Goal: Task Accomplishment & Management: Complete application form

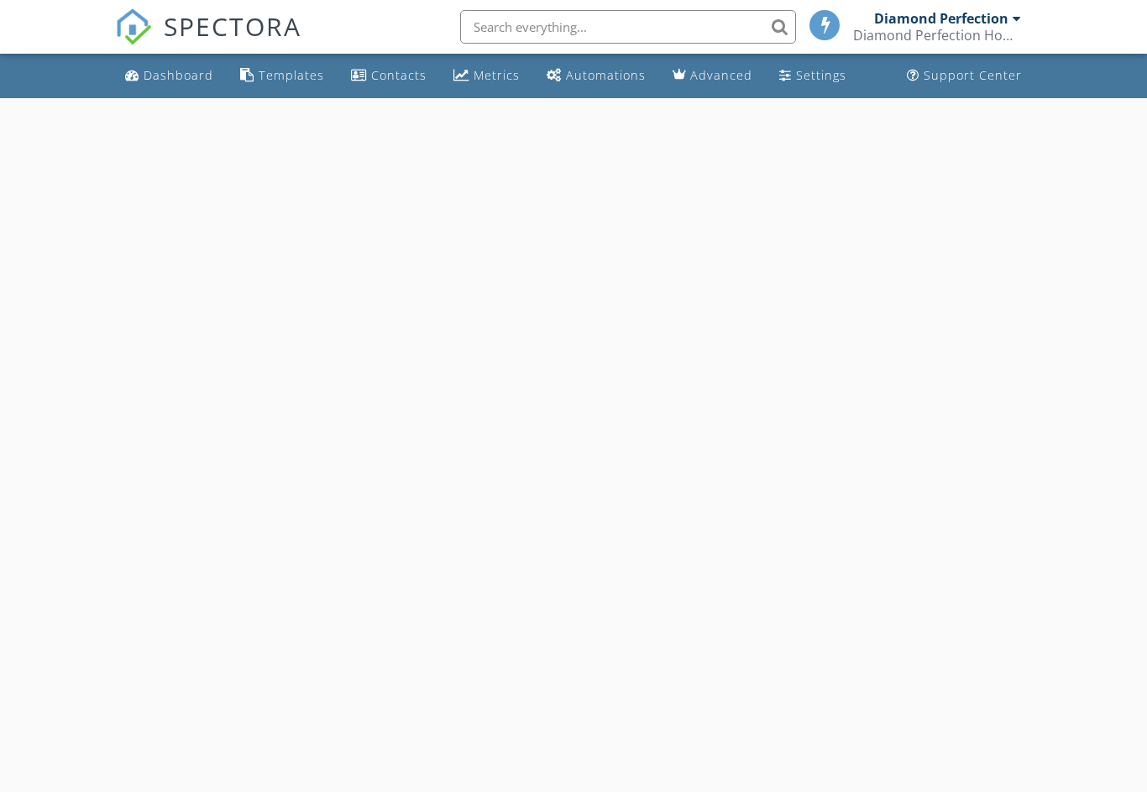
select select "7"
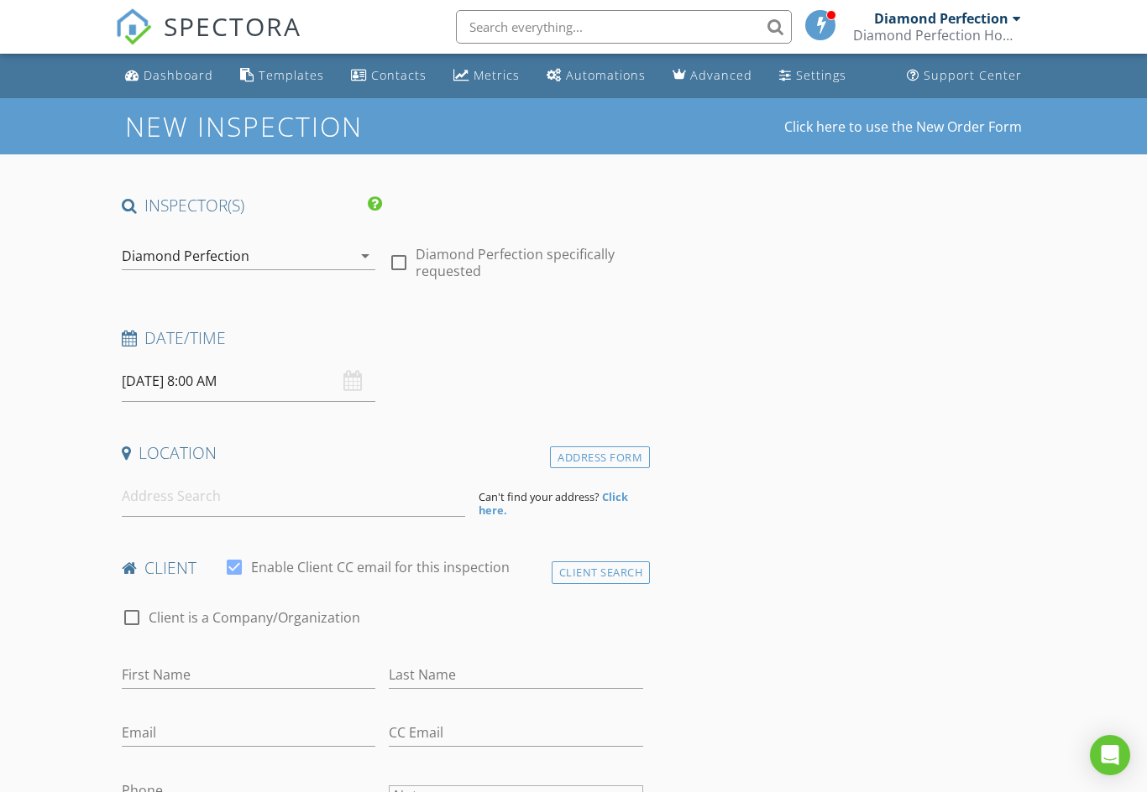
click at [201, 372] on input "[DATE] 8:00 AM" at bounding box center [249, 381] width 254 height 41
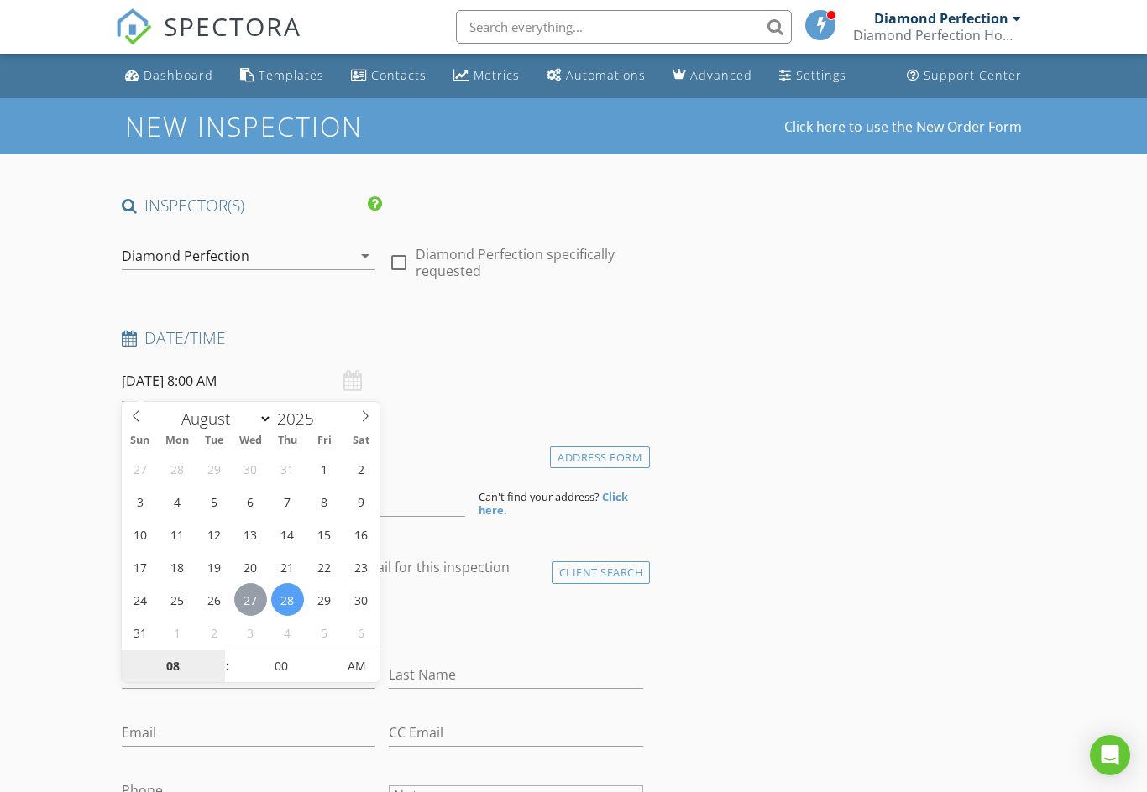
type input "08/27/2025 8:00 AM"
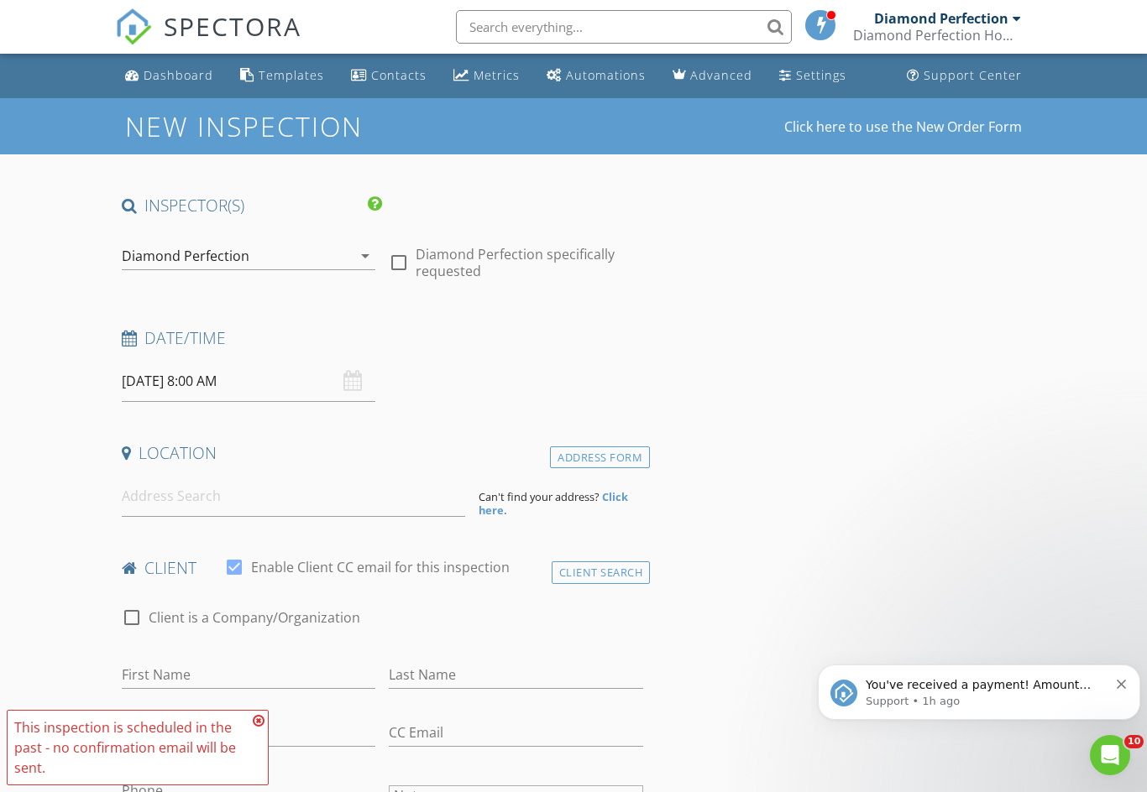
click at [1123, 671] on div "You've received a payment! Amount $425.00 Fee $0.00 Net $425.00 Transaction # I…" at bounding box center [979, 692] width 322 height 55
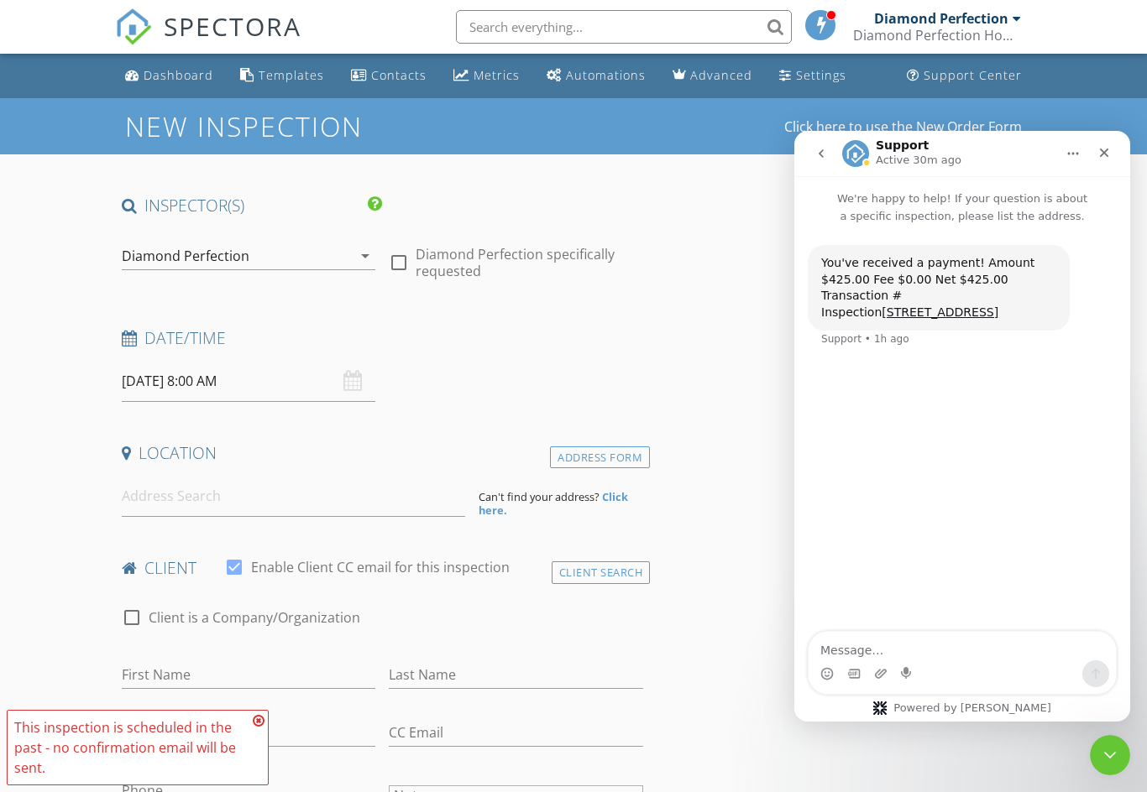
click at [1100, 150] on icon "Close" at bounding box center [1103, 152] width 13 height 13
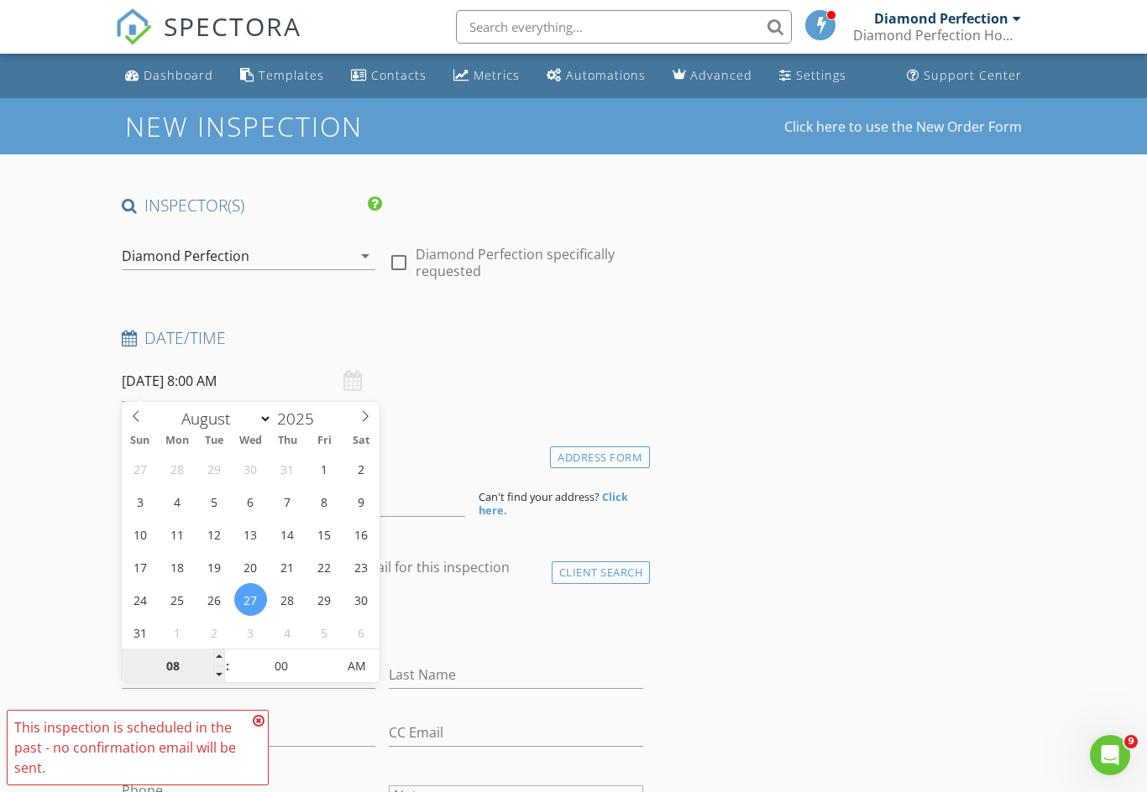
click at [176, 677] on input "08" at bounding box center [173, 668] width 103 height 34
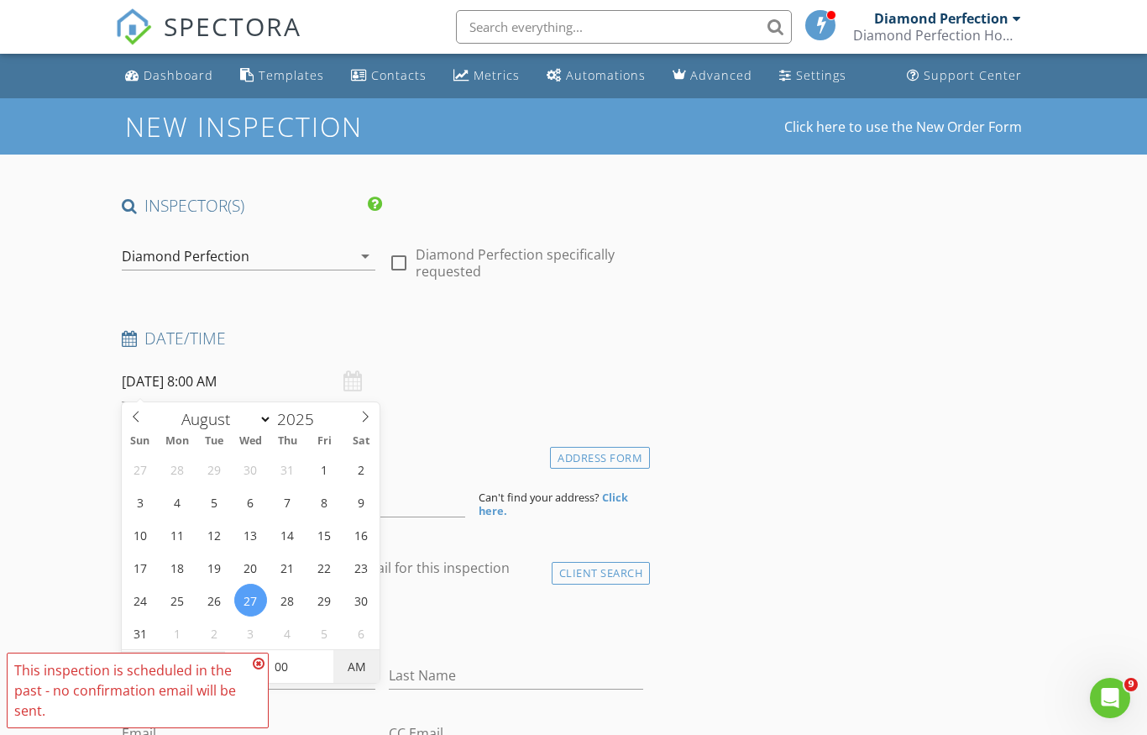
type input "06"
type input "08/27/2025 6:00 PM"
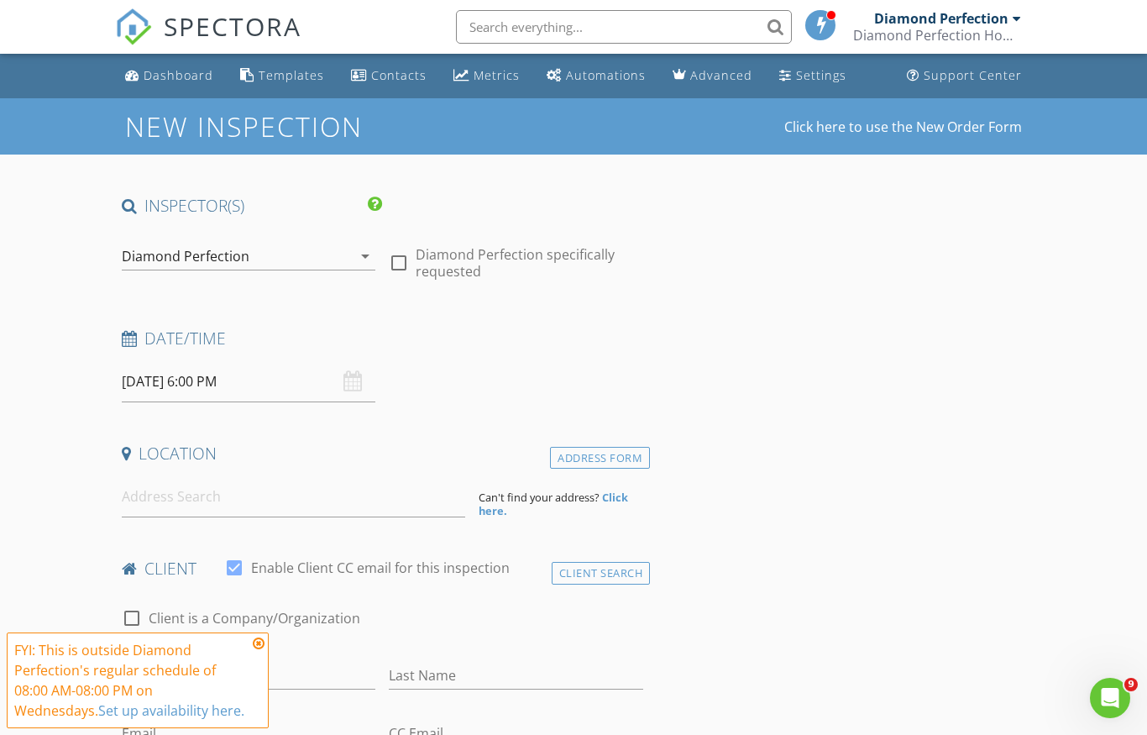
click at [284, 509] on input at bounding box center [293, 496] width 343 height 41
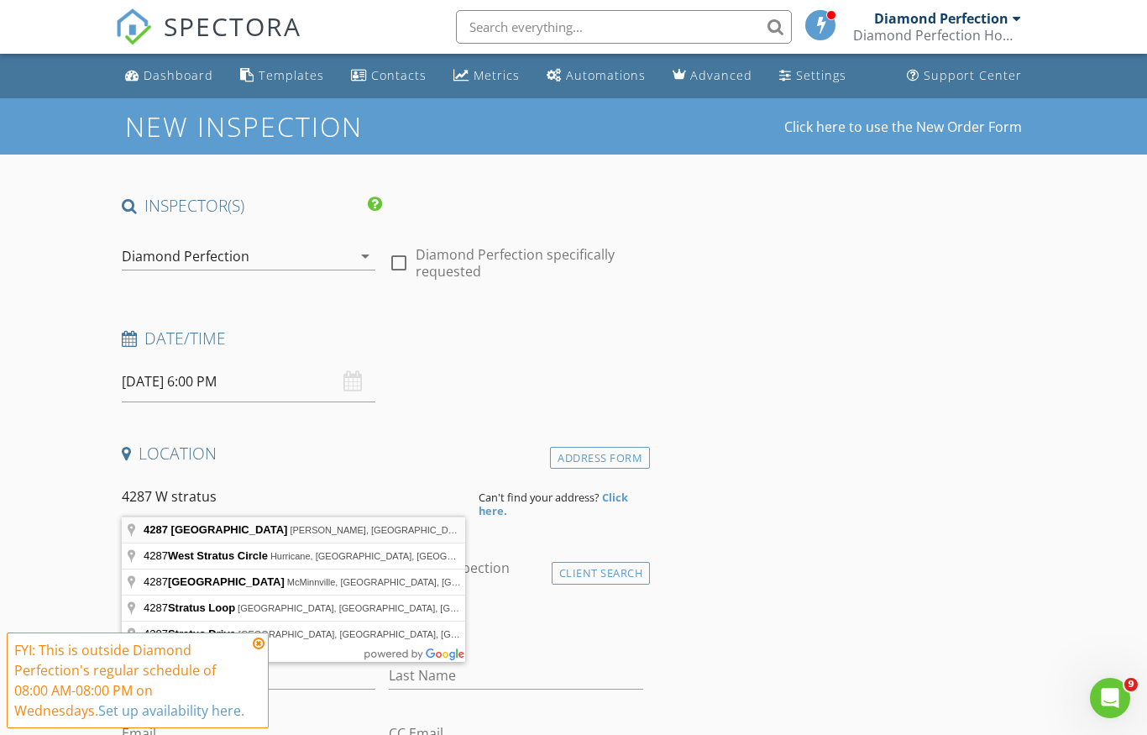
type input "4287 West Stratus Street, Kearns, UT, USA"
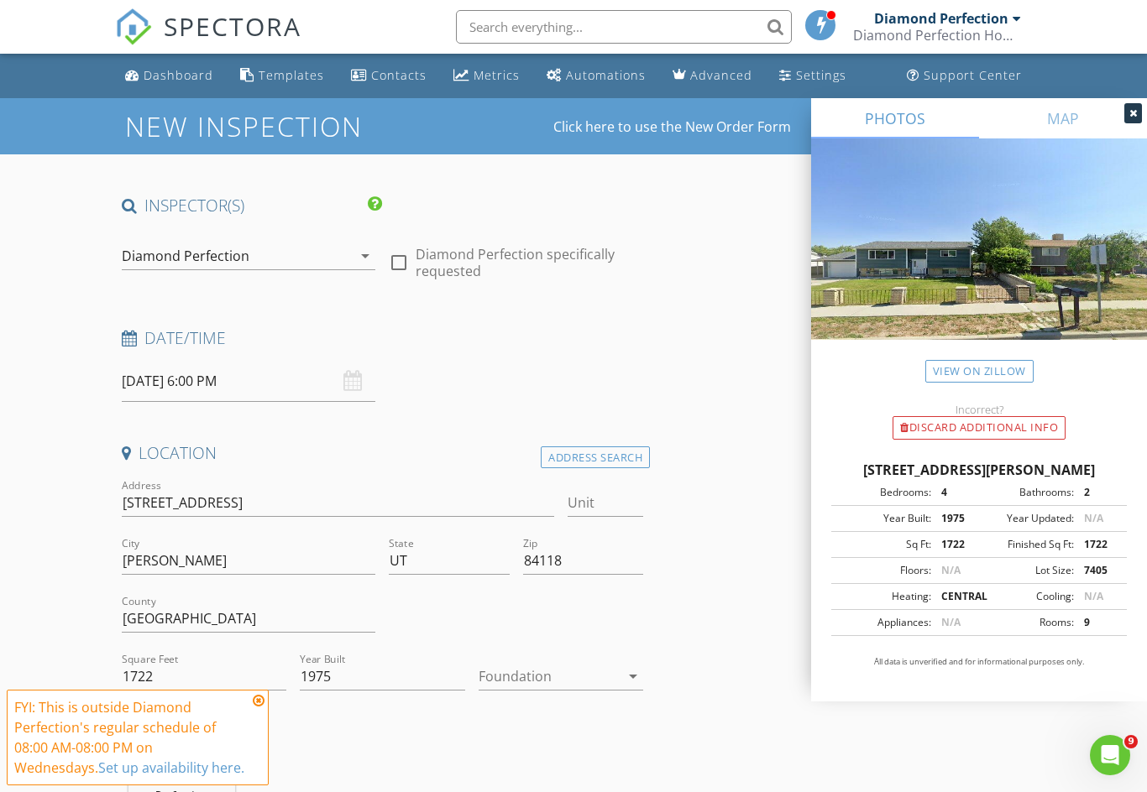
click at [572, 682] on div at bounding box center [548, 676] width 141 height 27
click at [534, 695] on div "Basement" at bounding box center [561, 681] width 138 height 40
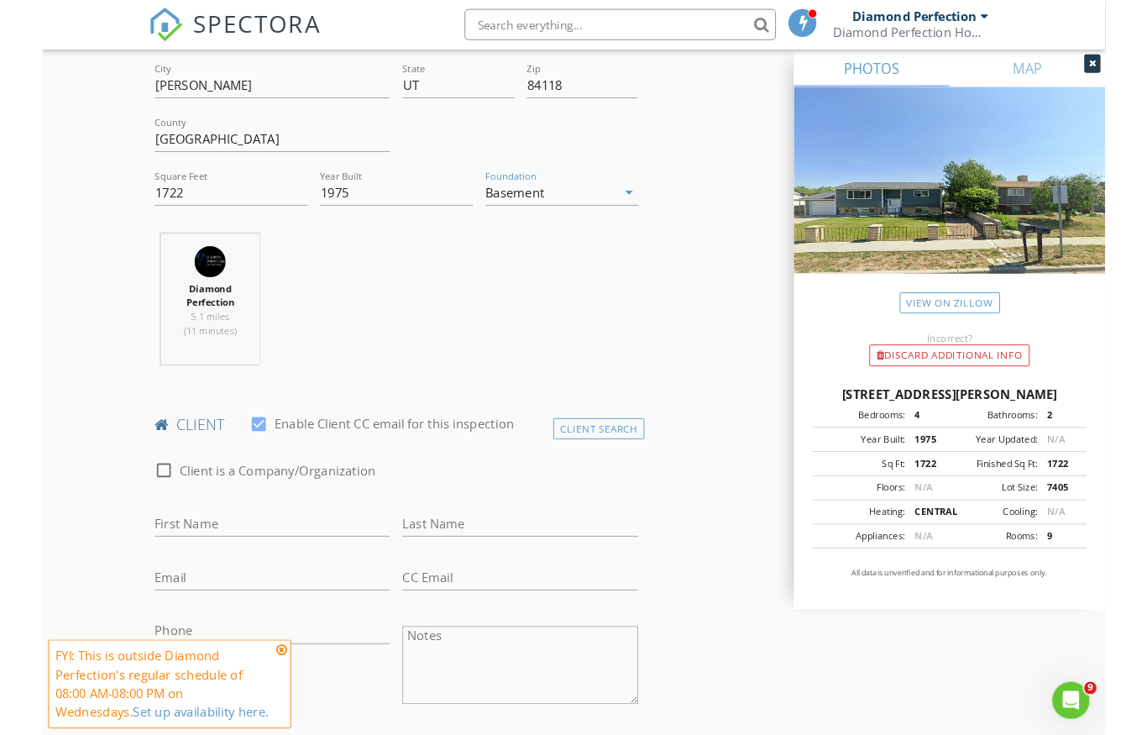
scroll to position [492, 0]
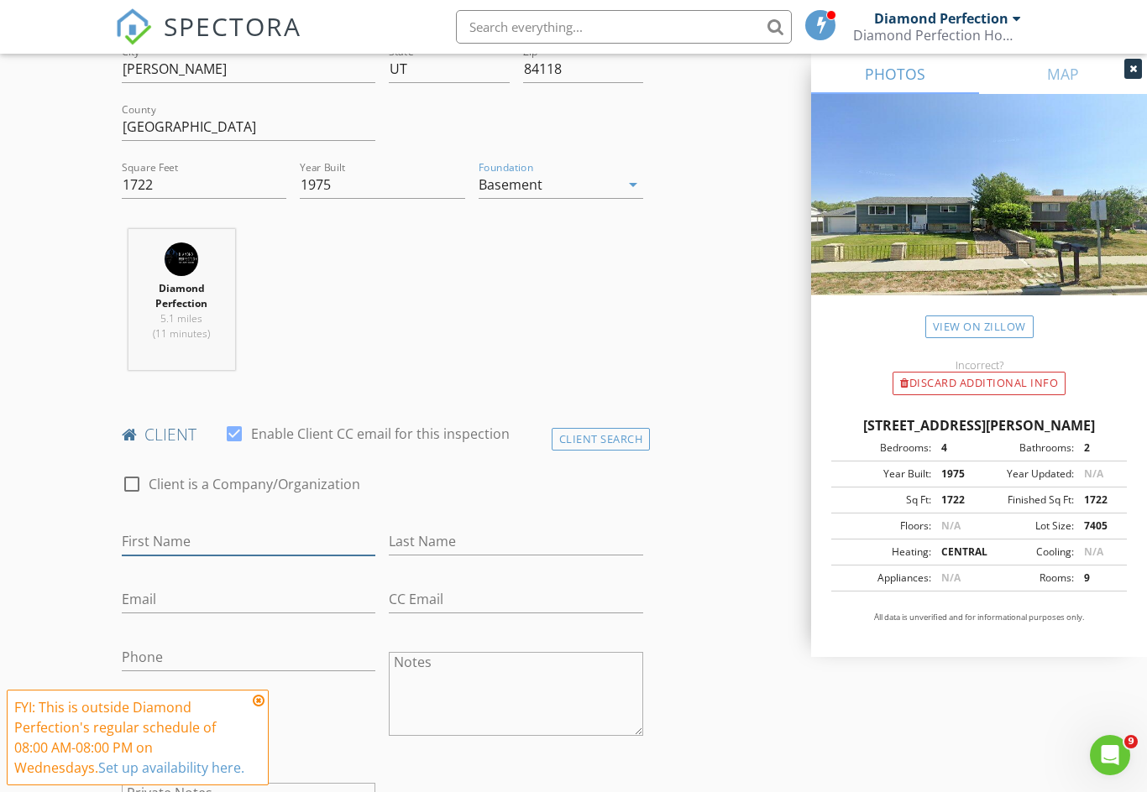
click at [247, 552] on input "First Name" at bounding box center [249, 542] width 254 height 28
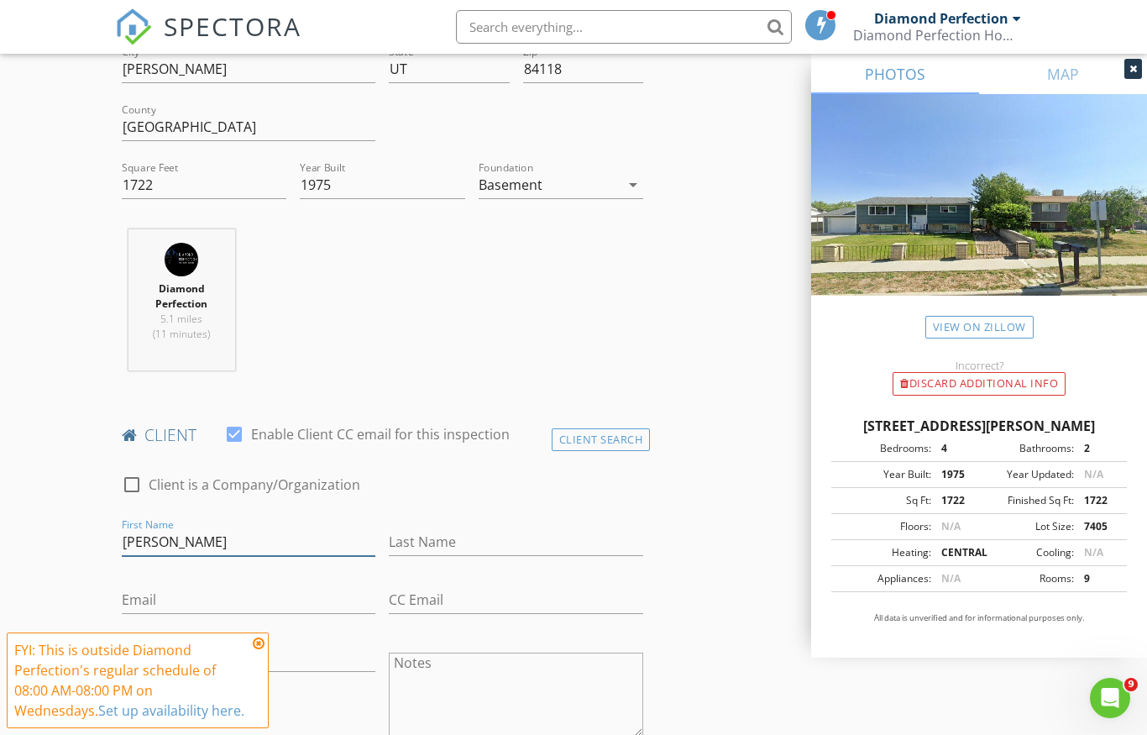
type input "Kevin"
click at [482, 541] on input "Last Name" at bounding box center [516, 542] width 254 height 28
type input "m"
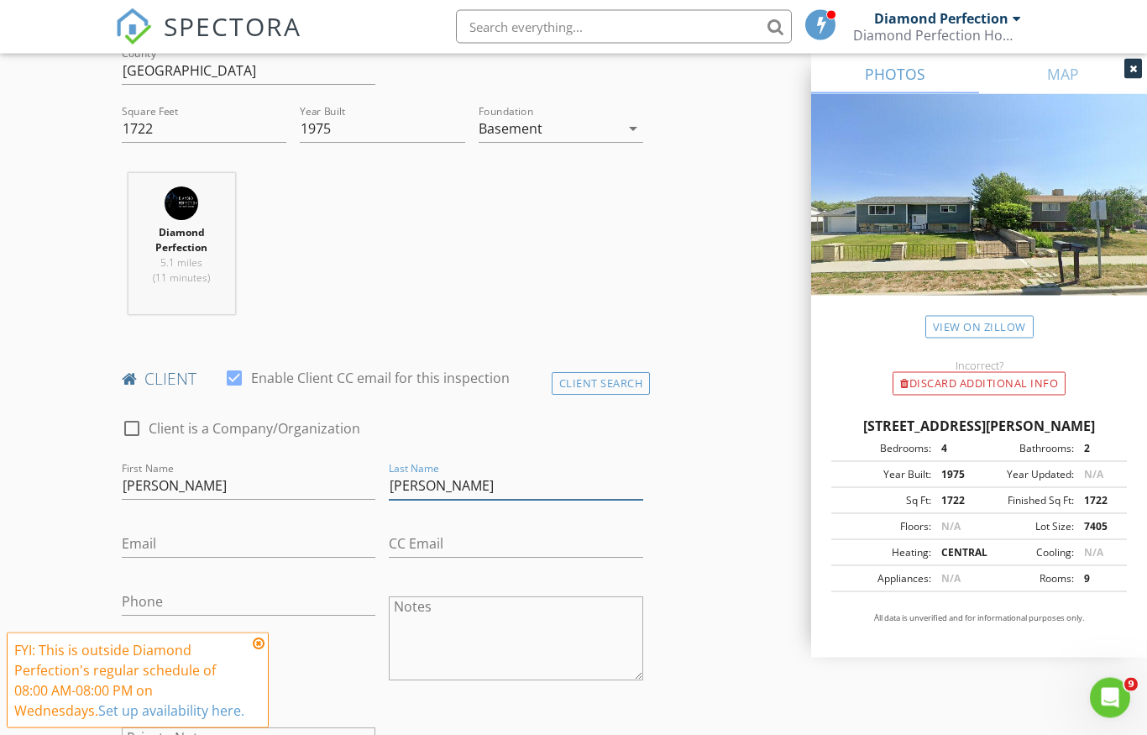
scroll to position [572, 0]
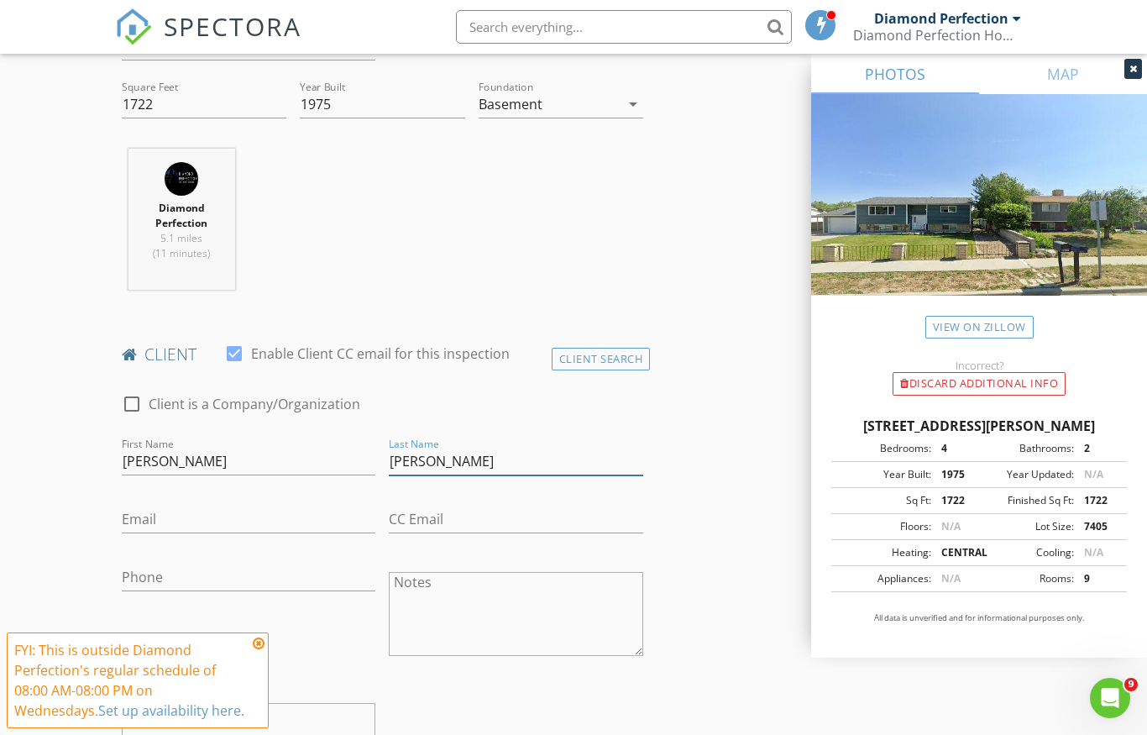
type input "Moreno"
click at [256, 513] on input "Email" at bounding box center [249, 519] width 254 height 28
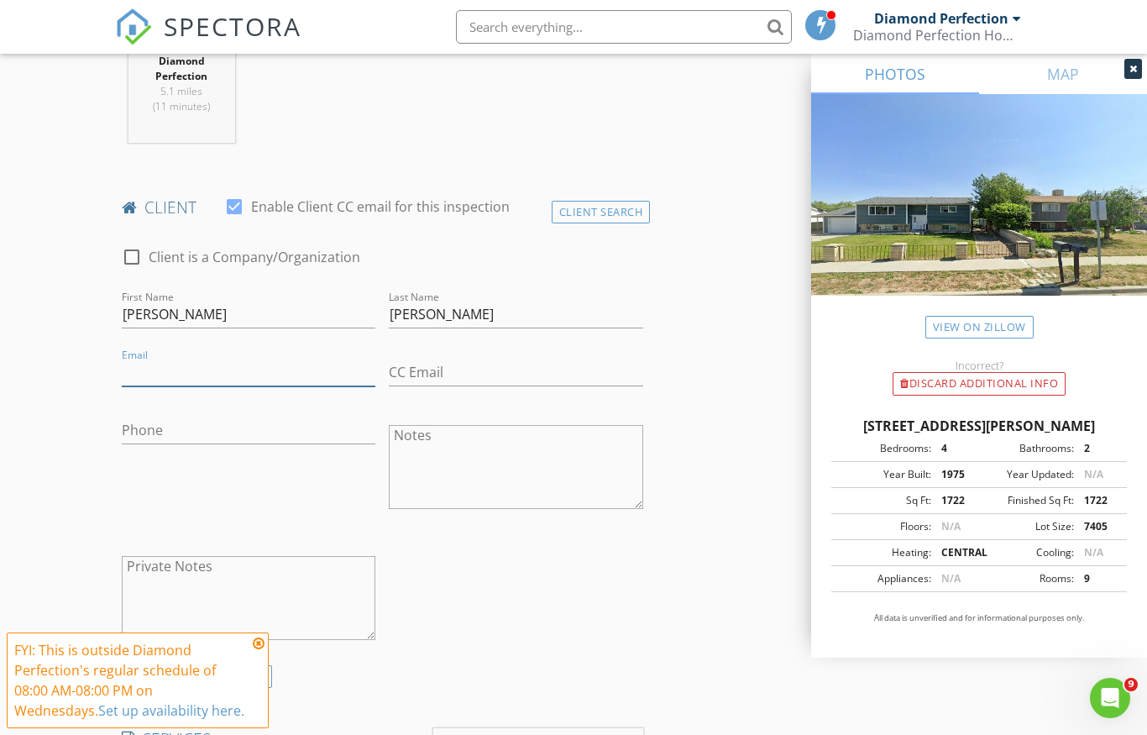
scroll to position [902, 0]
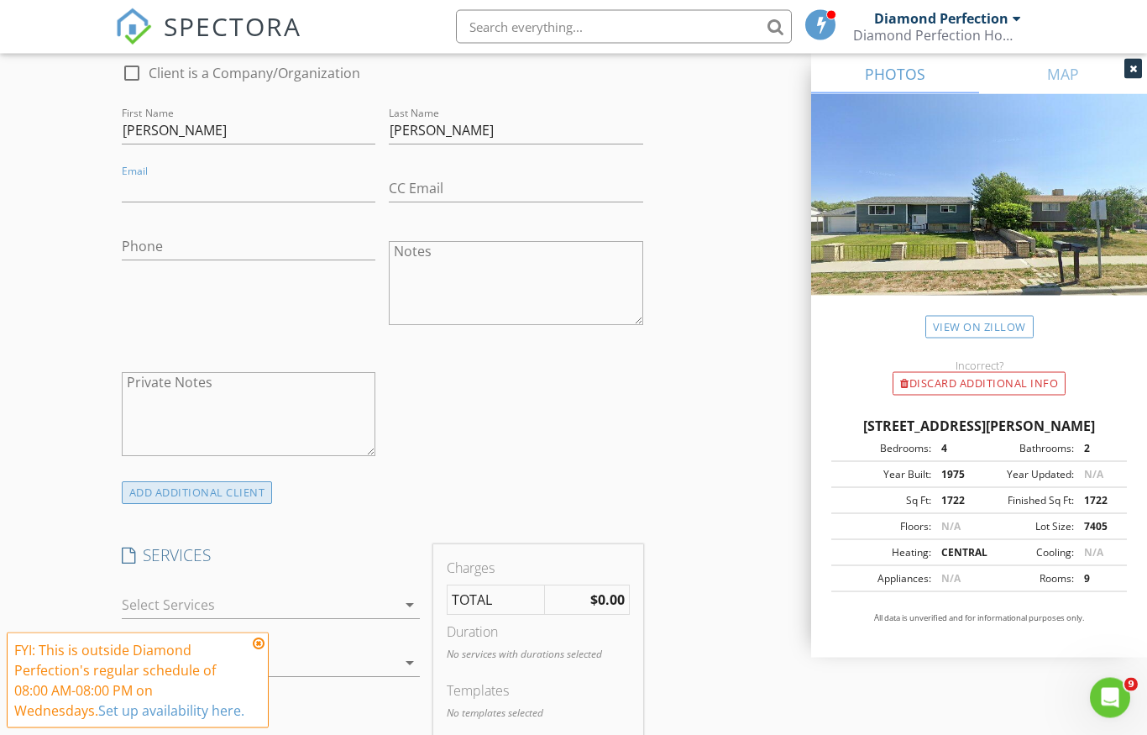
click at [238, 494] on div "ADD ADDITIONAL client" at bounding box center [197, 493] width 151 height 23
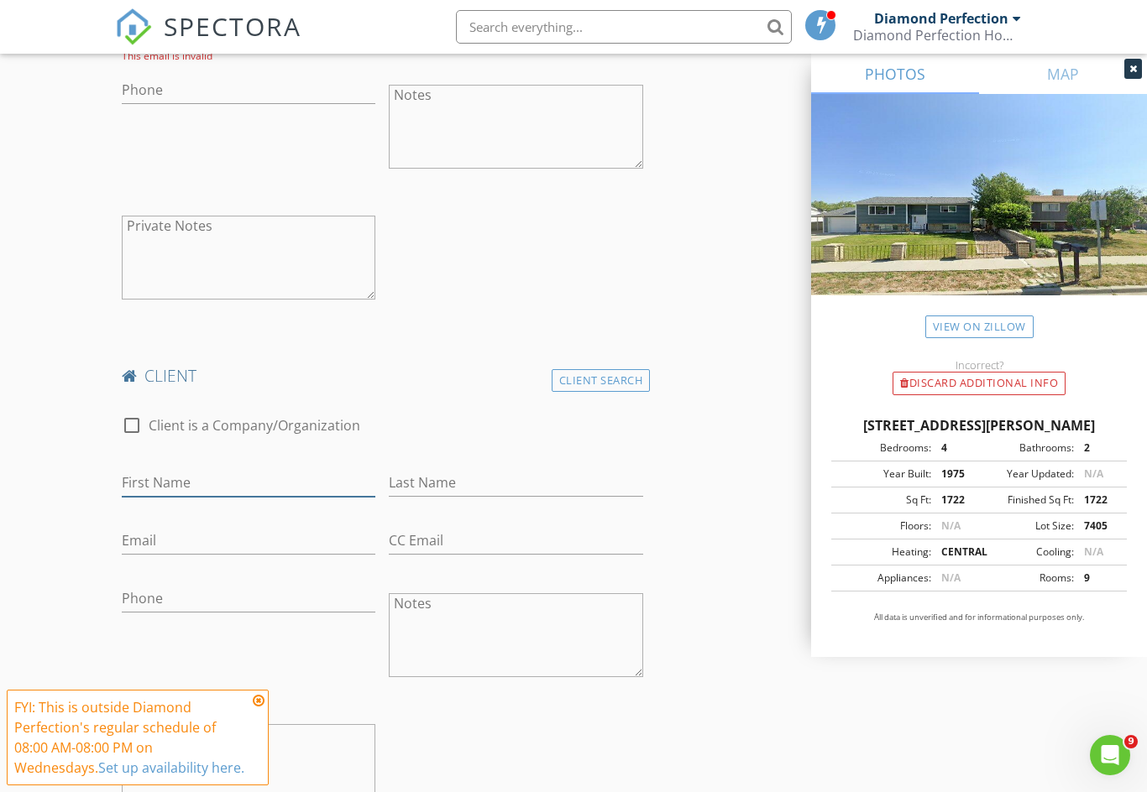
click at [255, 492] on input "First Name" at bounding box center [249, 483] width 254 height 28
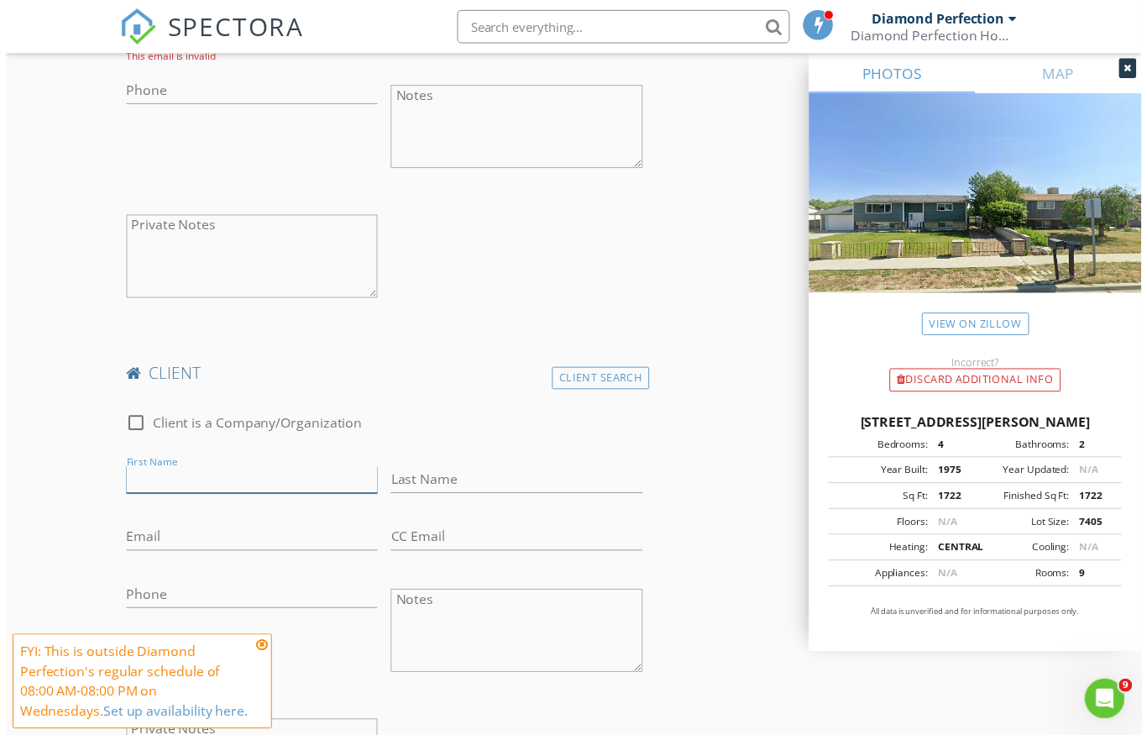
scroll to position [1064, 0]
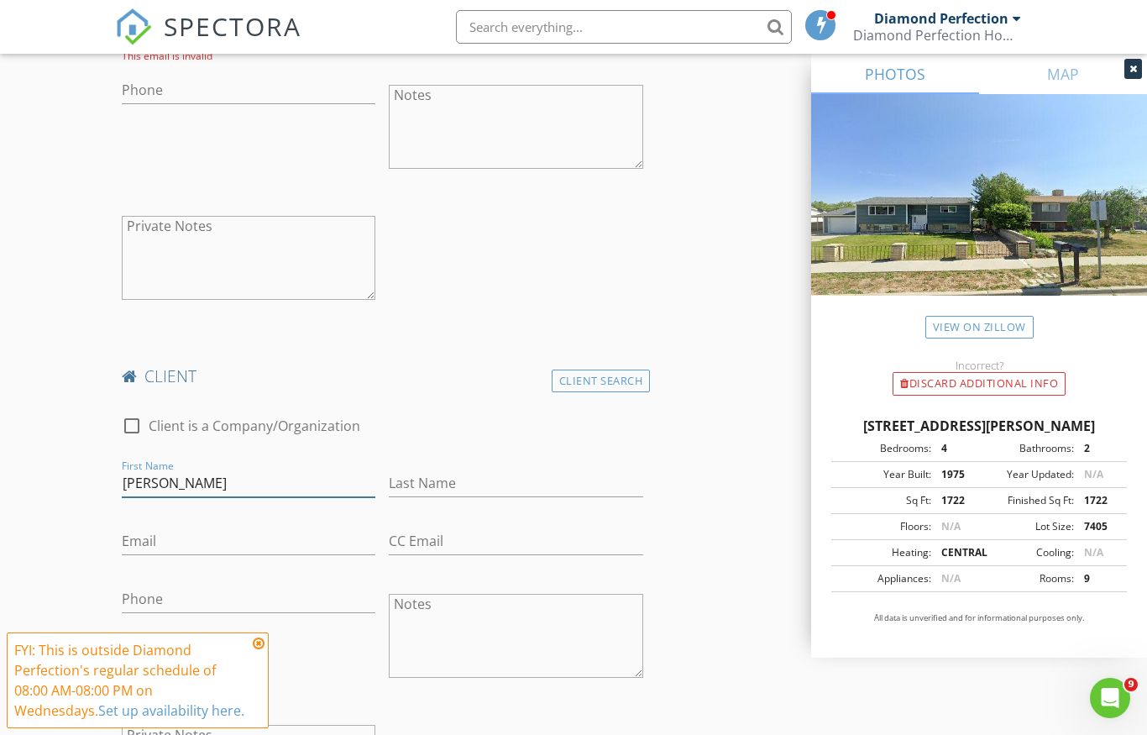
type input "Jennifer"
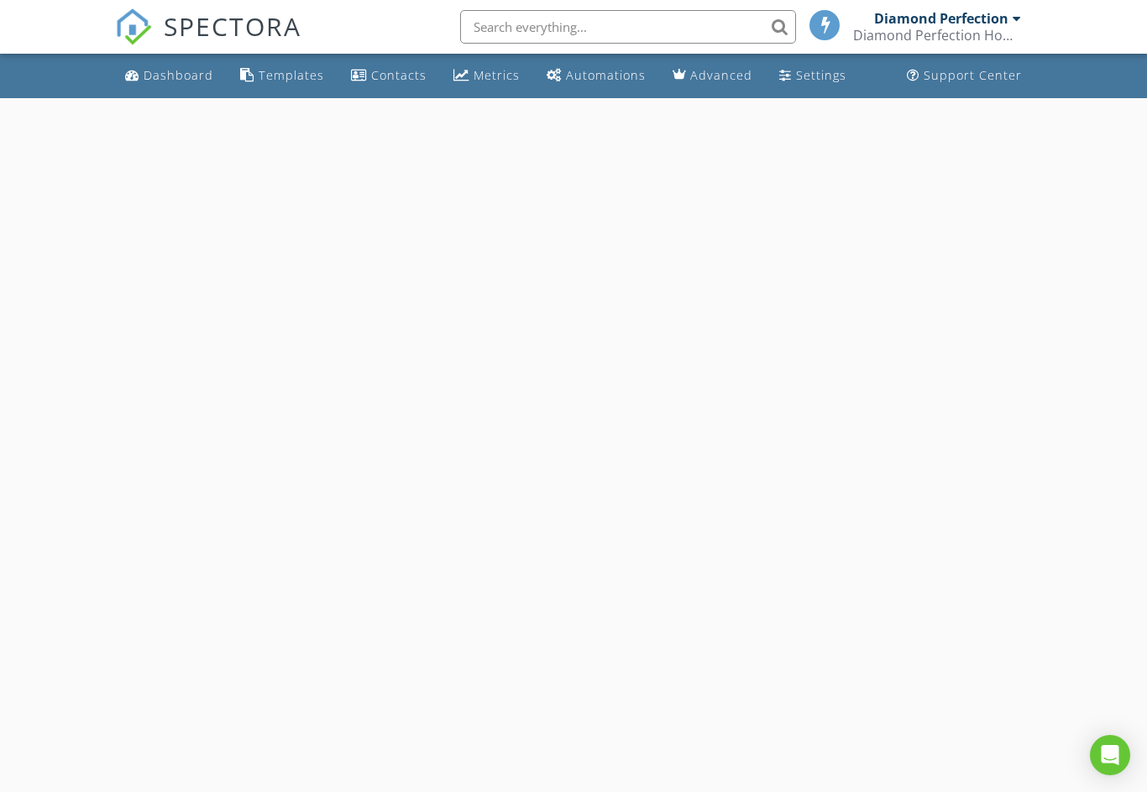
select select "7"
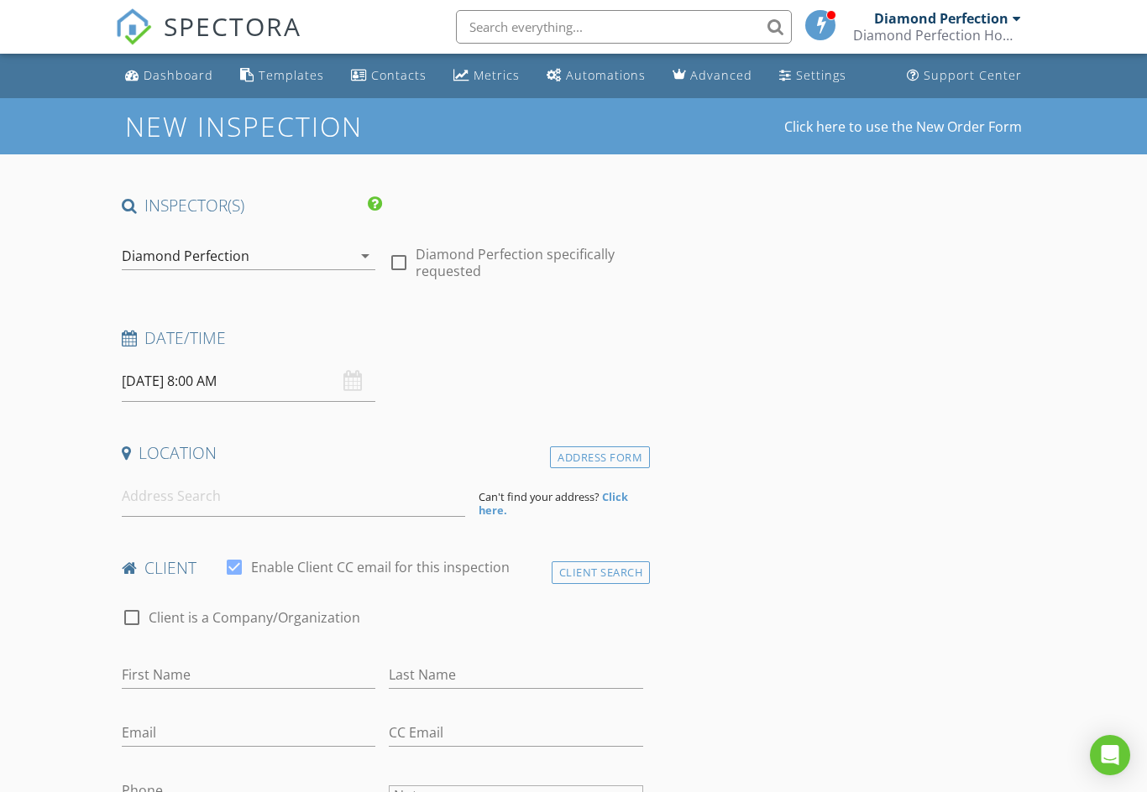
click at [215, 379] on input "[DATE] 8:00 AM" at bounding box center [249, 381] width 254 height 41
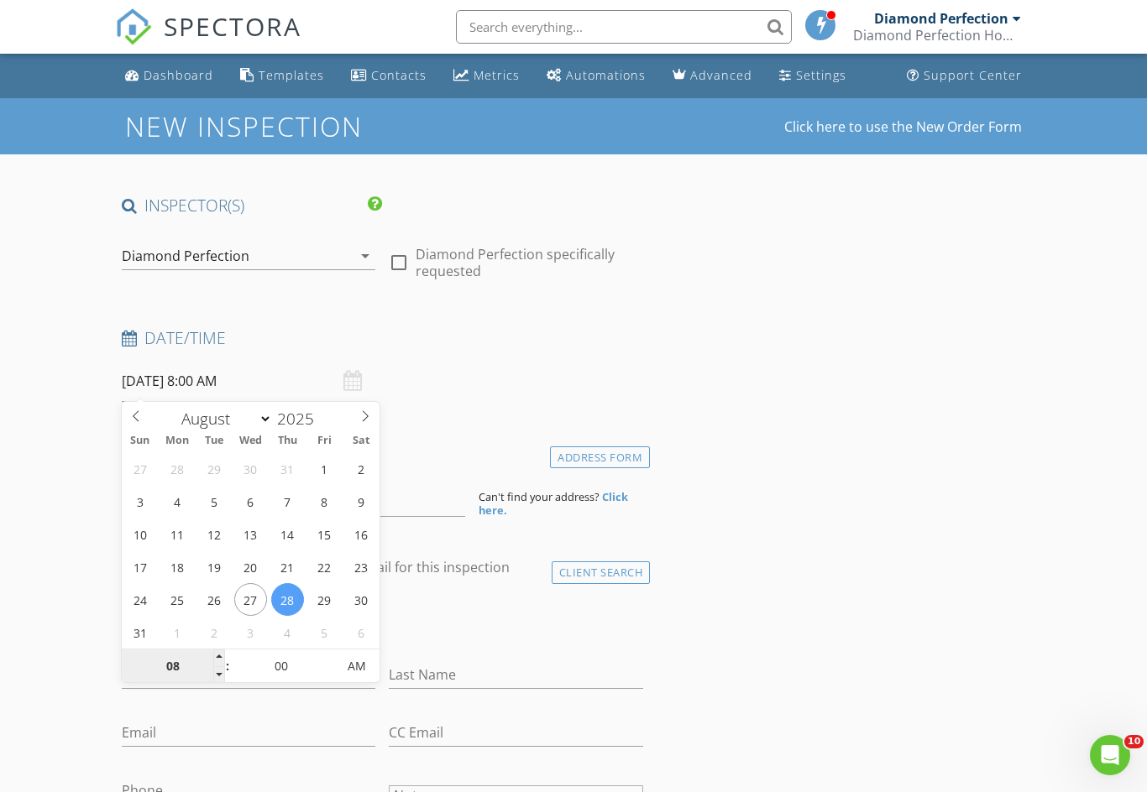
click at [167, 661] on input "08" at bounding box center [173, 668] width 103 height 34
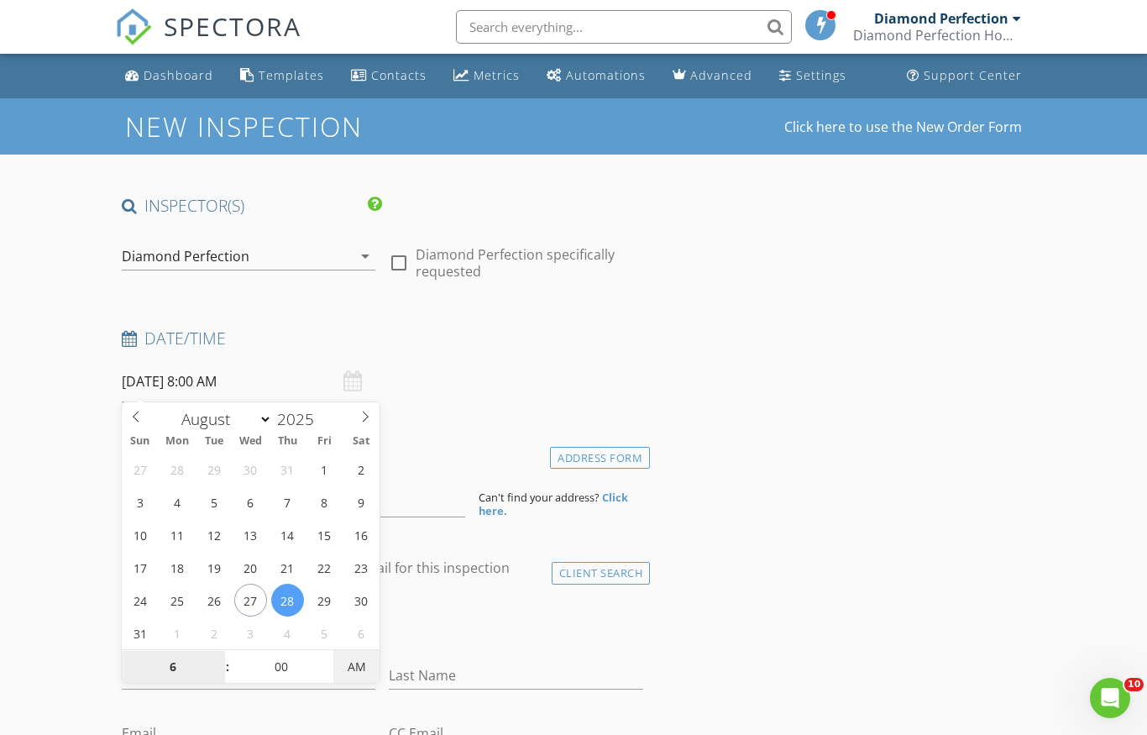
click at [369, 672] on span "AM" at bounding box center [356, 667] width 46 height 34
type input "06"
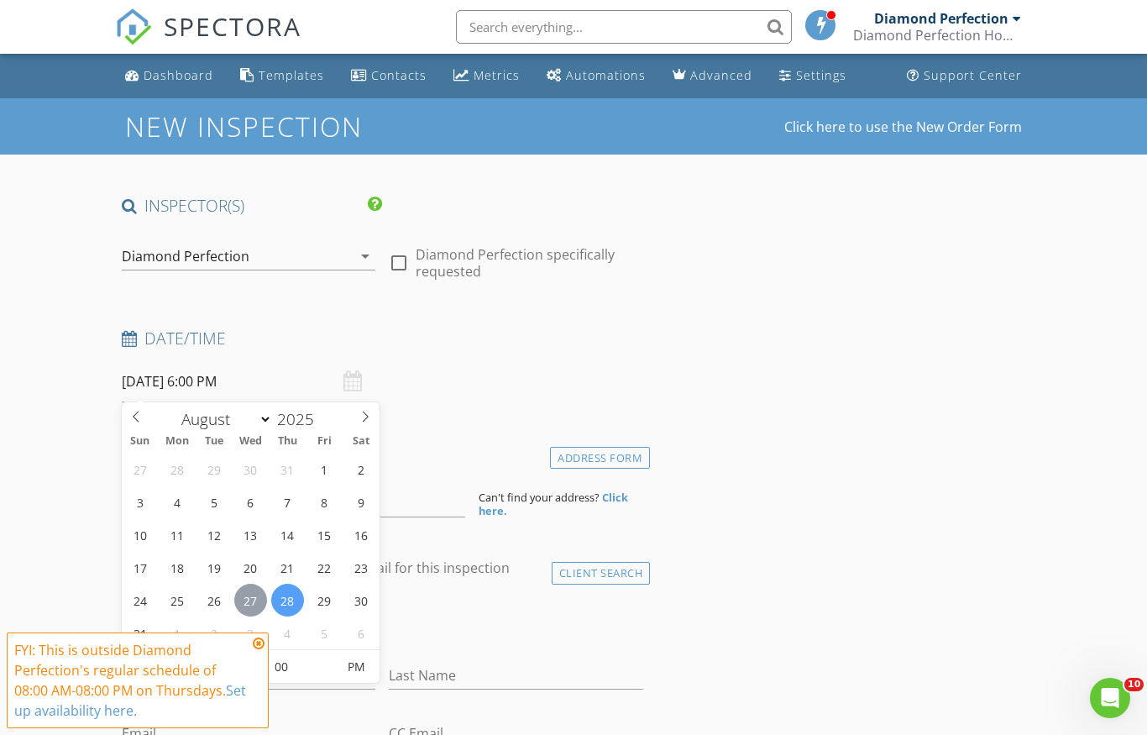
type input "[DATE] 6:00 PM"
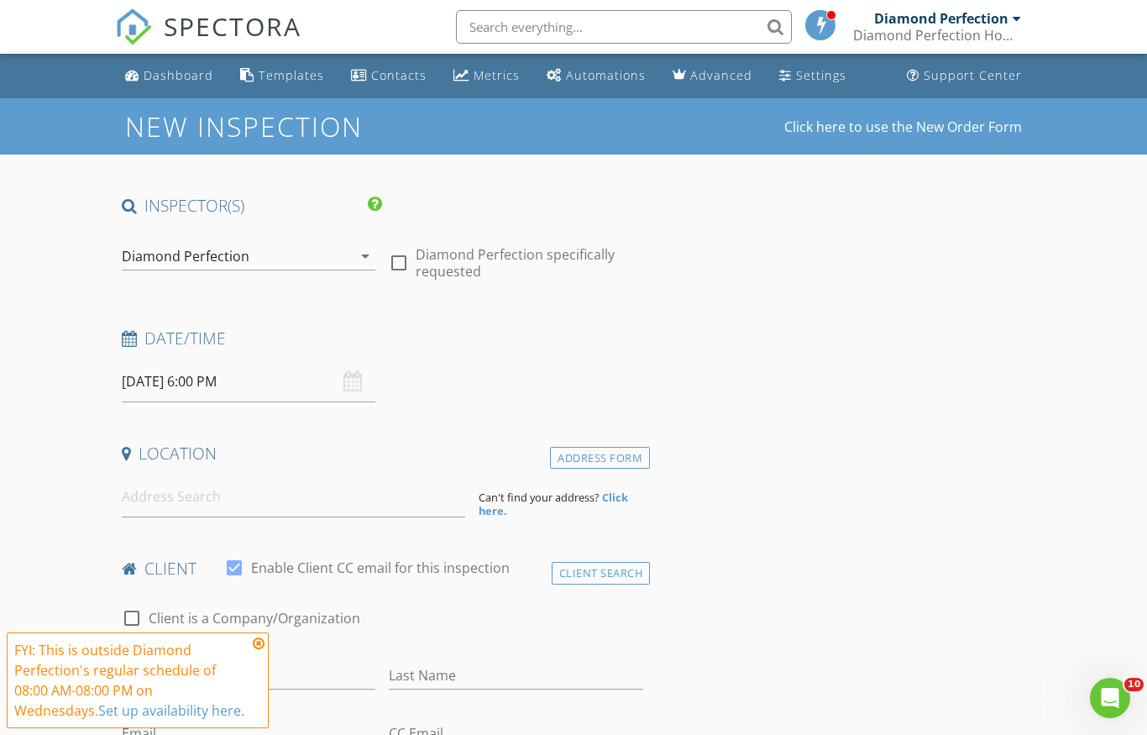
click at [301, 513] on input at bounding box center [293, 496] width 343 height 41
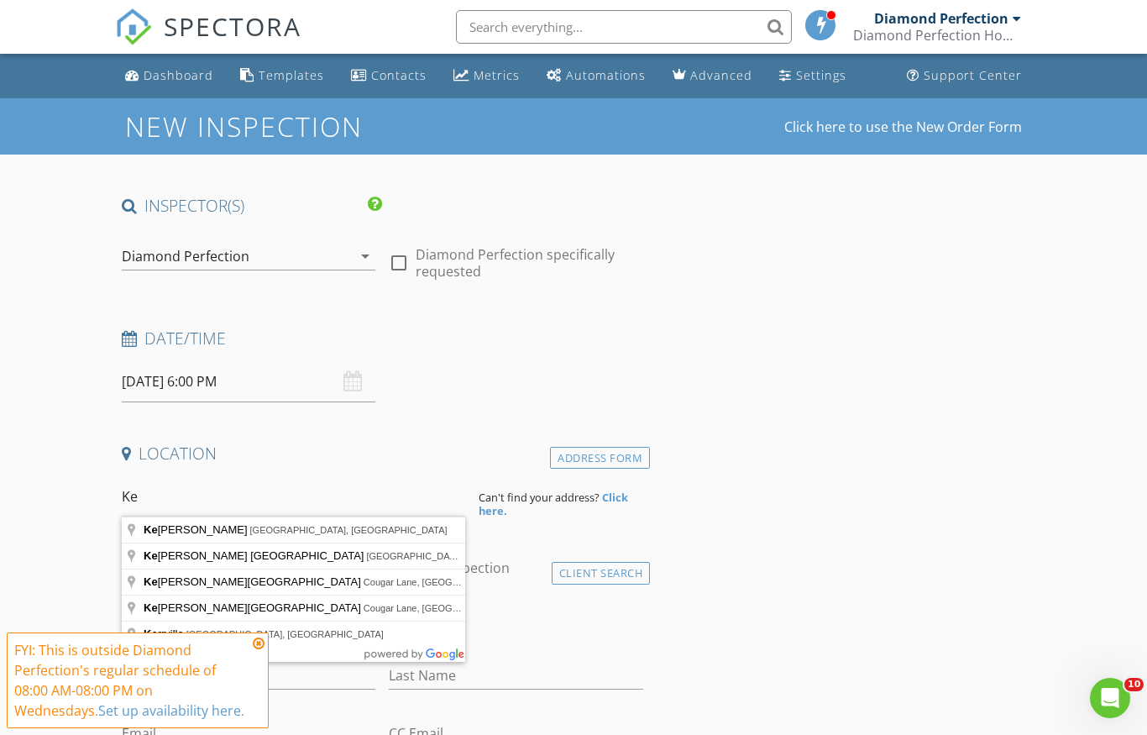
type input "K"
type input "4287 West Stratus Street, Kearns, UT, USA"
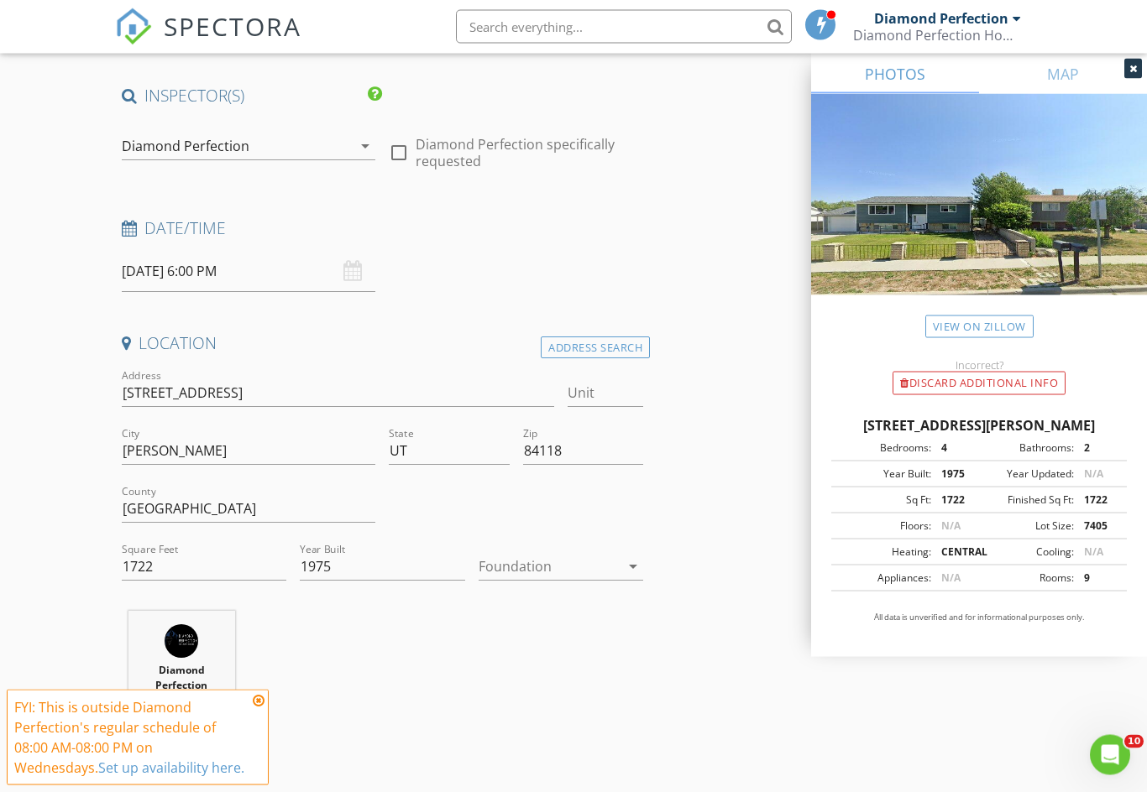
click at [590, 566] on div at bounding box center [548, 567] width 141 height 27
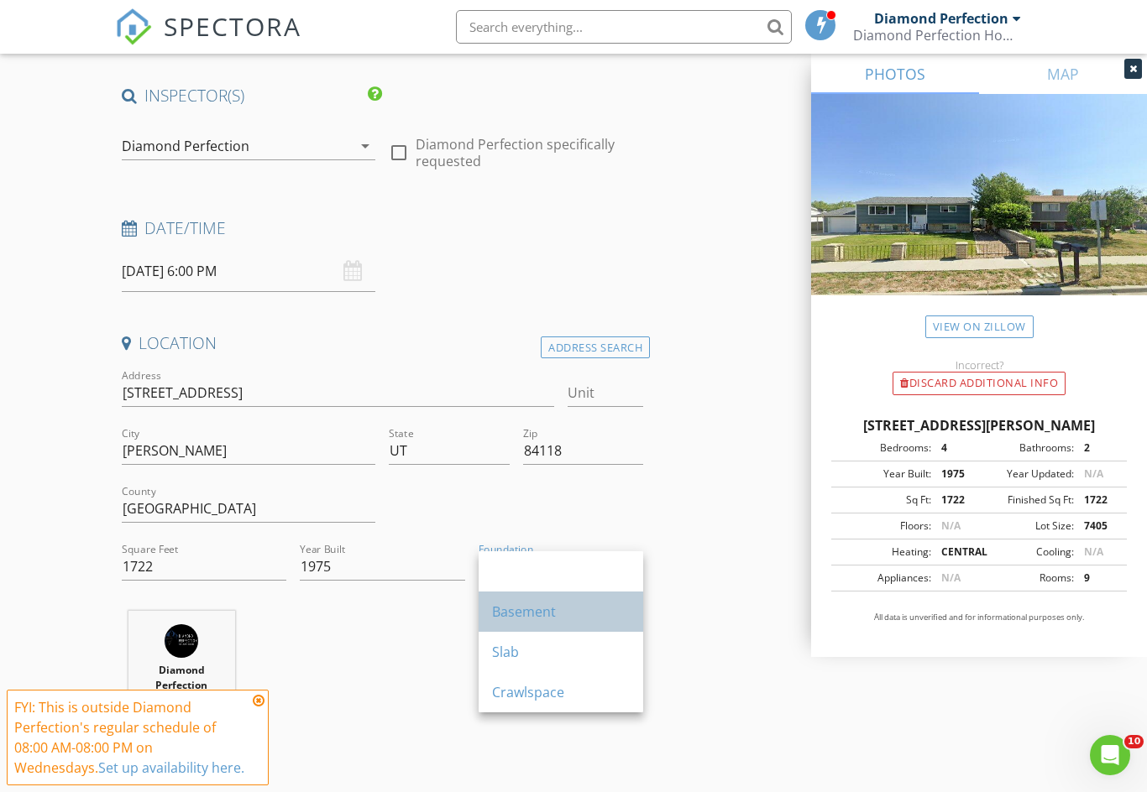
click at [519, 607] on div "Basement" at bounding box center [561, 612] width 138 height 20
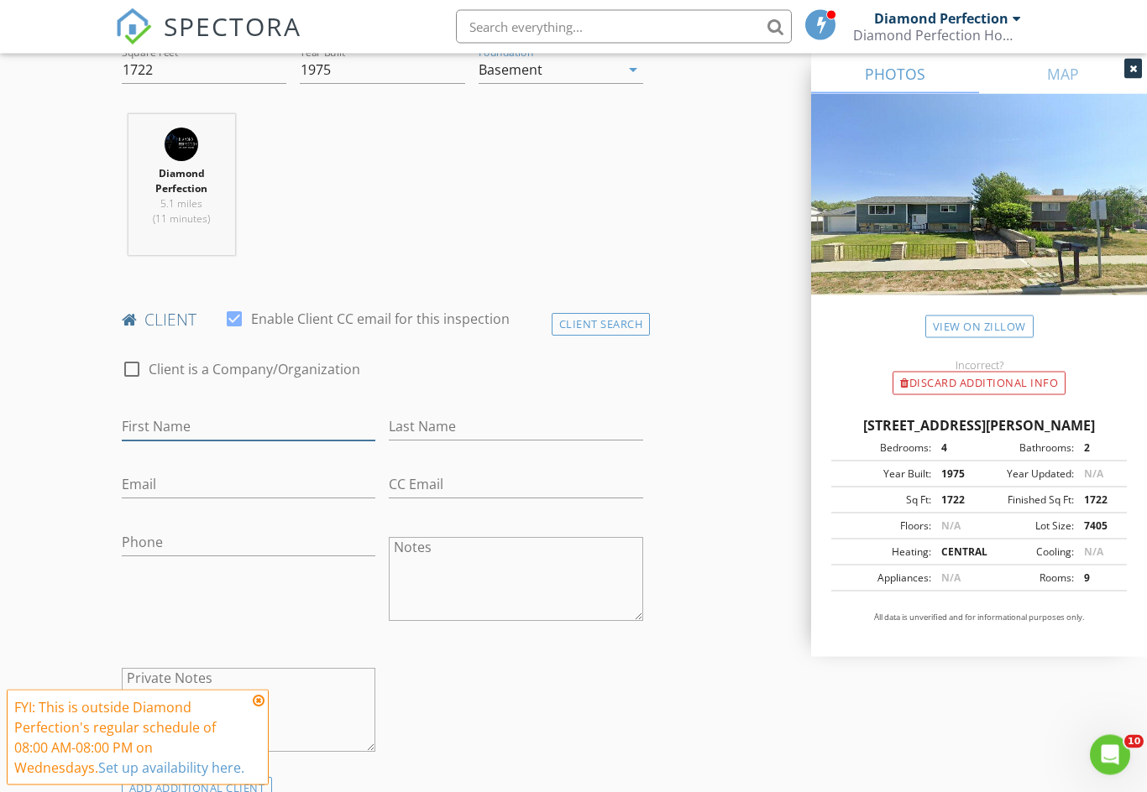
click at [256, 426] on input "First Name" at bounding box center [249, 428] width 254 height 28
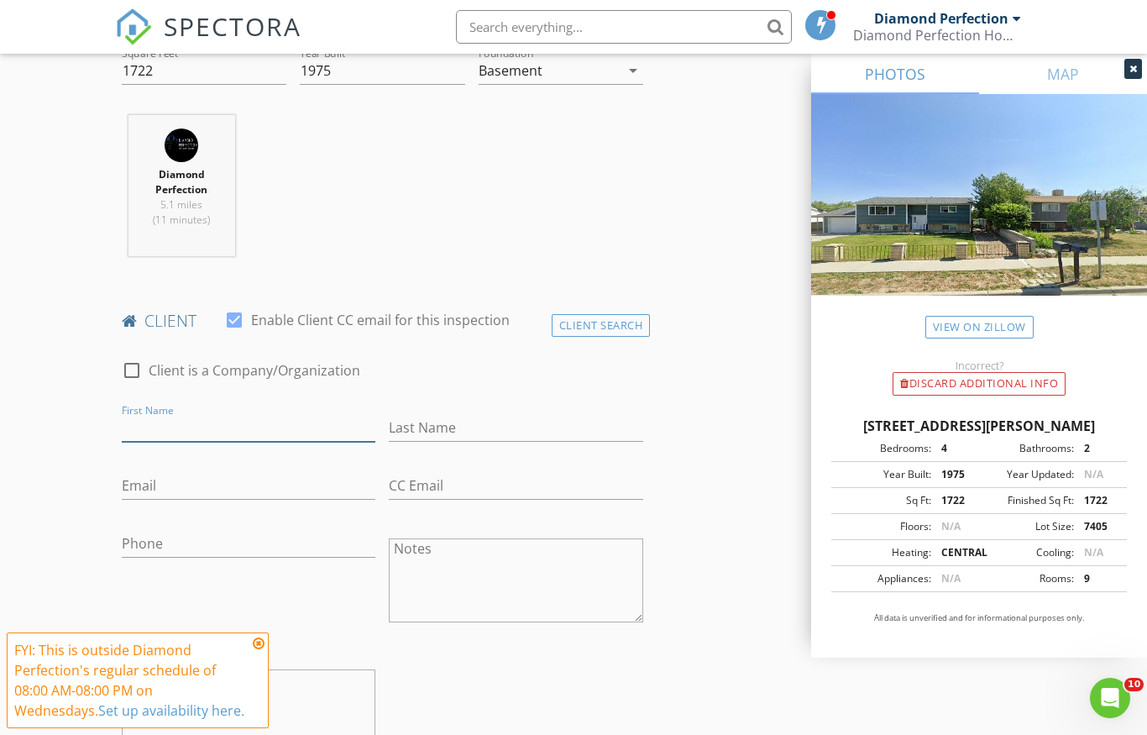
scroll to position [607, 0]
type input "Kevin"
click at [481, 429] on input "Last Name" at bounding box center [516, 427] width 254 height 28
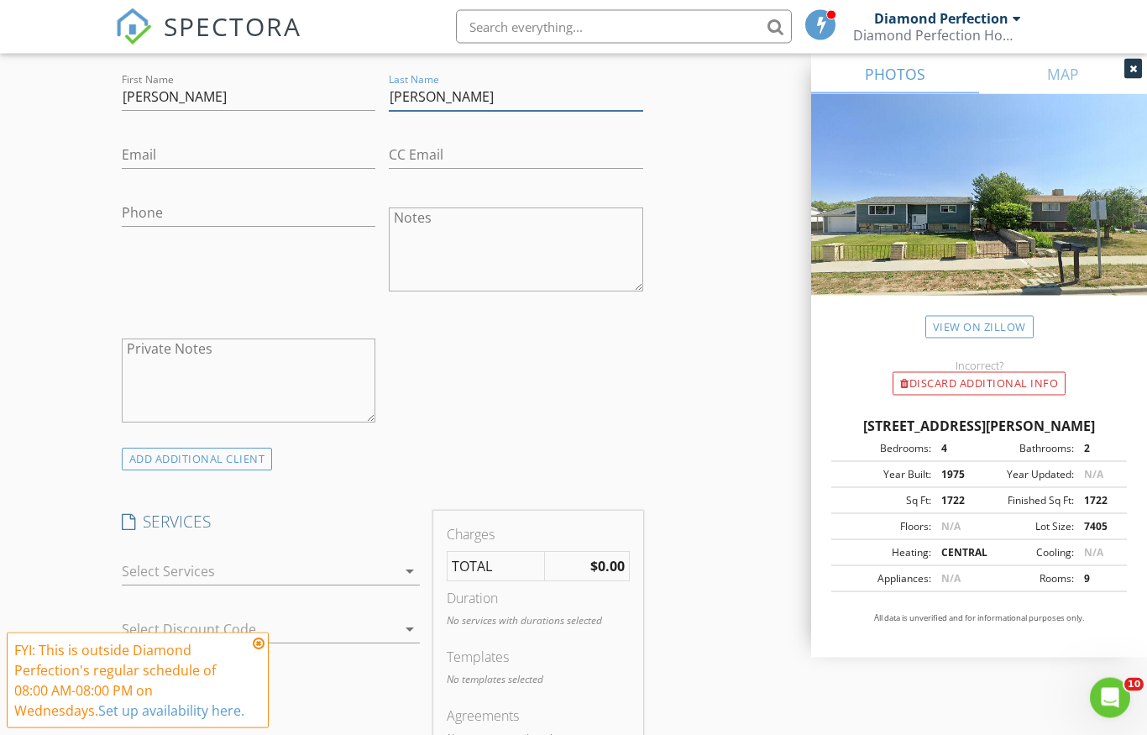
scroll to position [939, 0]
type input "Moreno"
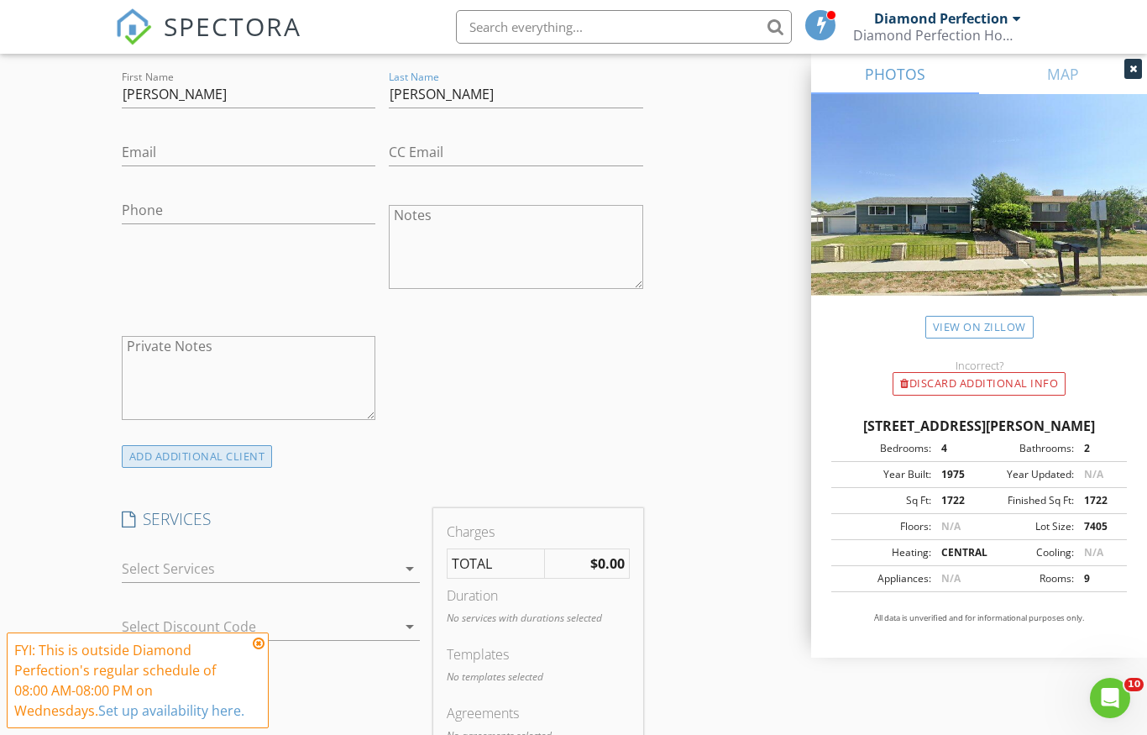
click at [245, 463] on div "ADD ADDITIONAL client" at bounding box center [197, 456] width 151 height 23
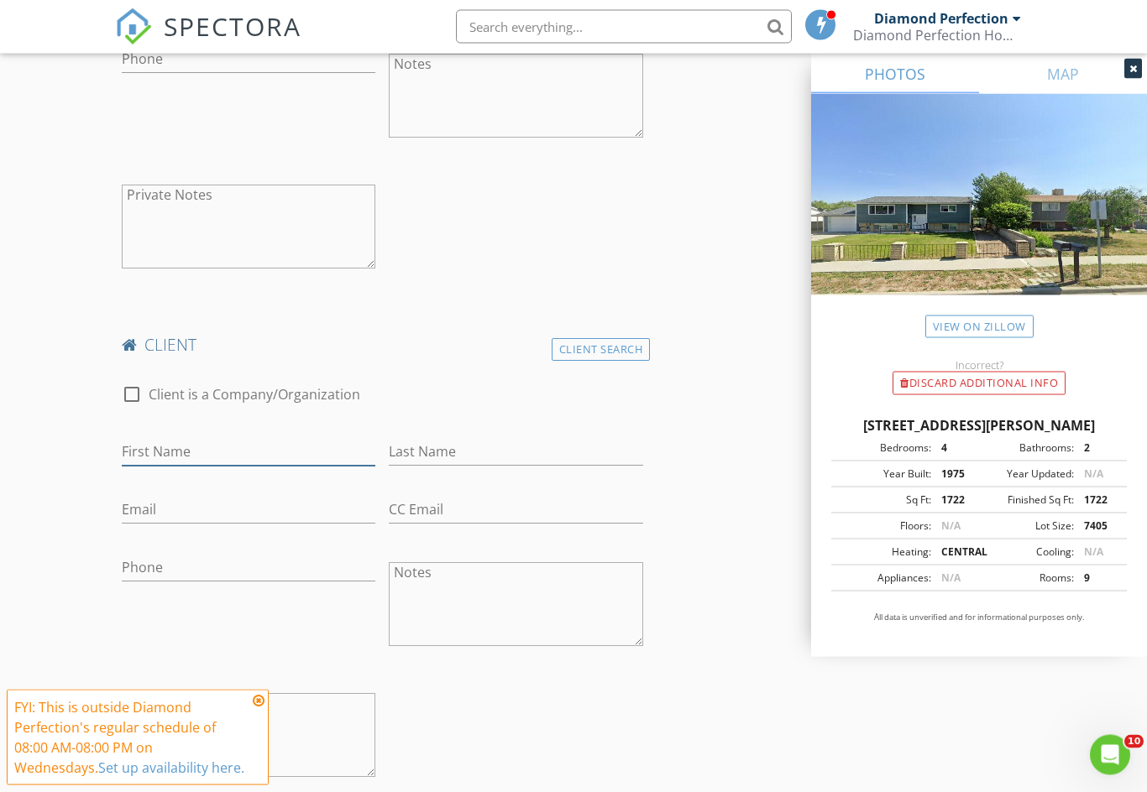
click at [217, 461] on input "First Name" at bounding box center [249, 453] width 254 height 28
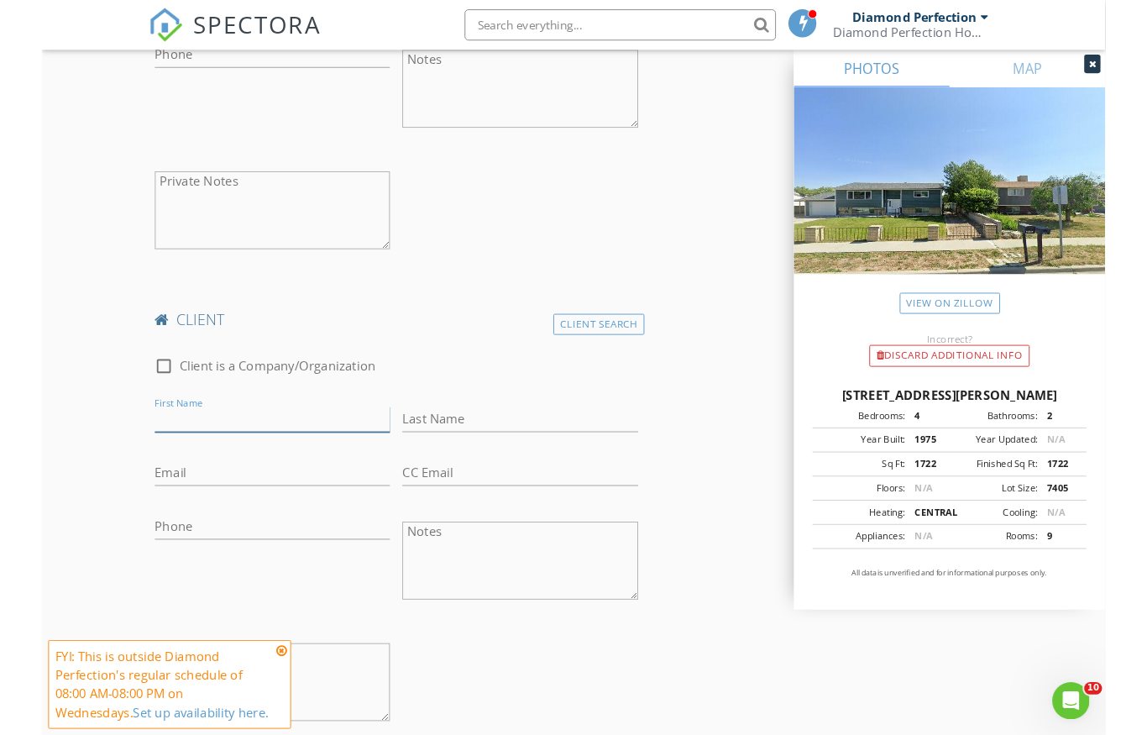
scroll to position [1090, 0]
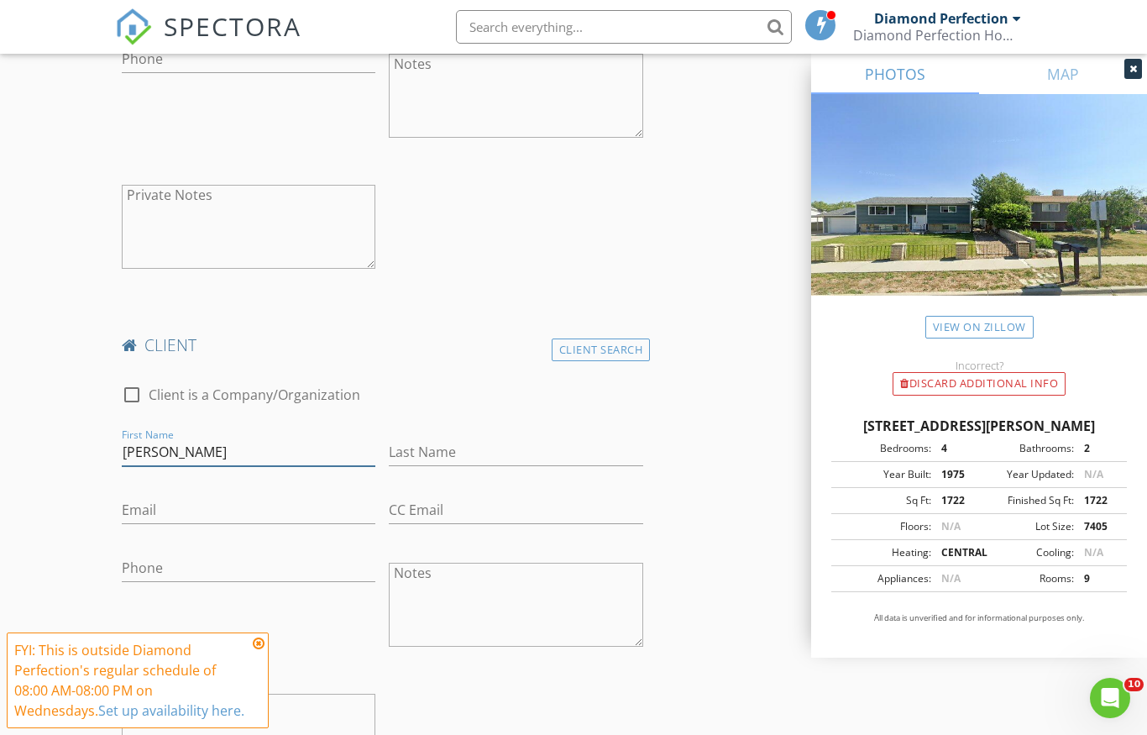
type input "Jennifer"
click at [499, 459] on input "Last Name" at bounding box center [516, 452] width 254 height 28
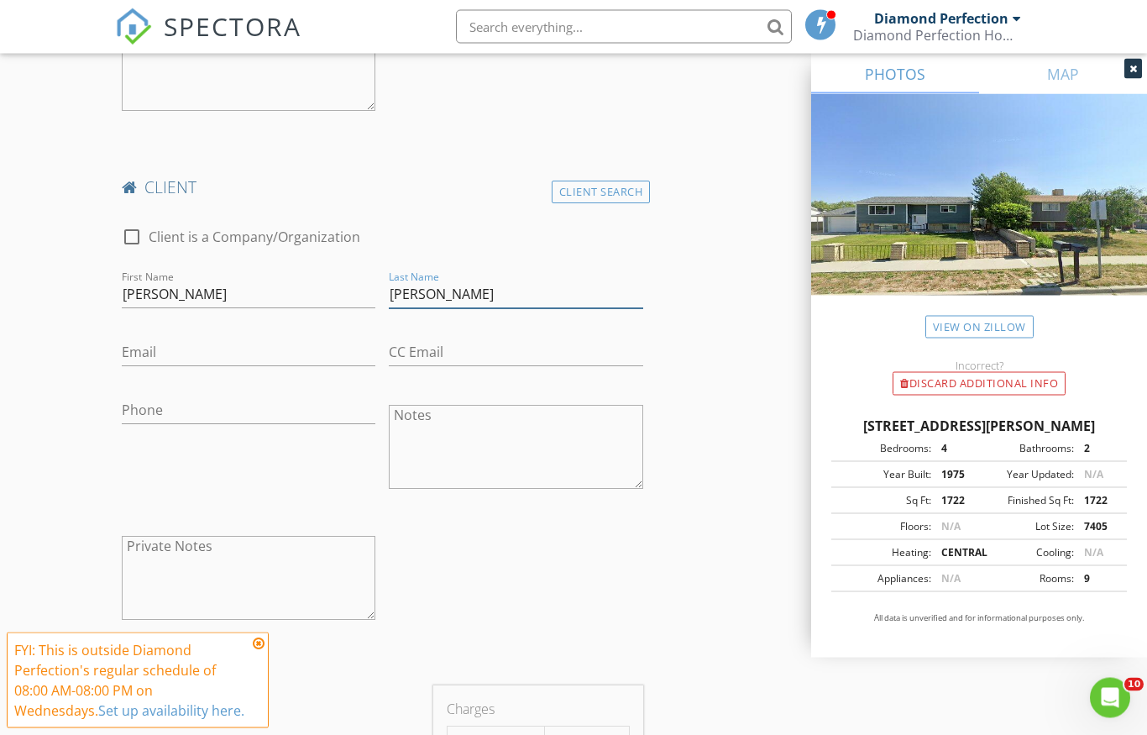
scroll to position [1454, 0]
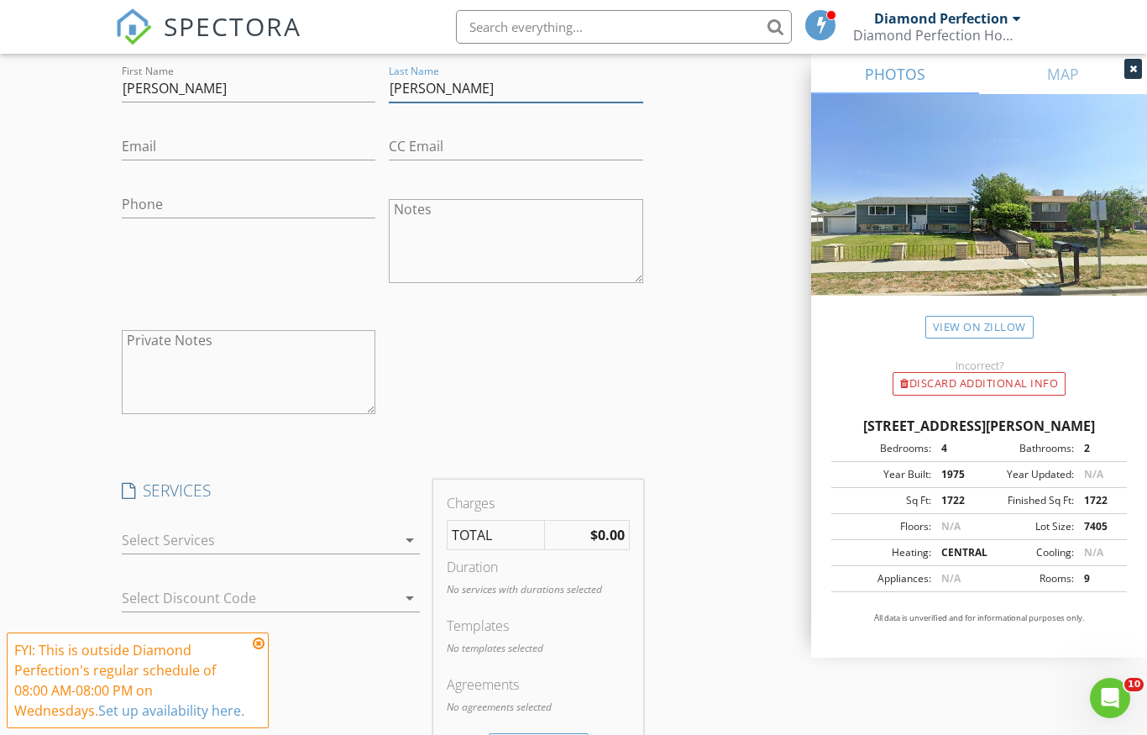
type input "Moreno"
click at [285, 549] on div at bounding box center [259, 539] width 275 height 27
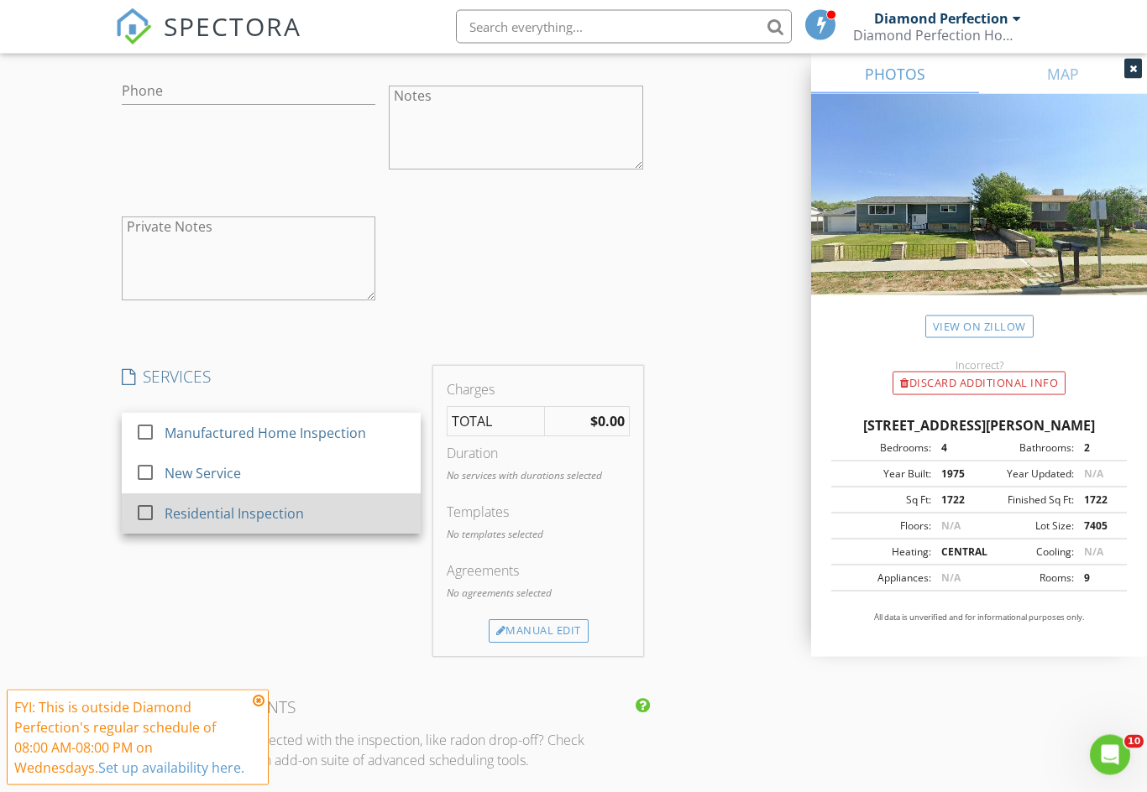
scroll to position [1567, 0]
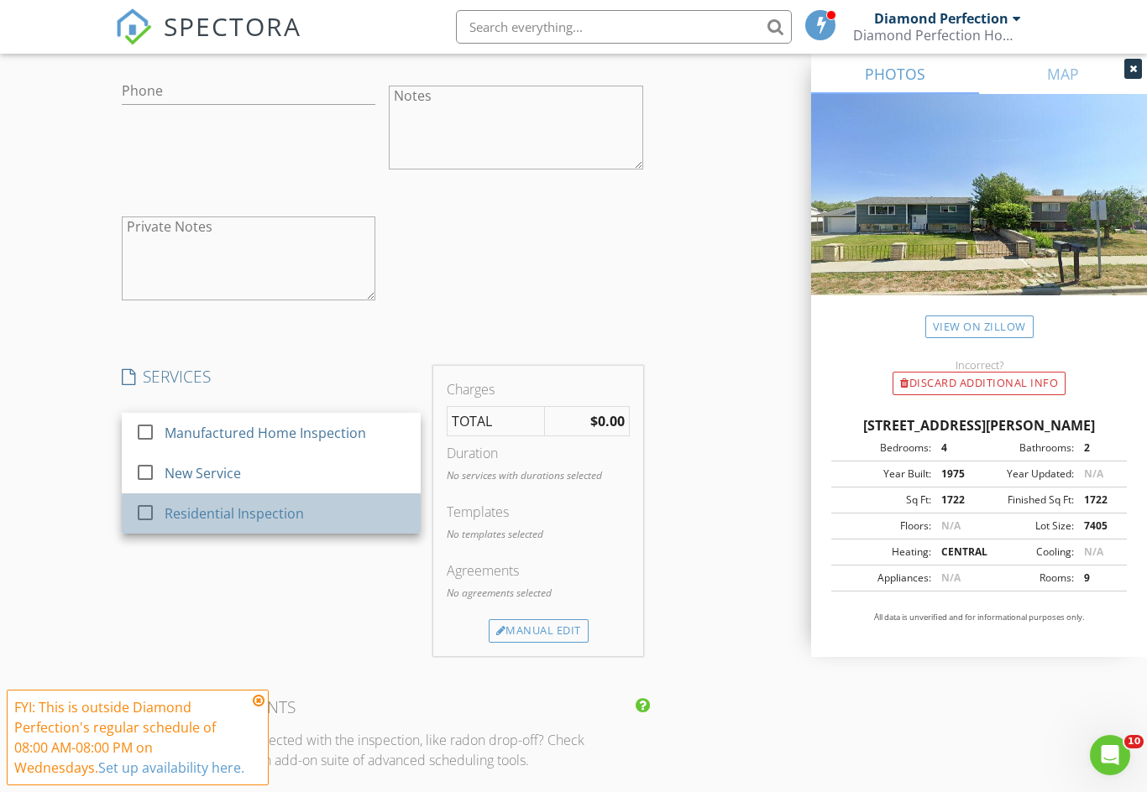
click at [297, 520] on div "Residential Inspection" at bounding box center [234, 514] width 139 height 20
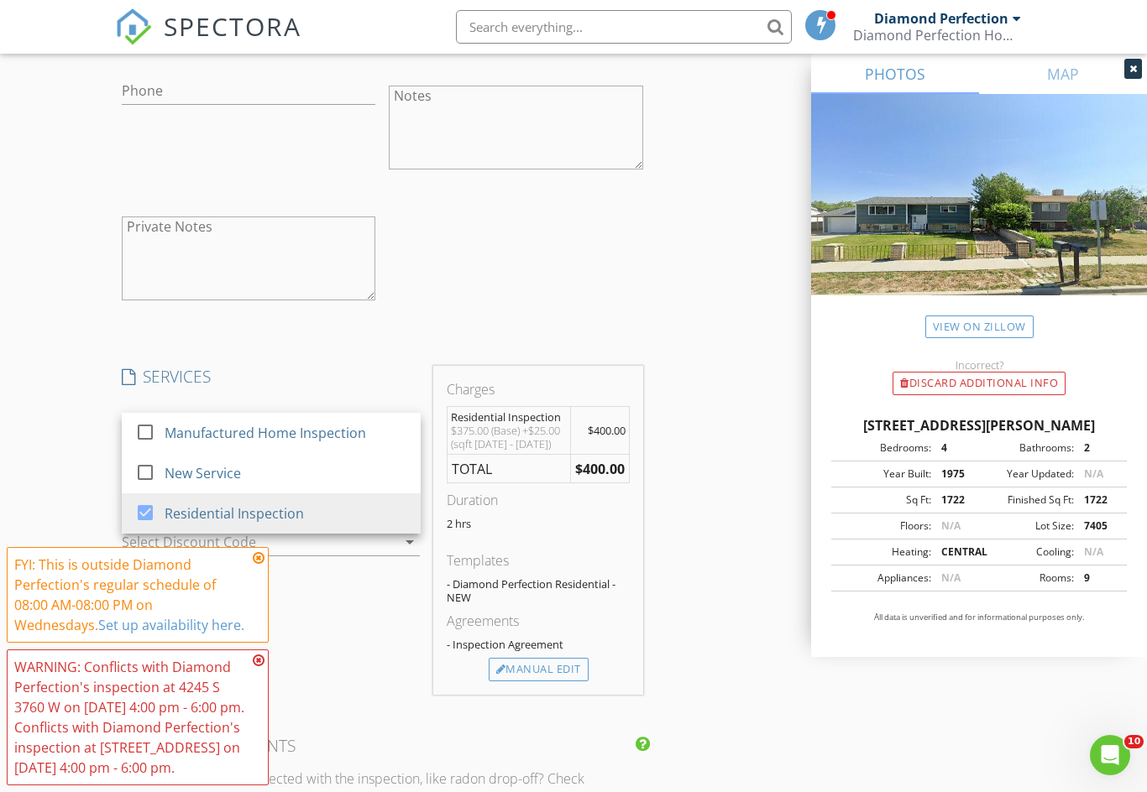
click at [716, 512] on div "INSPECTOR(S) check_box Diamond Perfection PRIMARY Diamond Perfection arrow_drop…" at bounding box center [574, 274] width 918 height 3292
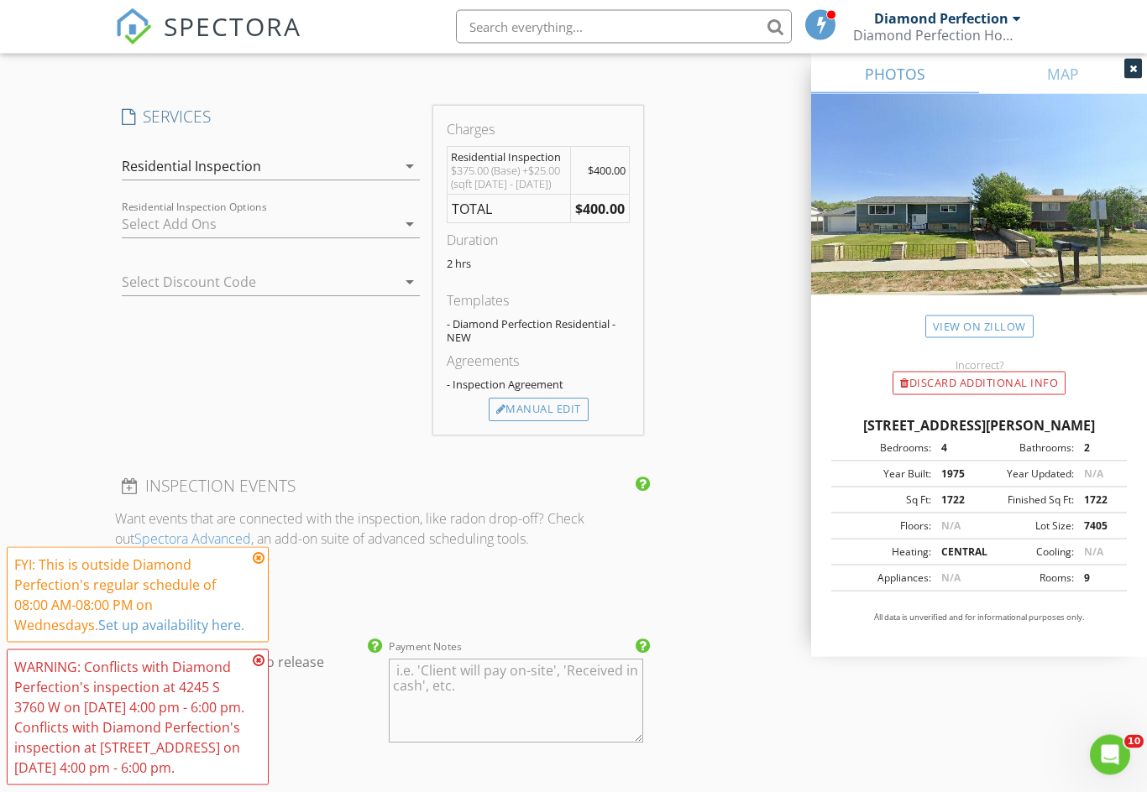
click at [344, 221] on div at bounding box center [259, 225] width 275 height 27
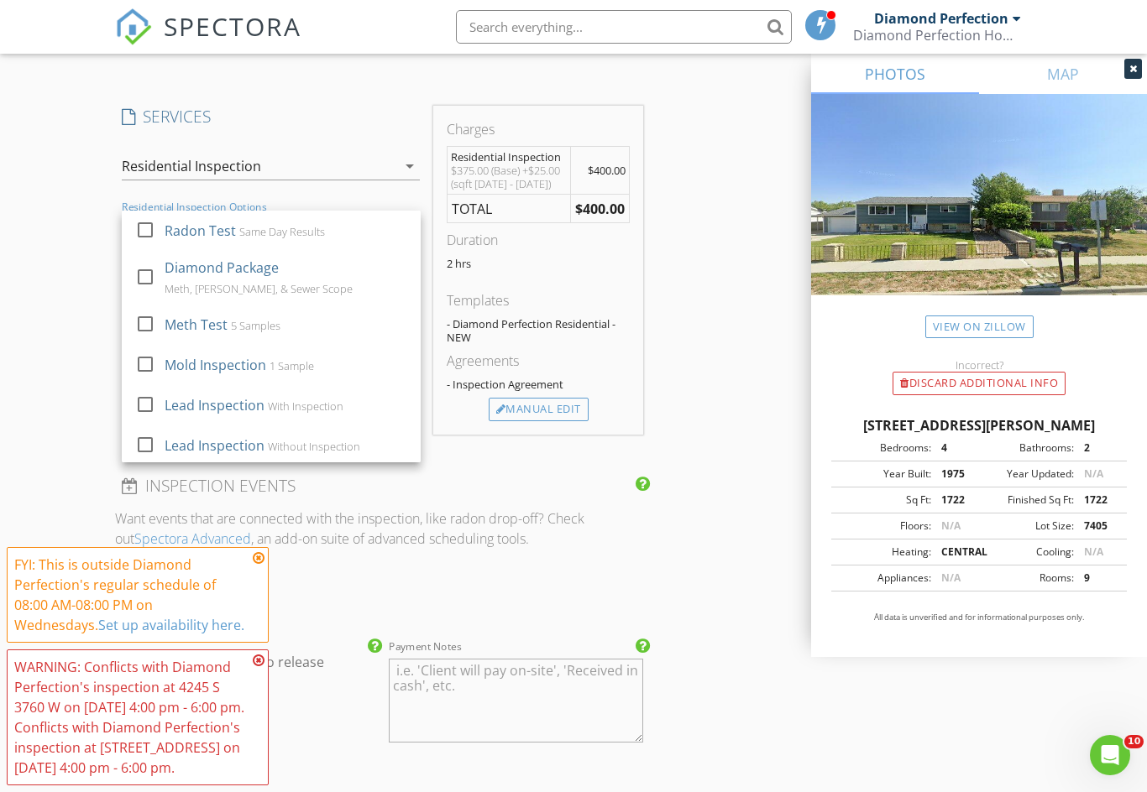
click at [697, 272] on div "INSPECTOR(S) check_box Diamond Perfection PRIMARY Diamond Perfection arrow_drop…" at bounding box center [574, 13] width 918 height 3292
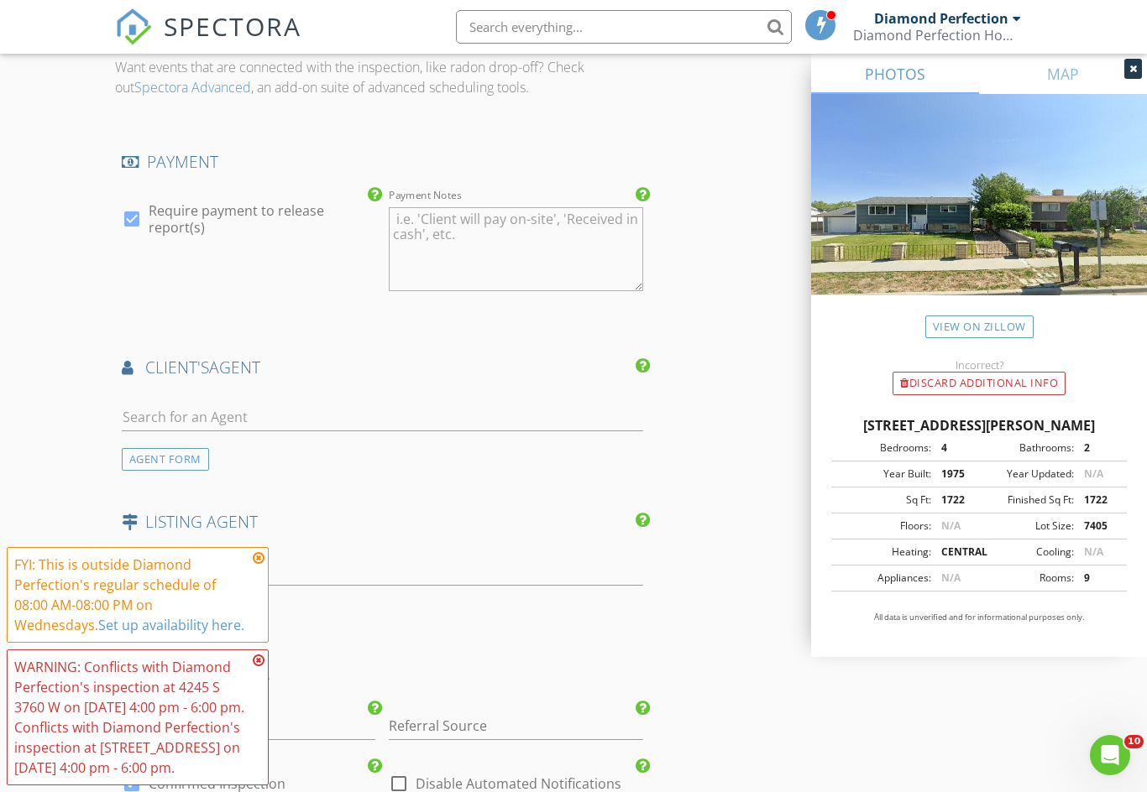
scroll to position [2357, 0]
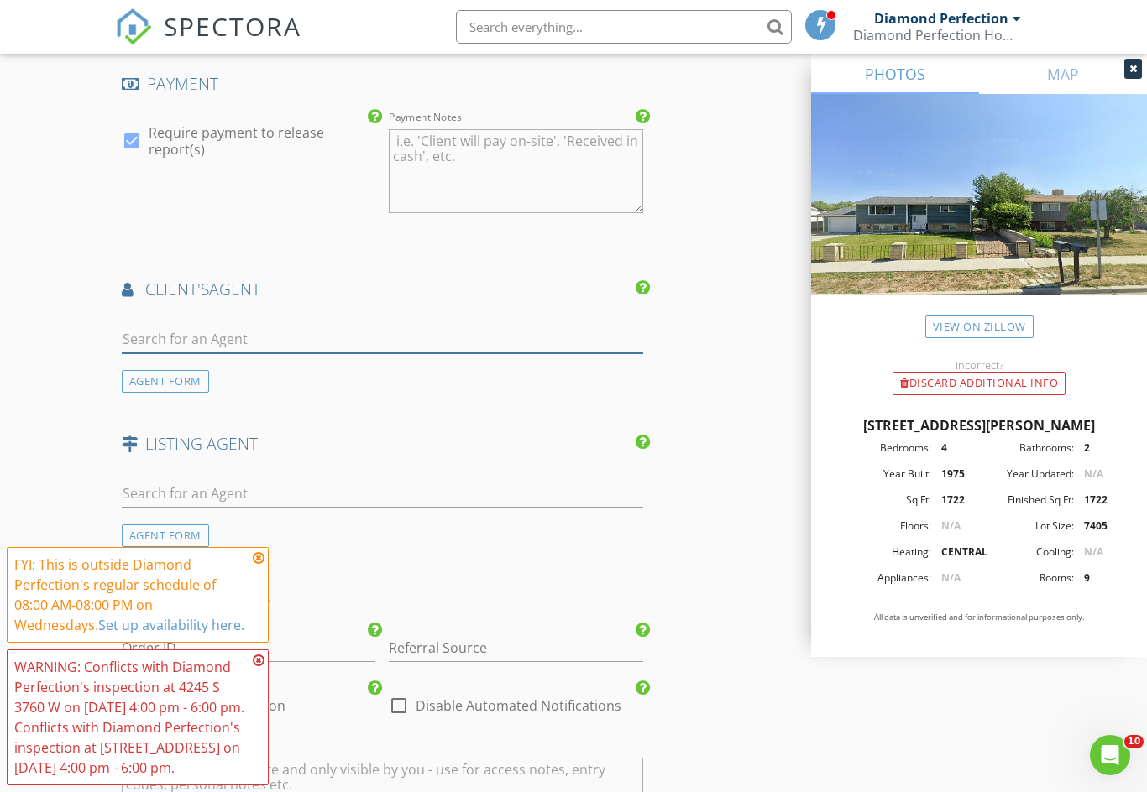
click at [392, 347] on input "text" at bounding box center [382, 340] width 521 height 28
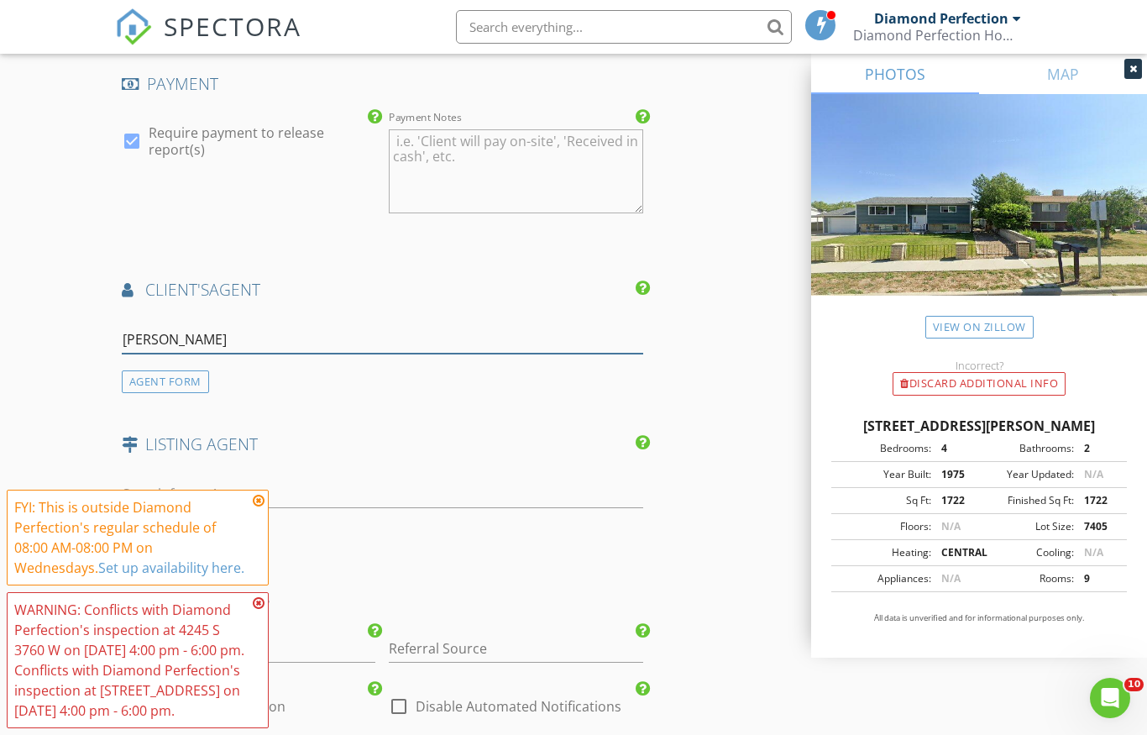
type input "Yane"
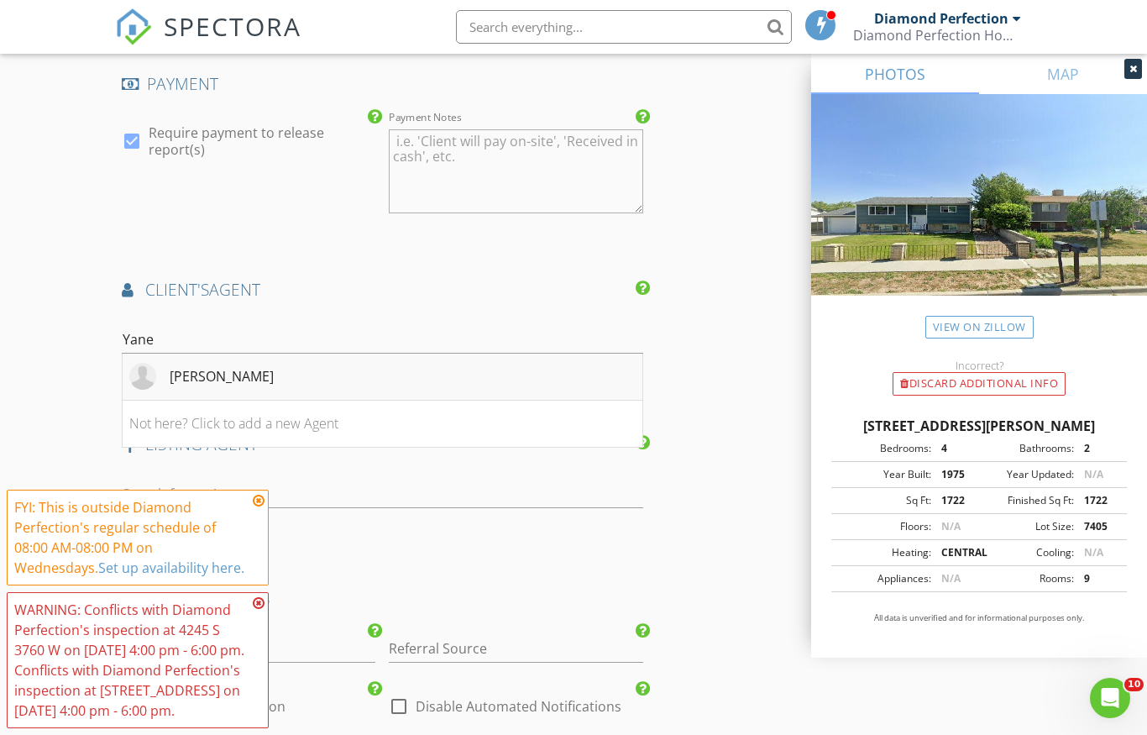
click at [374, 374] on li "Yanet Zavala" at bounding box center [383, 376] width 520 height 47
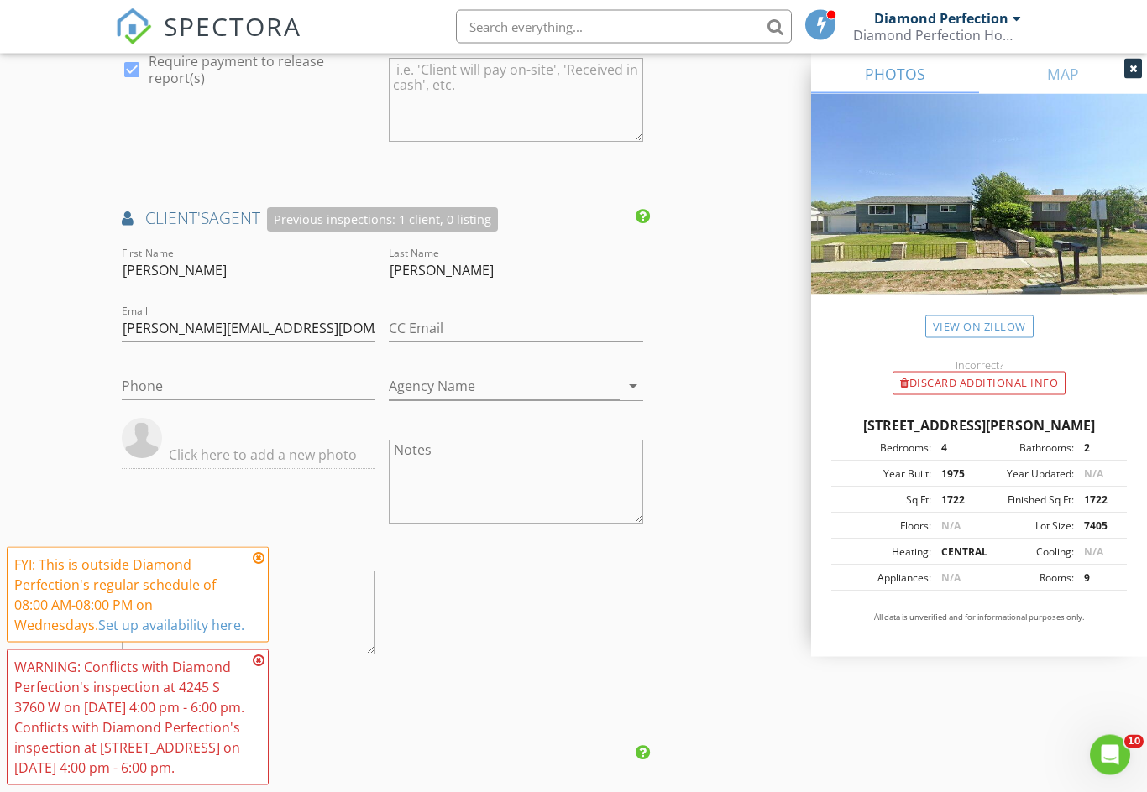
scroll to position [2439, 0]
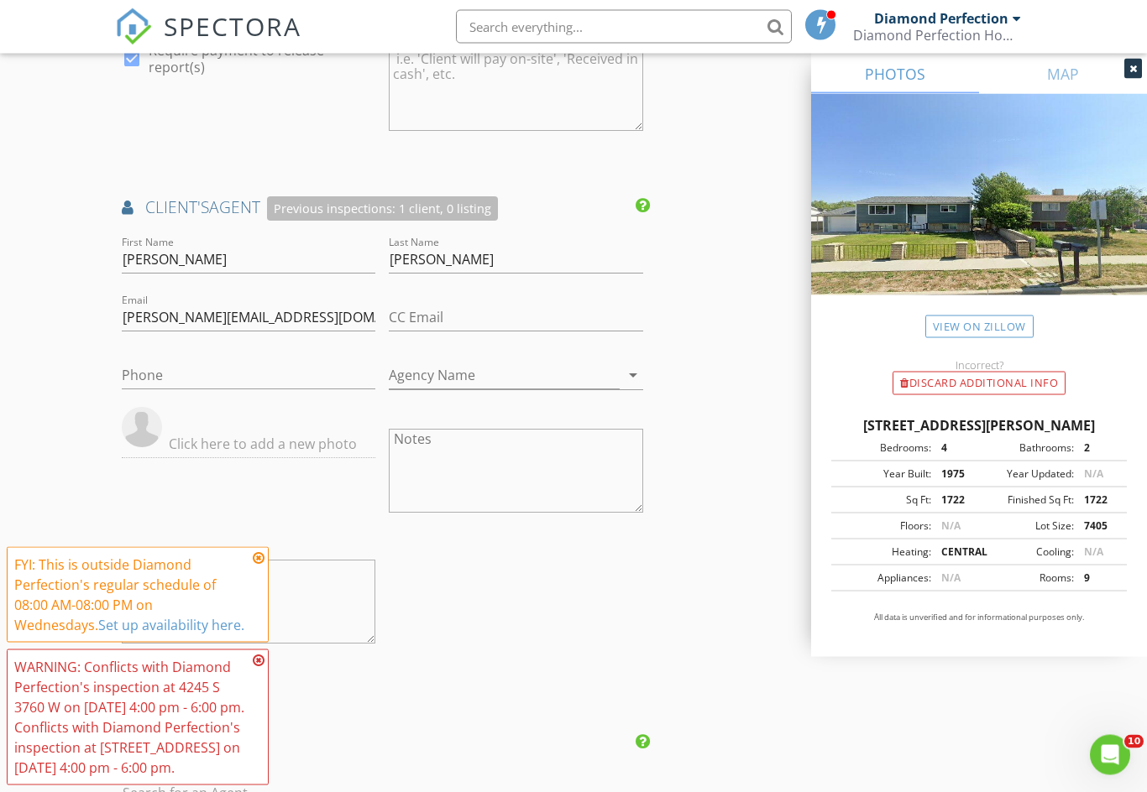
click at [259, 552] on icon at bounding box center [259, 558] width 12 height 13
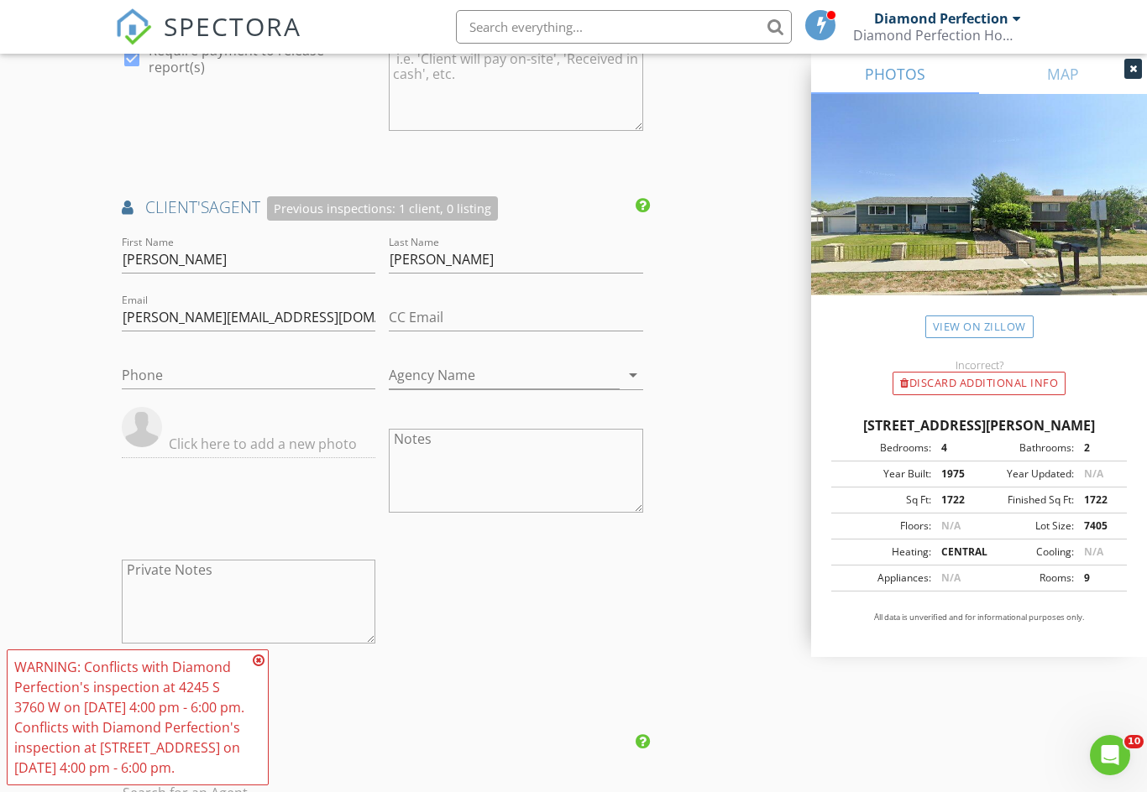
click at [257, 654] on icon at bounding box center [259, 660] width 12 height 13
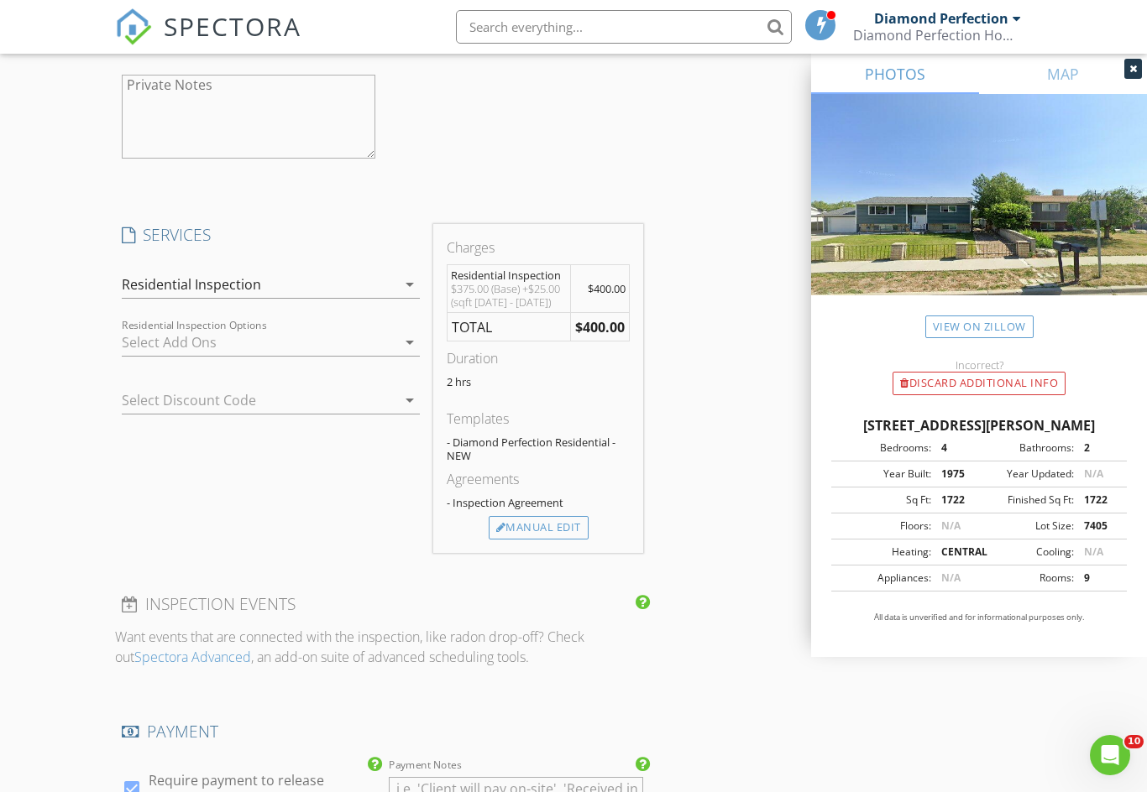
scroll to position [1707, 0]
click at [527, 522] on div "Manual Edit" at bounding box center [539, 530] width 100 height 24
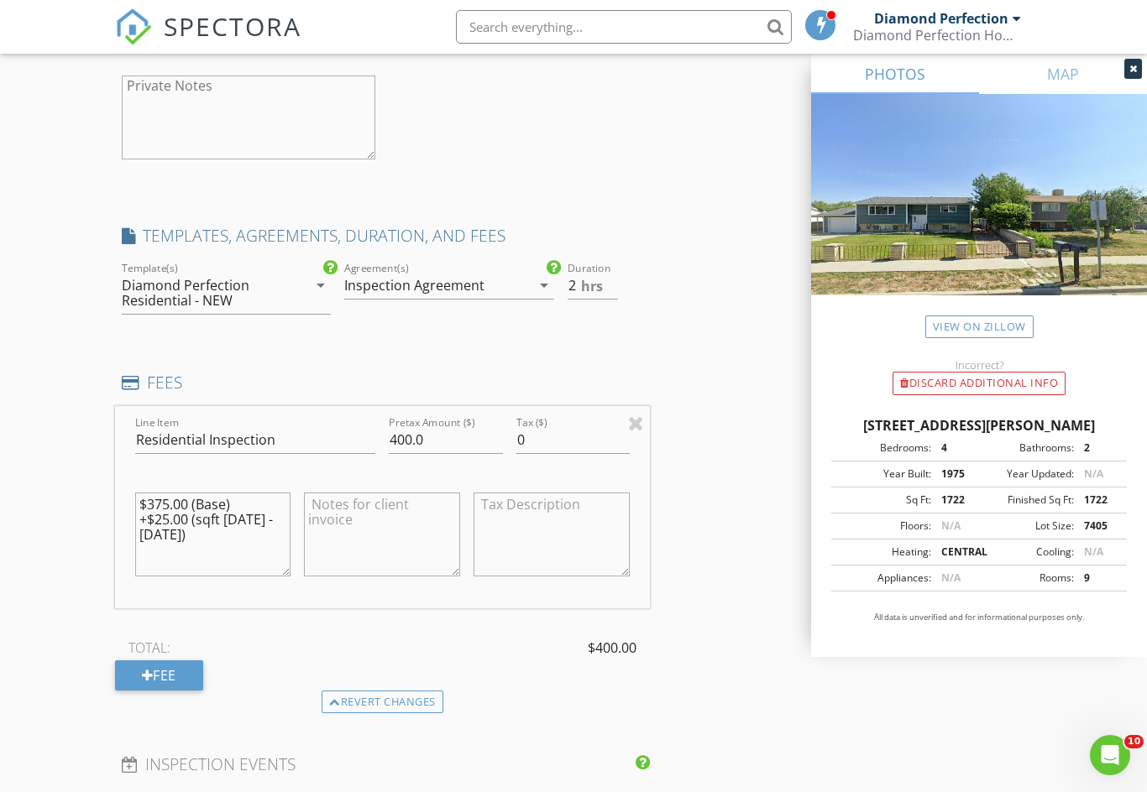
click at [242, 302] on div "Diamond Perfection Residential - NEW" at bounding box center [205, 293] width 167 height 30
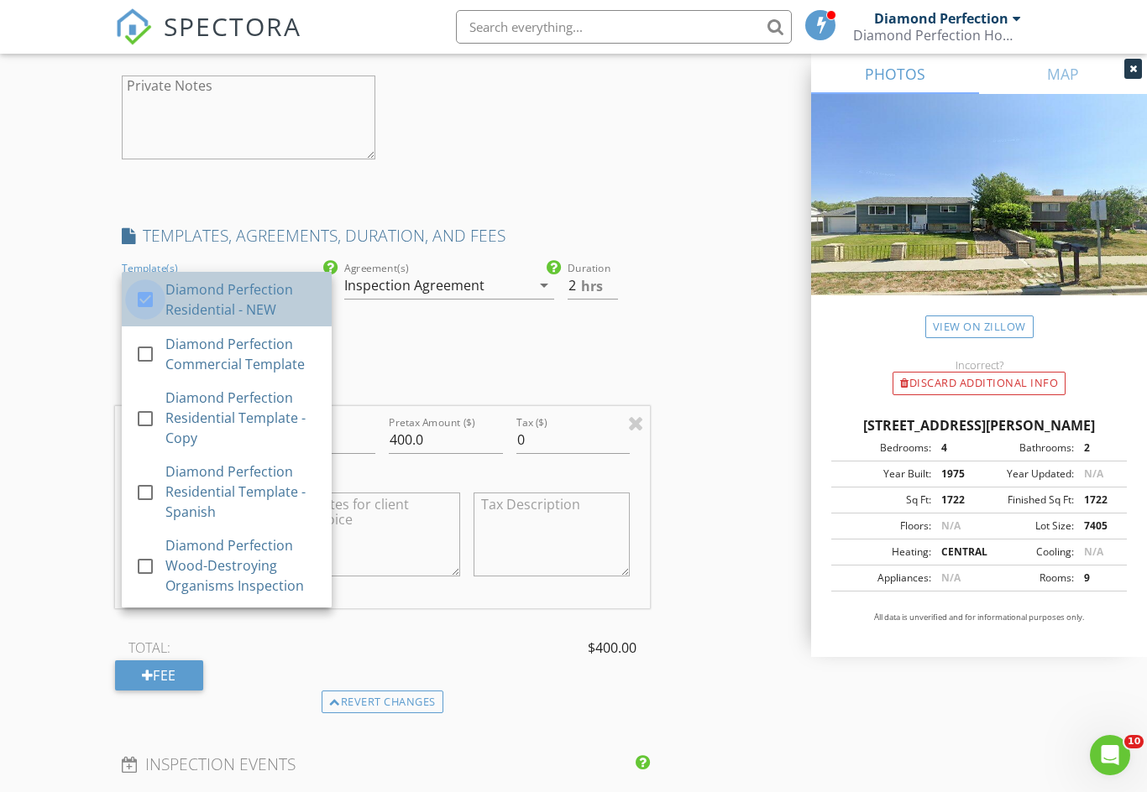
click at [140, 295] on div at bounding box center [145, 299] width 29 height 29
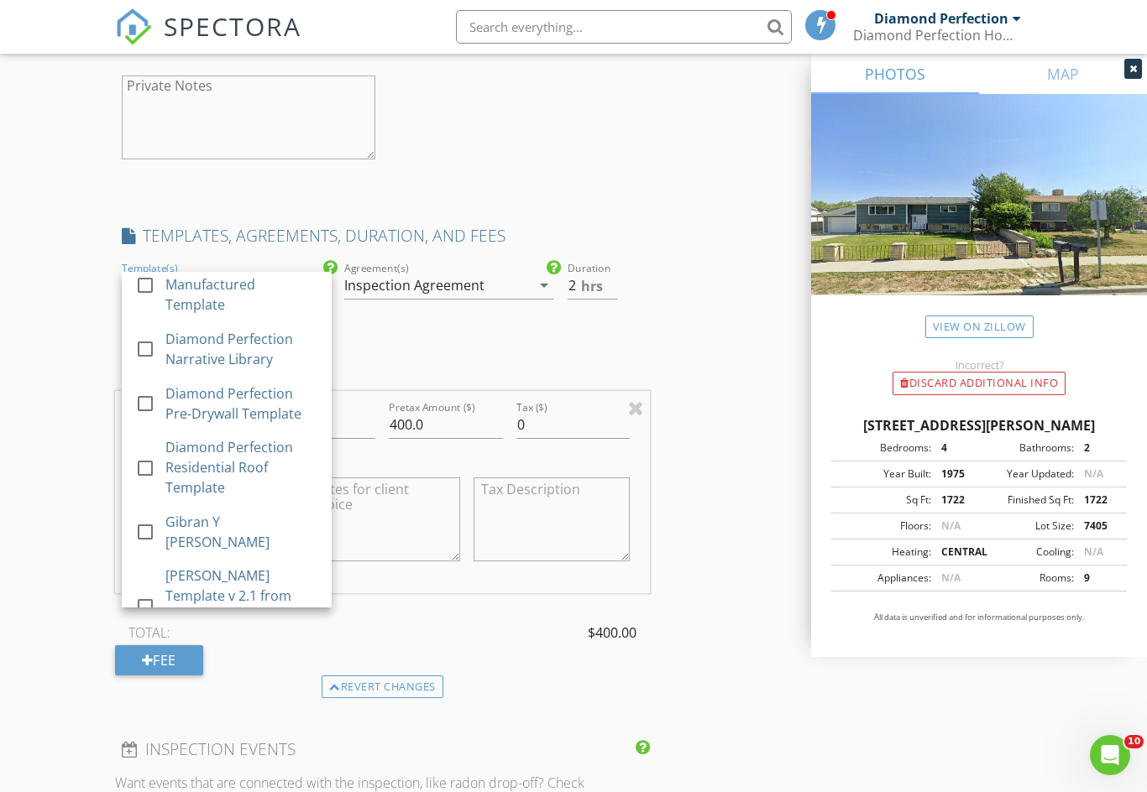
scroll to position [895, 0]
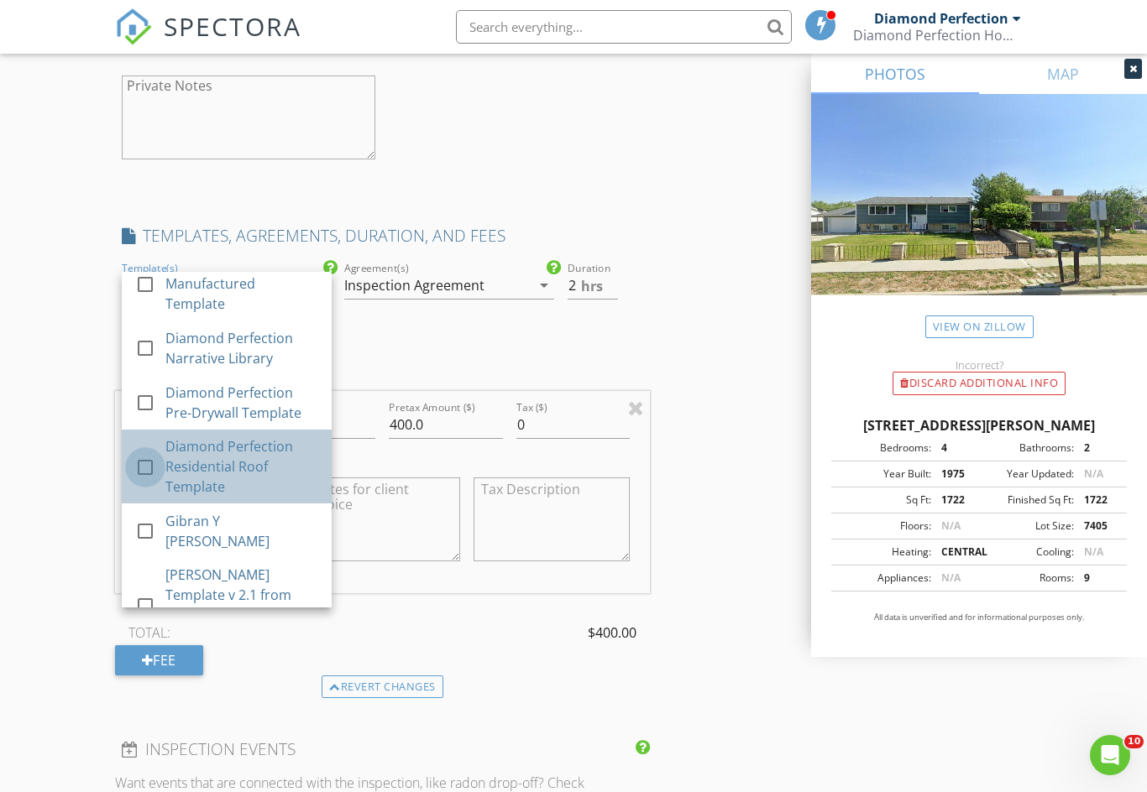
click at [152, 453] on div at bounding box center [145, 467] width 29 height 29
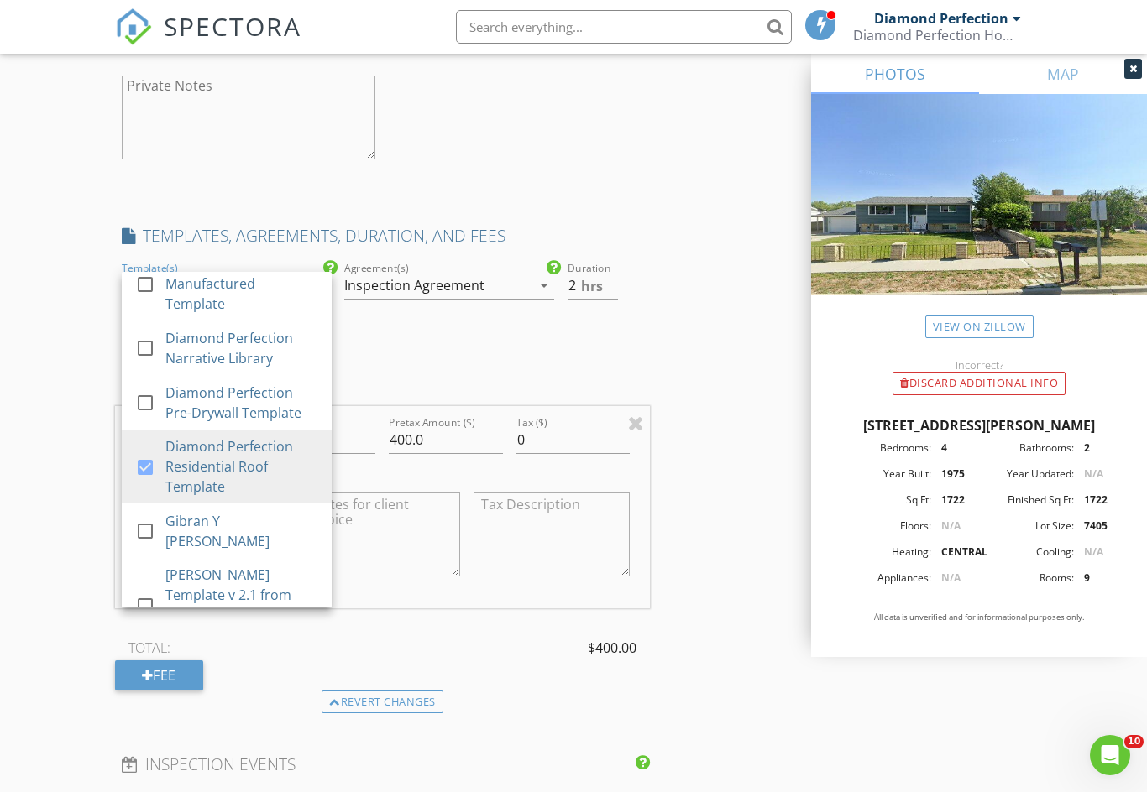
click at [759, 489] on div "INSPECTOR(S) check_box Diamond Perfection PRIMARY Diamond Perfection arrow_drop…" at bounding box center [574, 403] width 918 height 3835
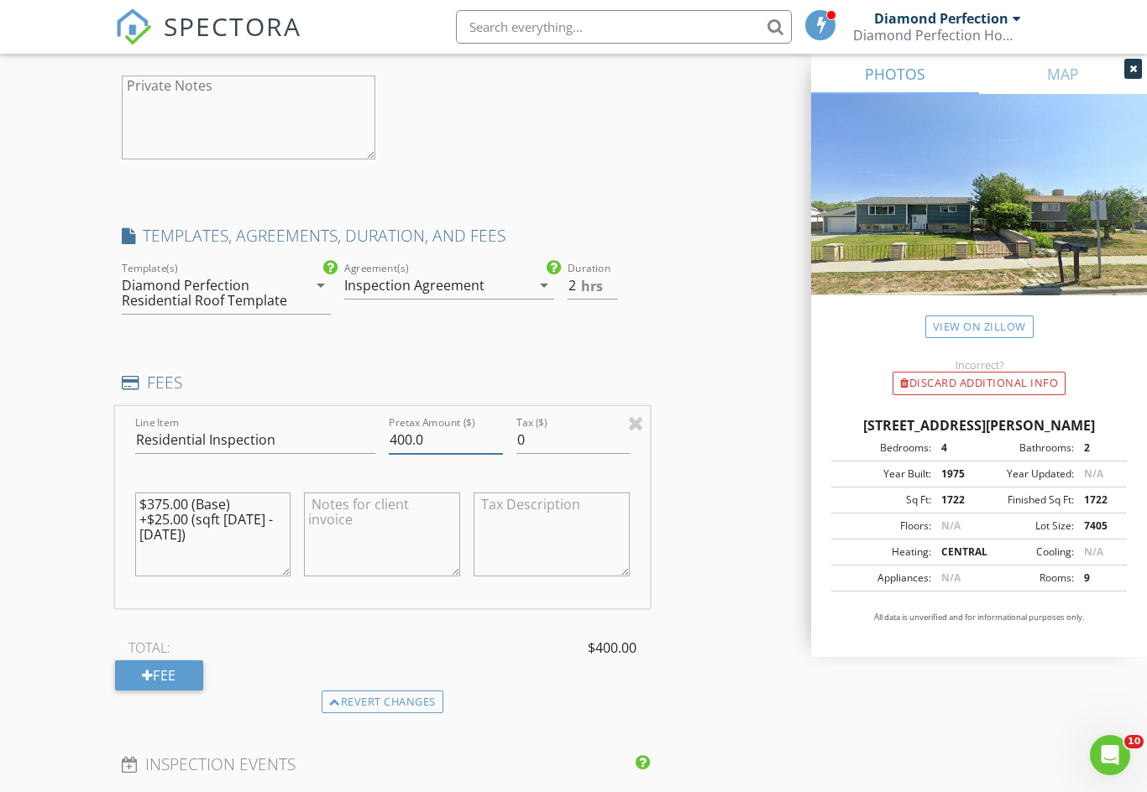
click at [445, 437] on input "400.0" at bounding box center [445, 440] width 113 height 28
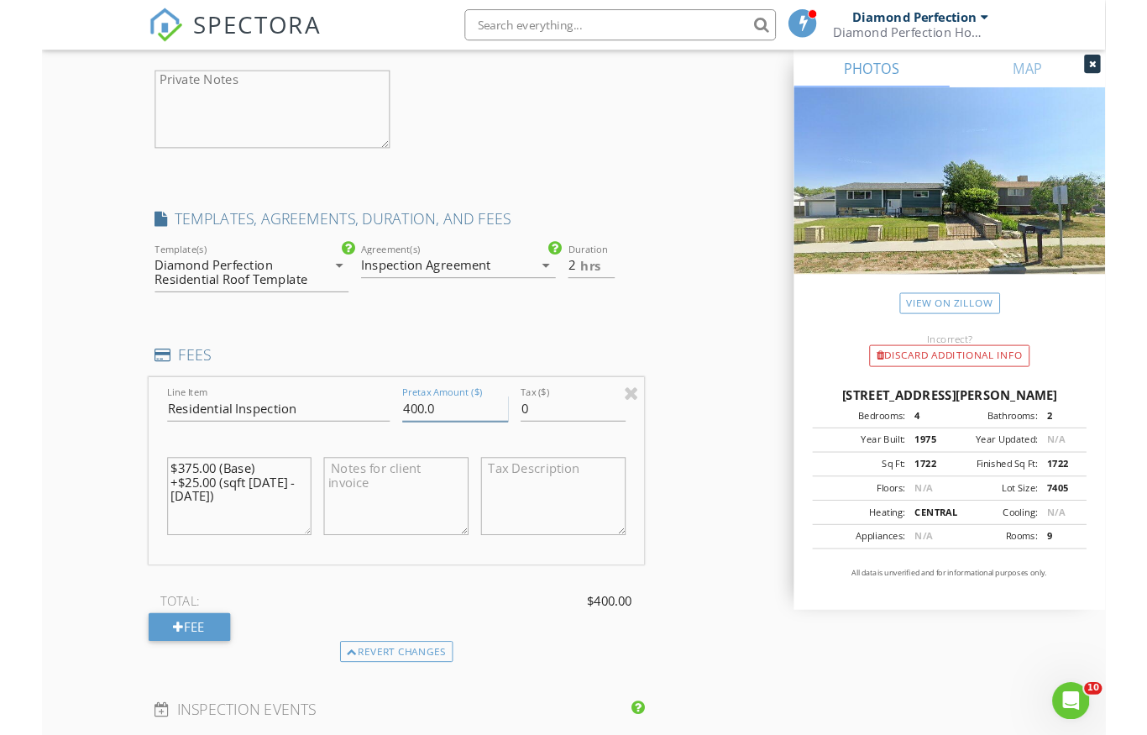
scroll to position [1708, 0]
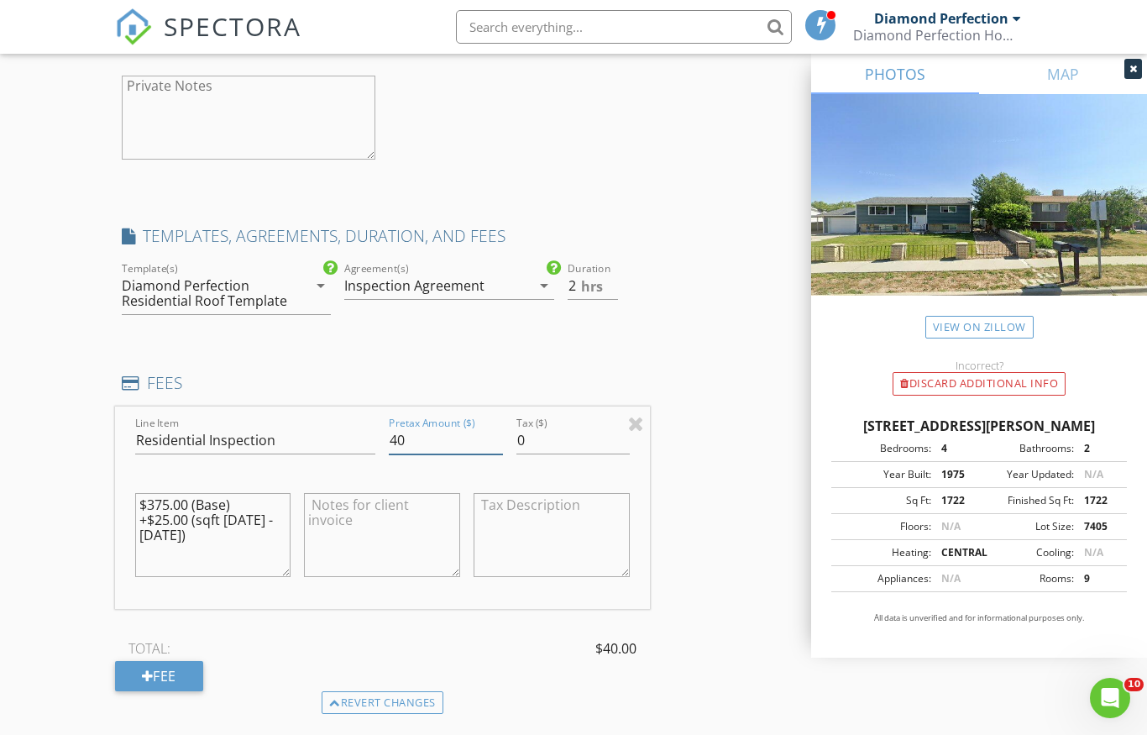
type input "4"
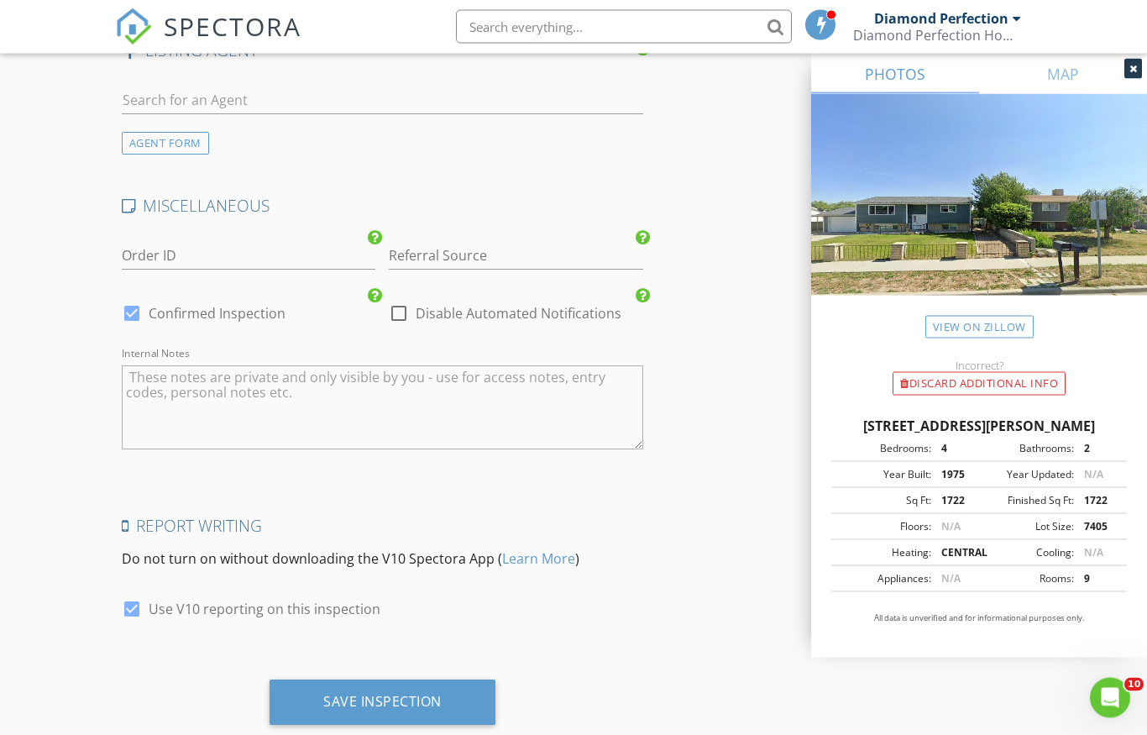
scroll to position [3328, 0]
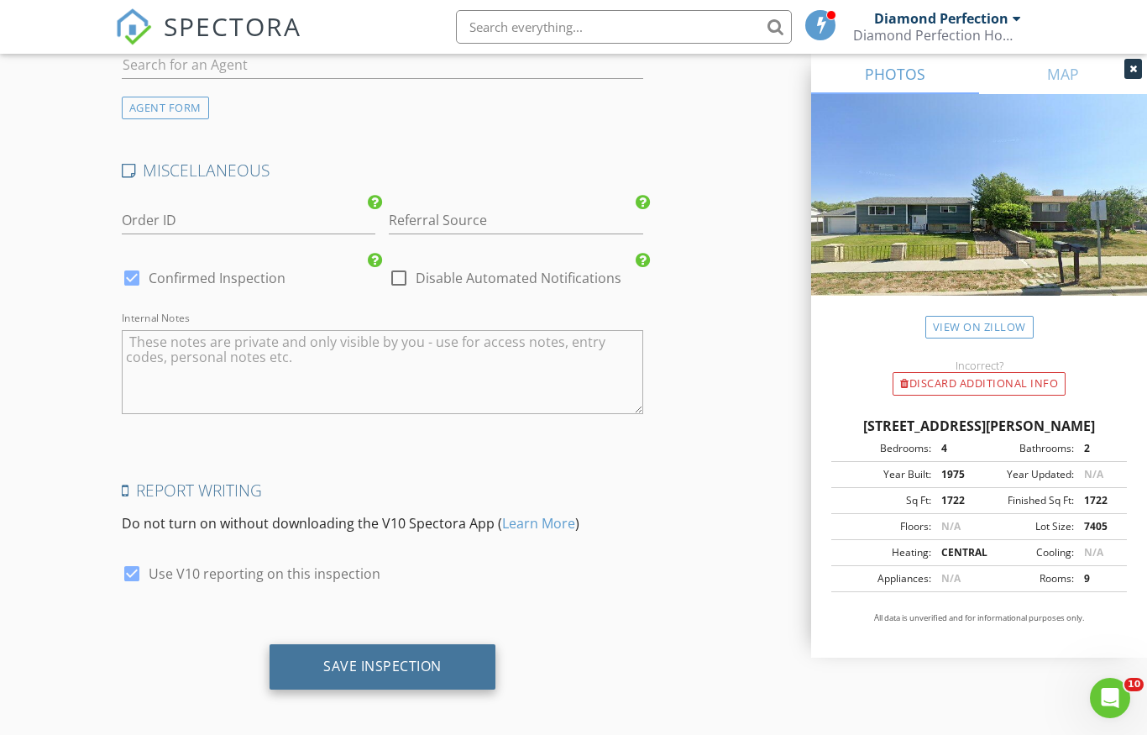
type input "0"
click at [384, 660] on div "Save Inspection" at bounding box center [382, 665] width 118 height 17
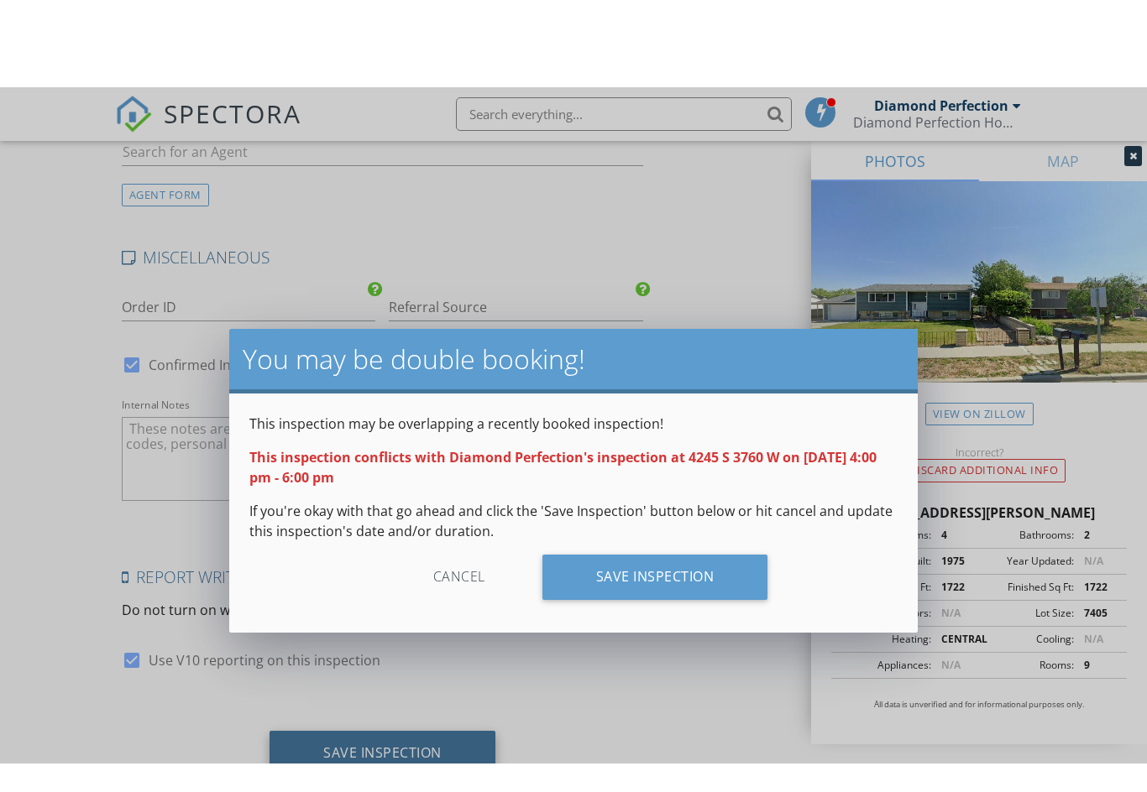
scroll to position [3269, 0]
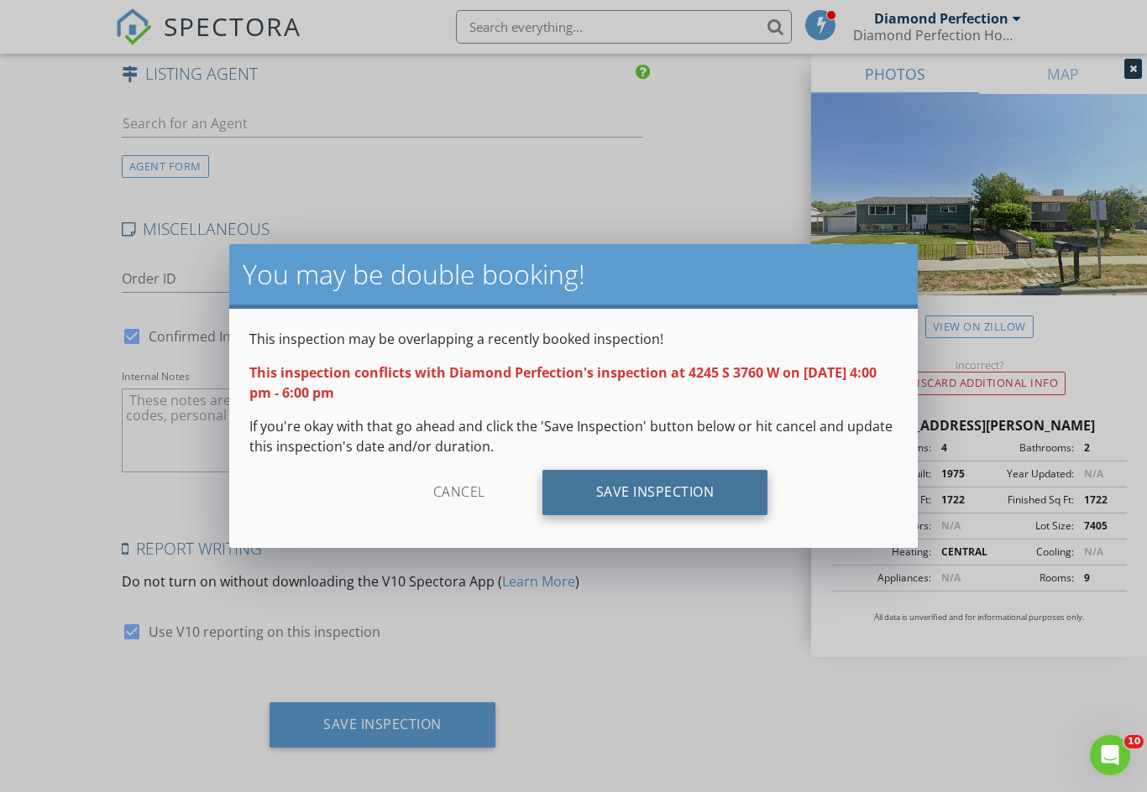
click at [646, 494] on div "Save Inspection" at bounding box center [655, 492] width 226 height 45
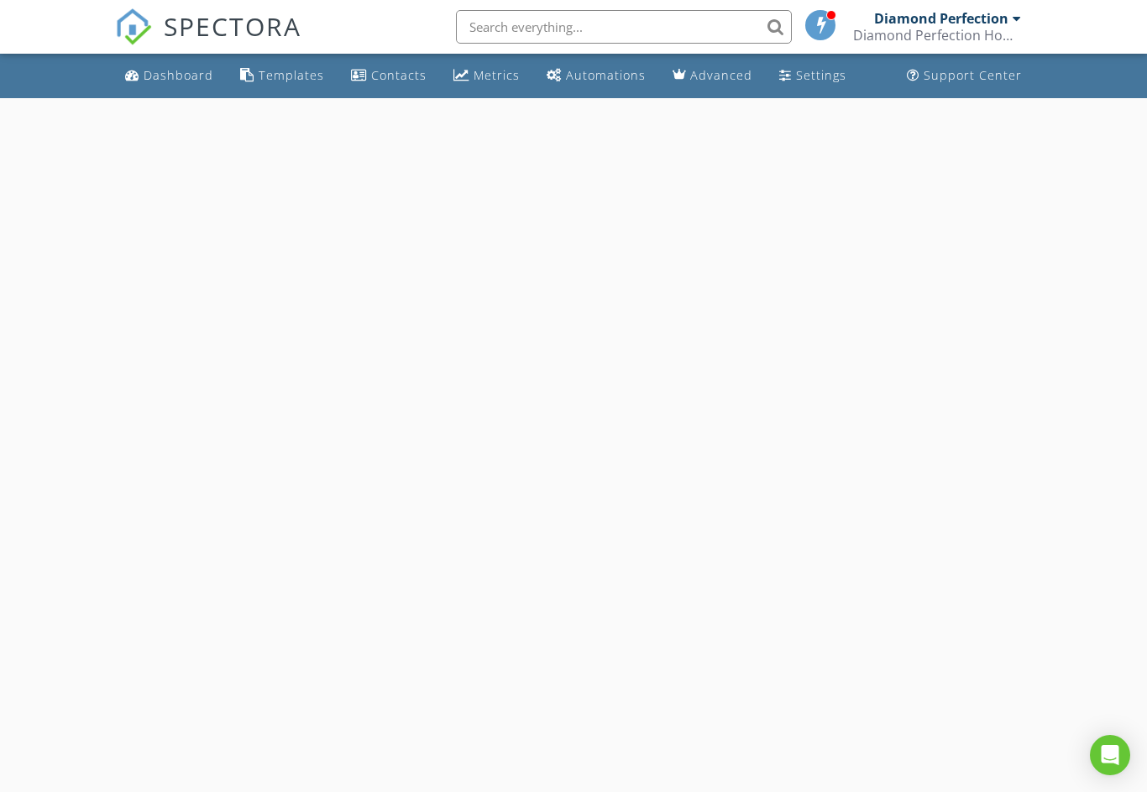
select select "7"
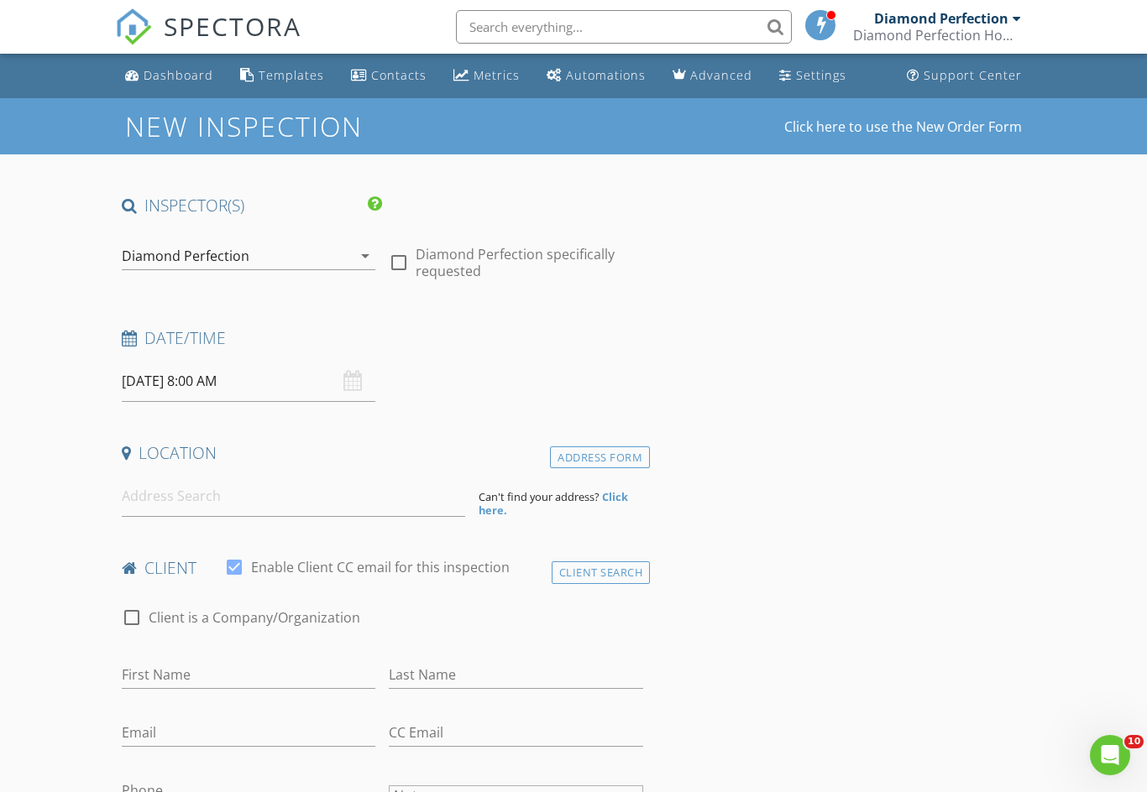
click at [234, 381] on input "08/28/2025 8:00 AM" at bounding box center [249, 381] width 254 height 41
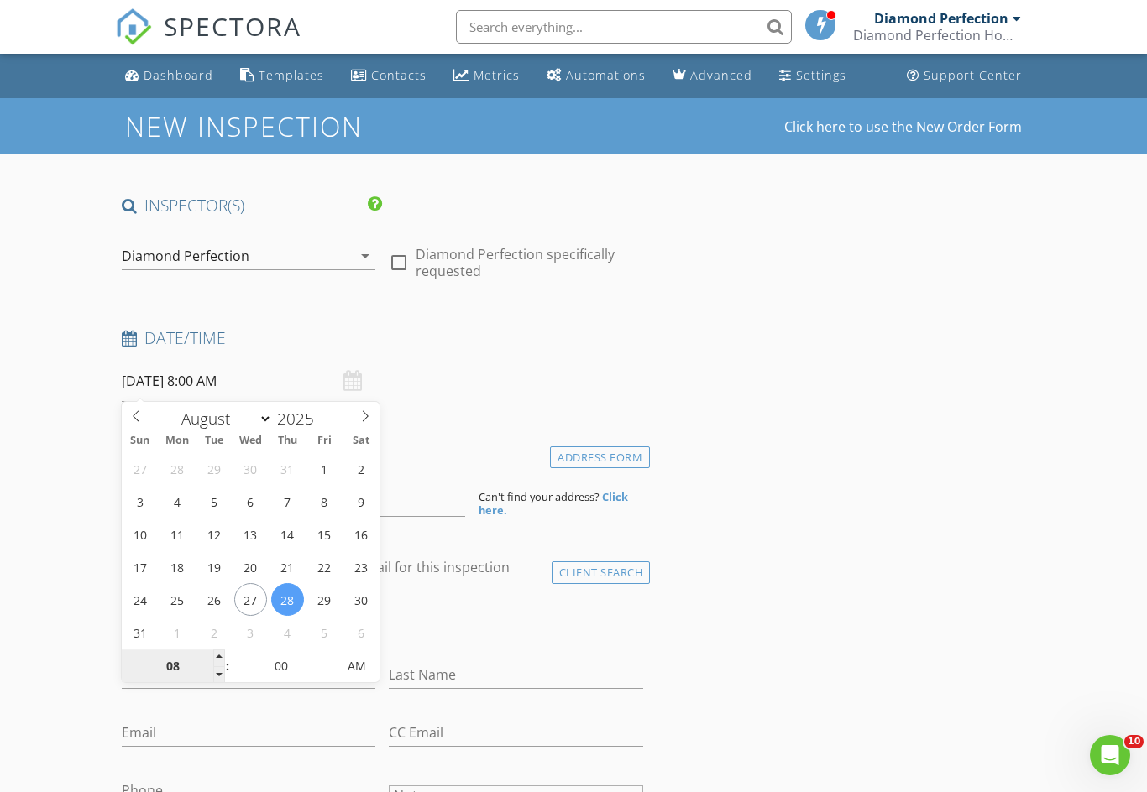
click at [185, 671] on input "08" at bounding box center [173, 668] width 103 height 34
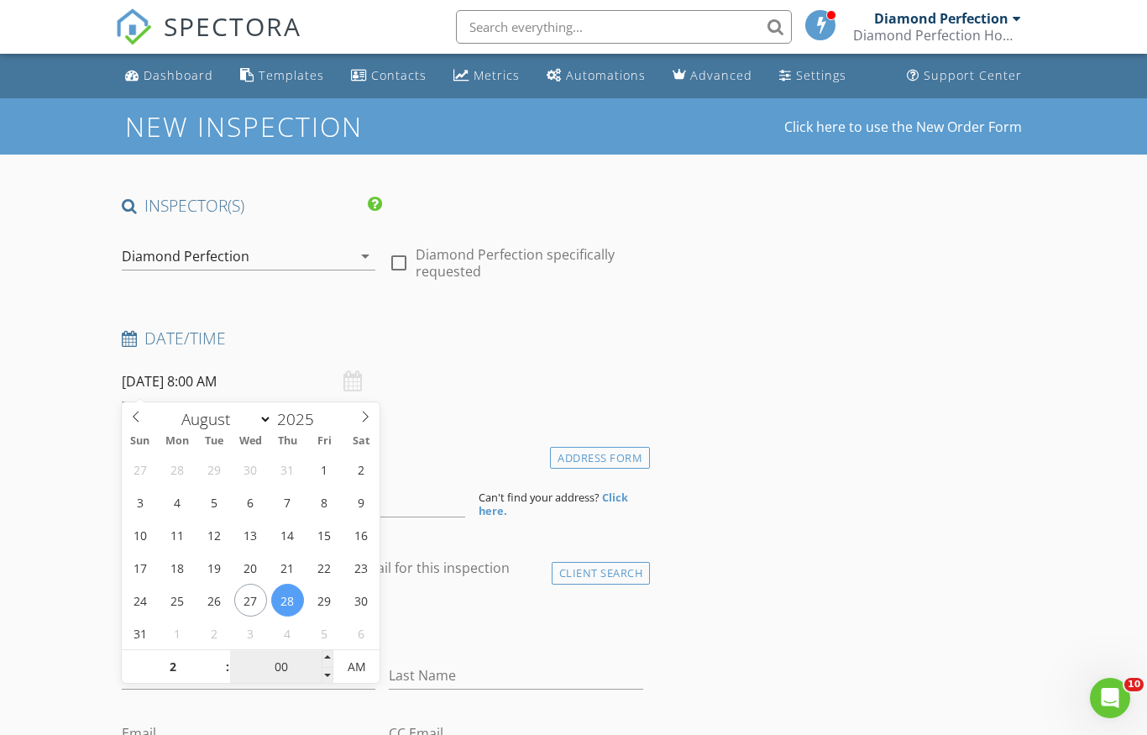
click at [294, 670] on input "00" at bounding box center [281, 668] width 103 height 34
type input "02"
type input "08/28/2025 2:00 AM"
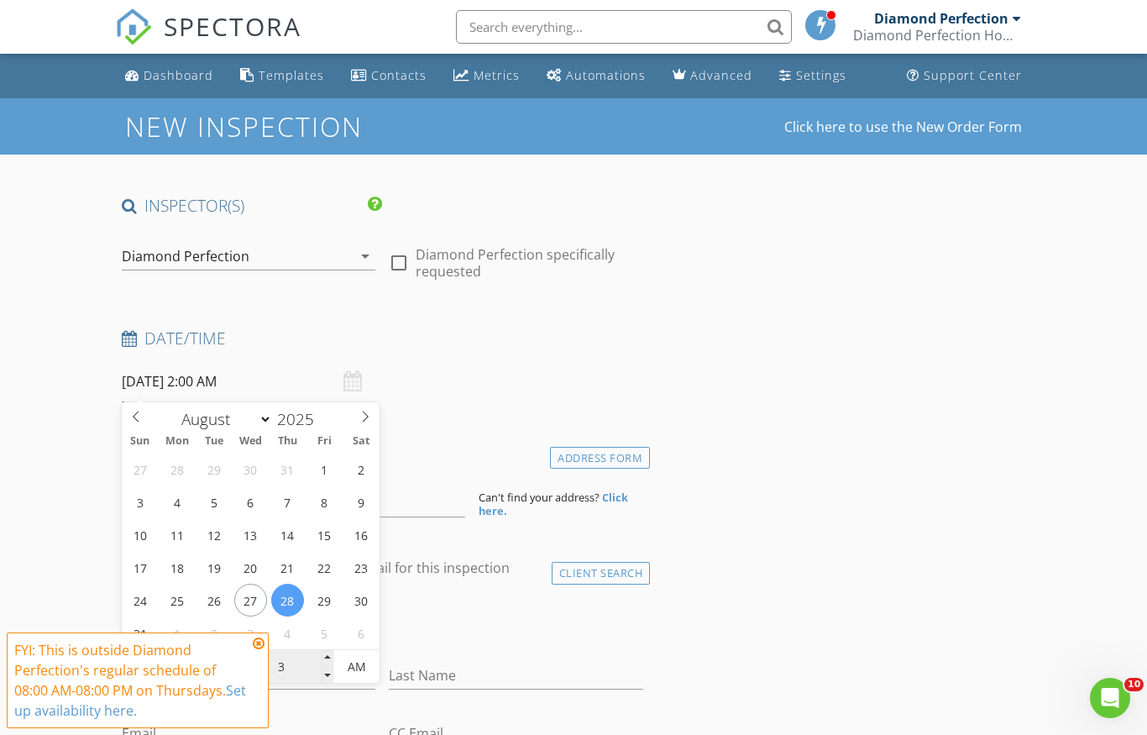
type input "30"
type input "[DATE] 2:30 PM"
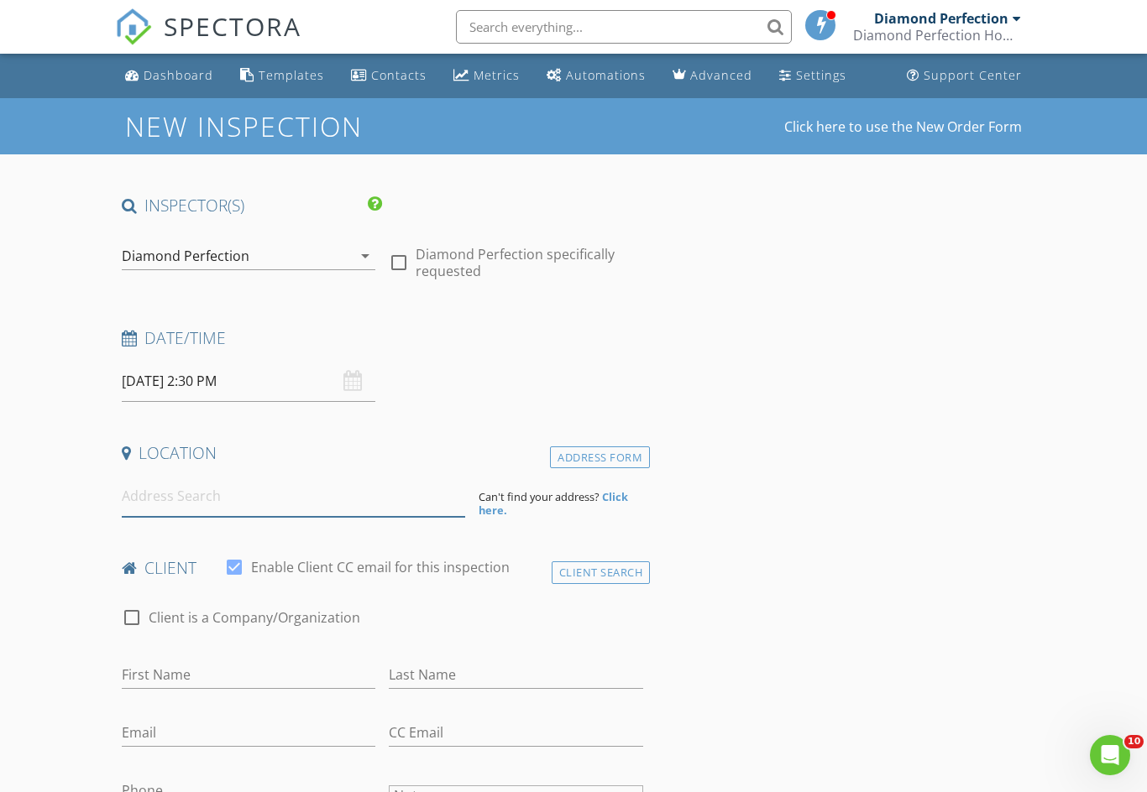
click at [285, 499] on input at bounding box center [293, 496] width 343 height 41
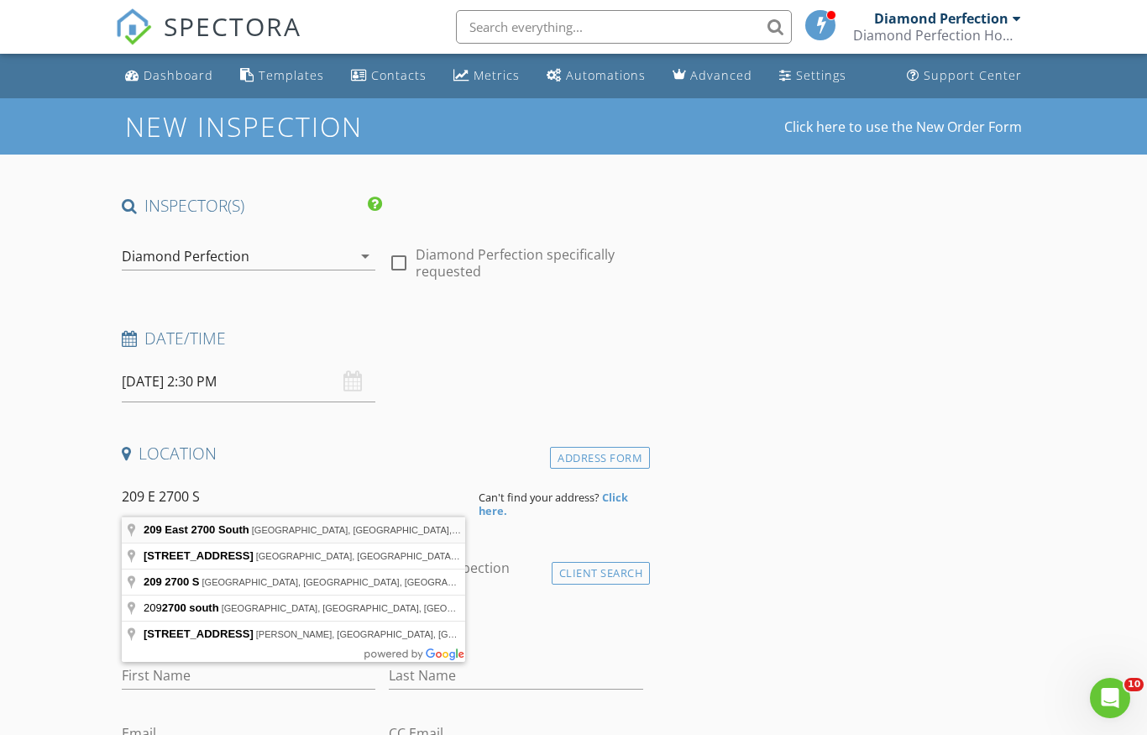
type input "209 East 2700 South, South Salt Lake, UT, USA"
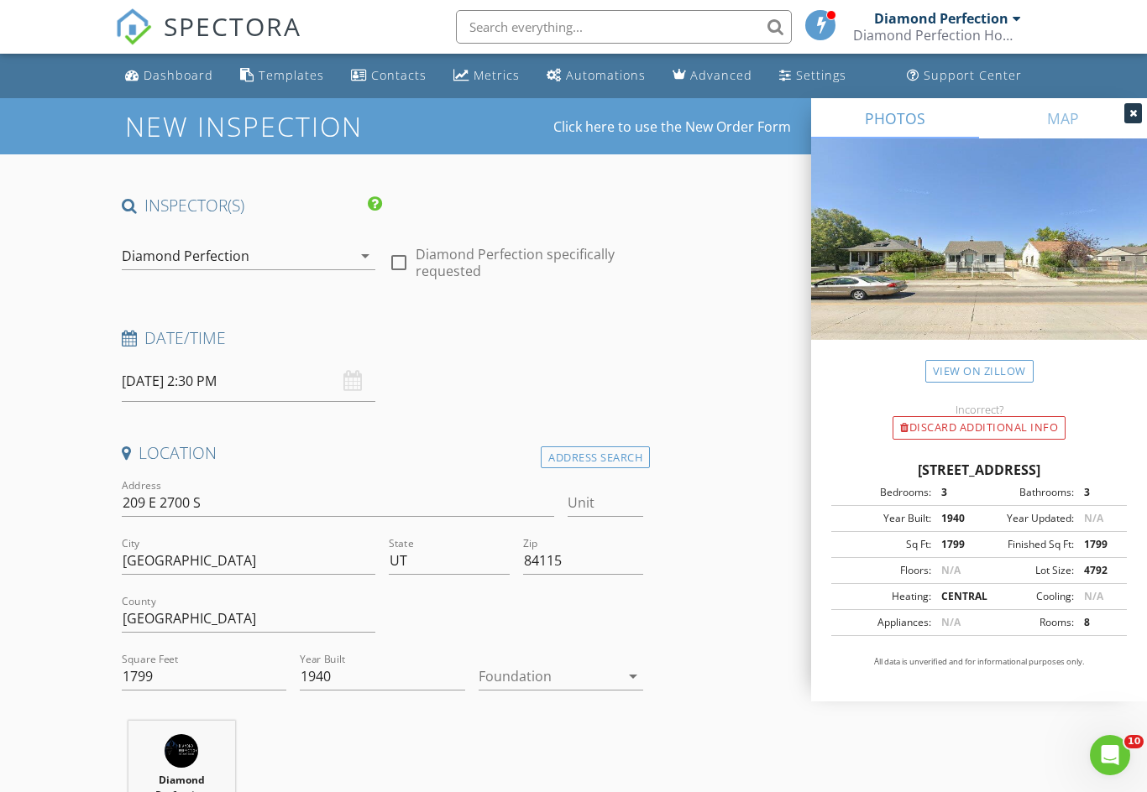
click at [539, 682] on div at bounding box center [548, 676] width 141 height 27
click at [552, 687] on div "Basement" at bounding box center [561, 682] width 138 height 20
click at [250, 676] on input "1799" at bounding box center [204, 677] width 165 height 28
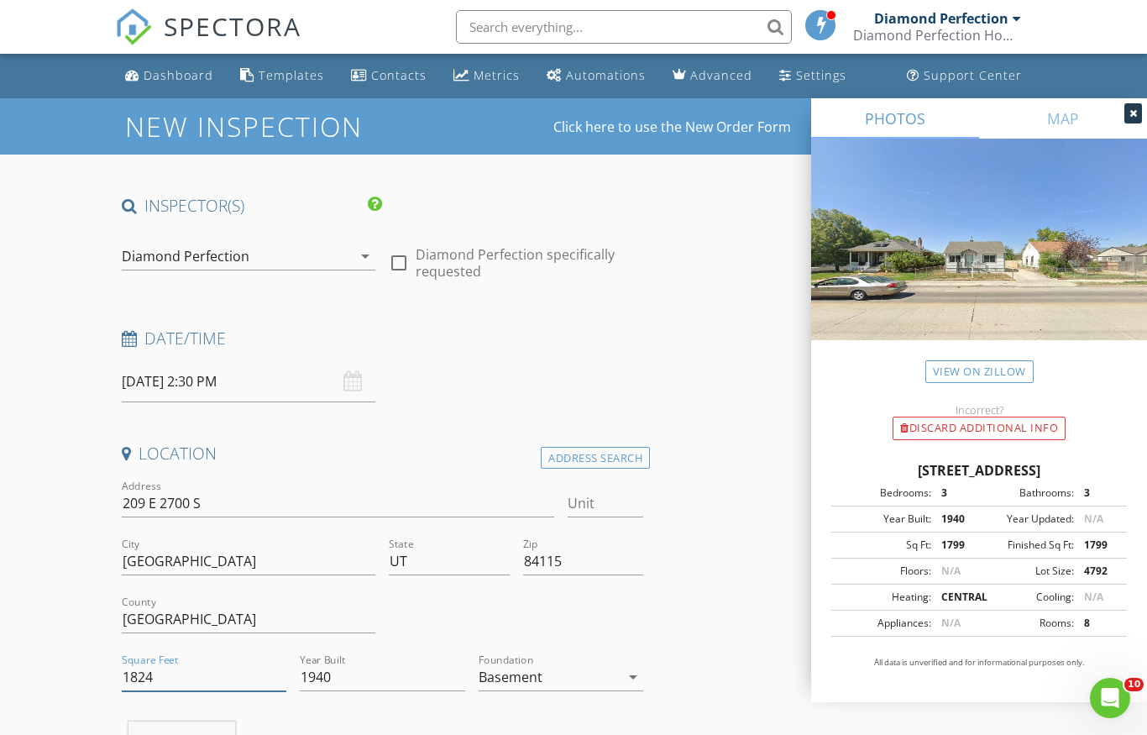
type input "1824"
click at [576, 674] on div "Basement" at bounding box center [548, 676] width 141 height 27
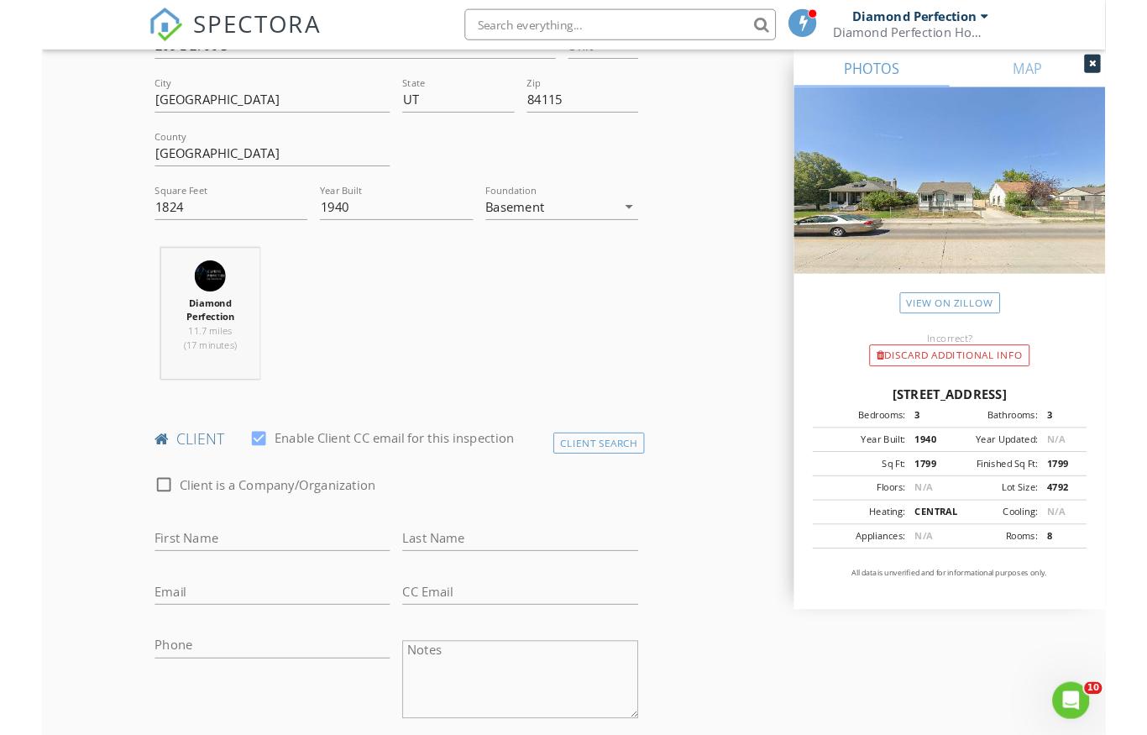
scroll to position [455, 0]
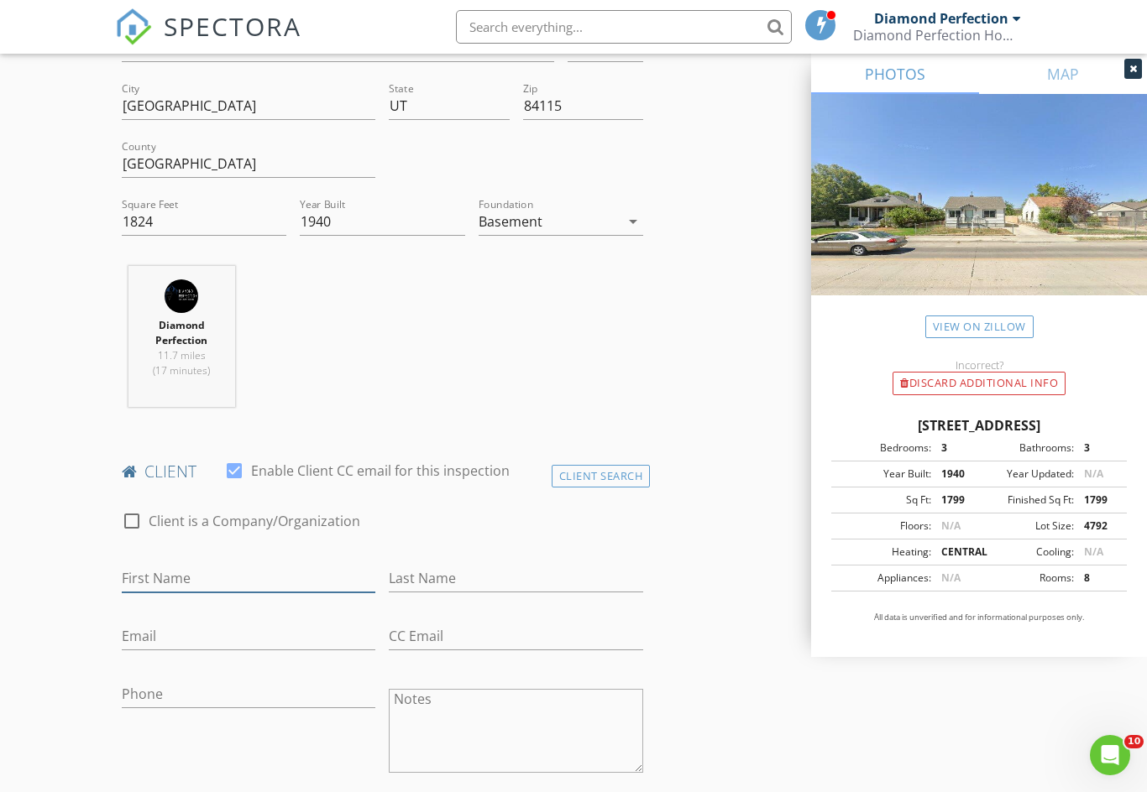
click at [211, 575] on input "First Name" at bounding box center [249, 579] width 254 height 28
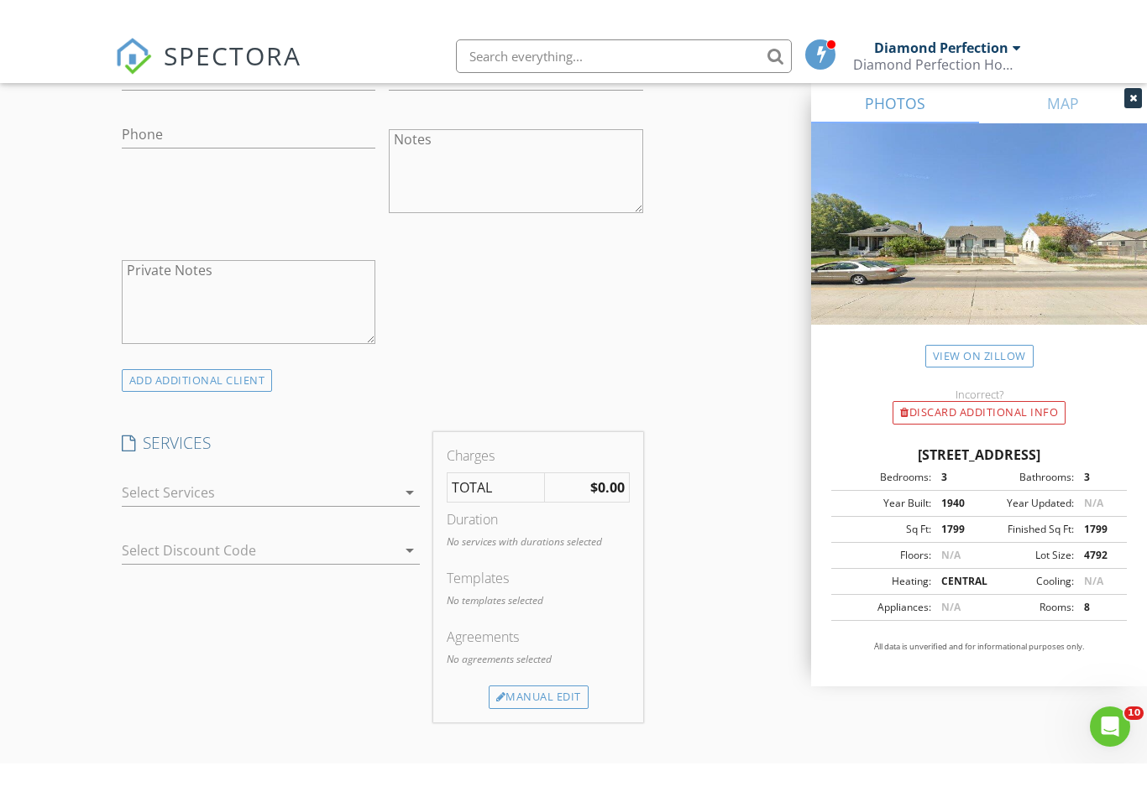
scroll to position [1048, 0]
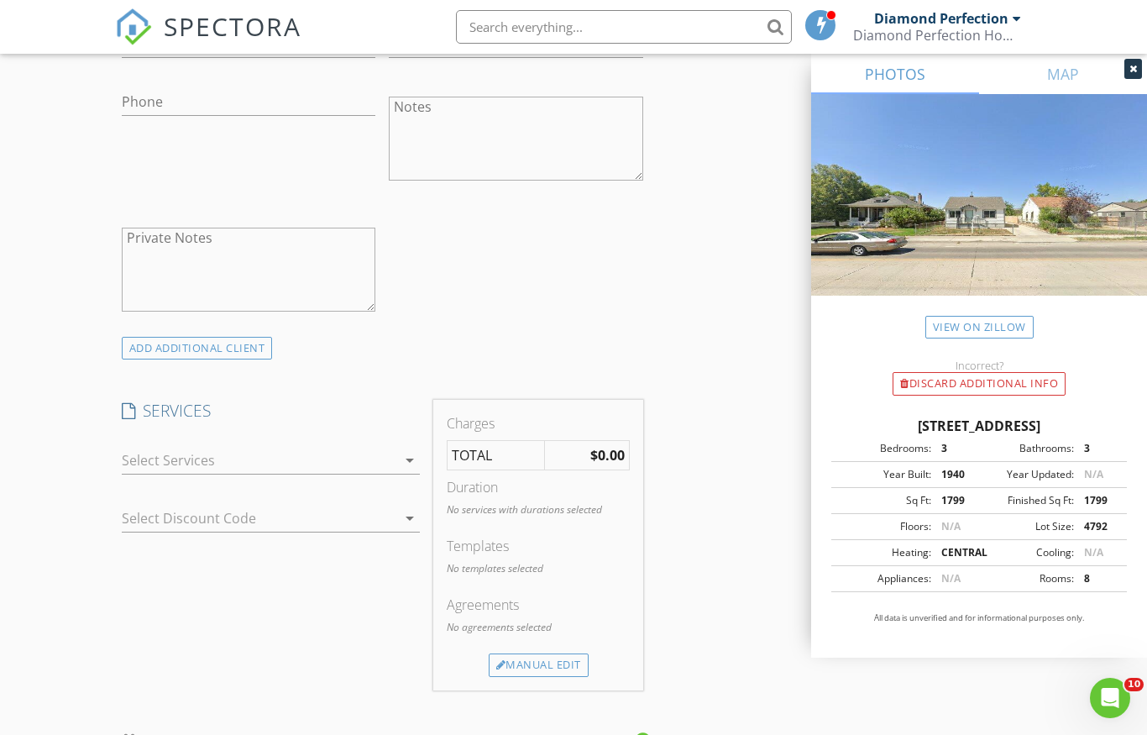
click at [298, 454] on div at bounding box center [259, 460] width 275 height 27
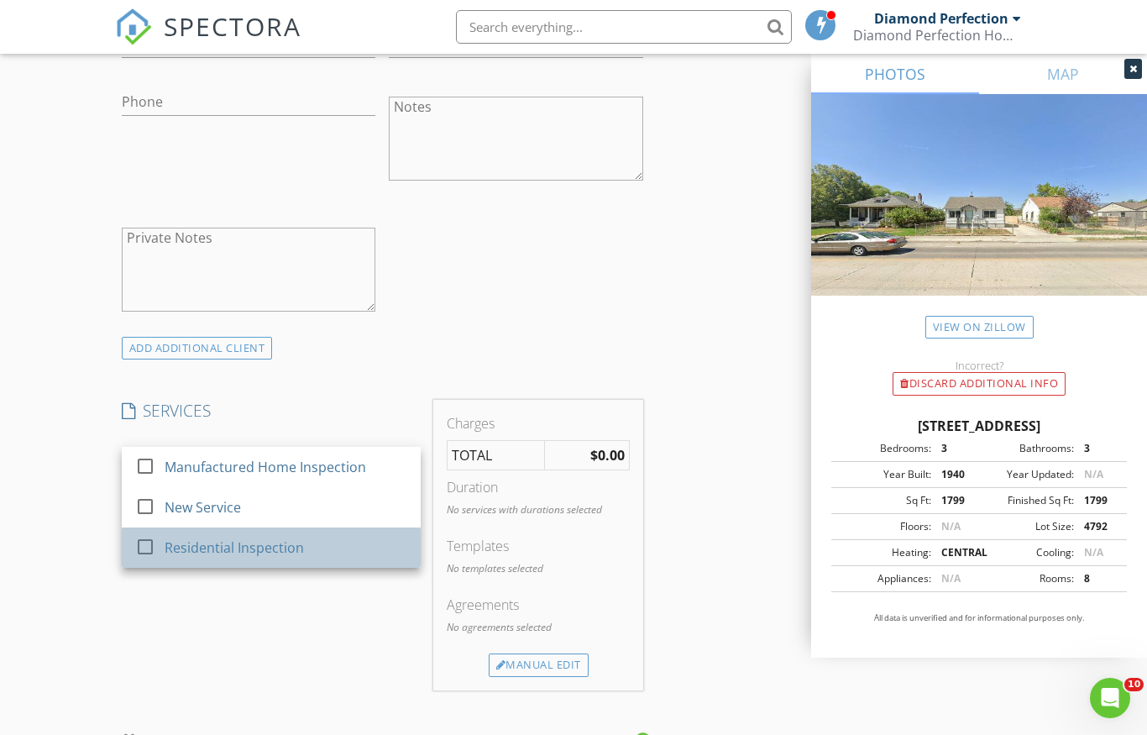
click at [274, 546] on div "Residential Inspection" at bounding box center [234, 547] width 139 height 20
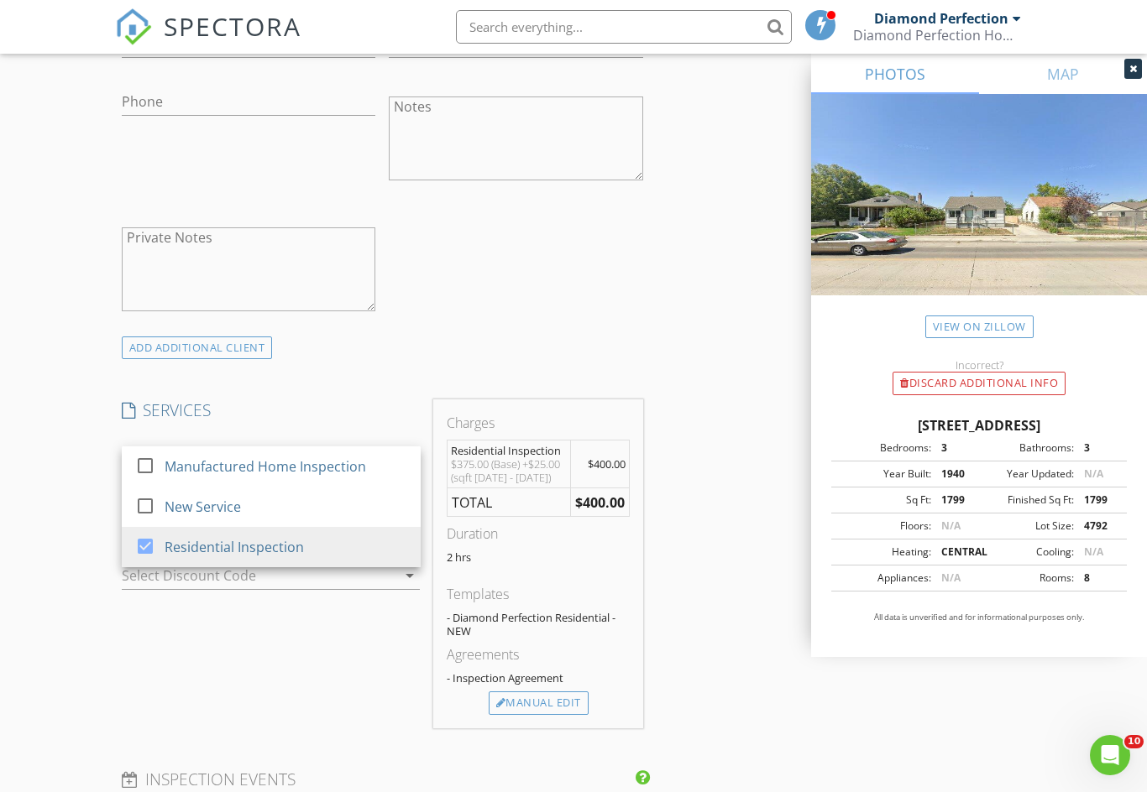
click at [720, 515] on div "INSPECTOR(S) check_box Diamond Perfection PRIMARY Diamond Perfection arrow_drop…" at bounding box center [574, 550] width 918 height 2806
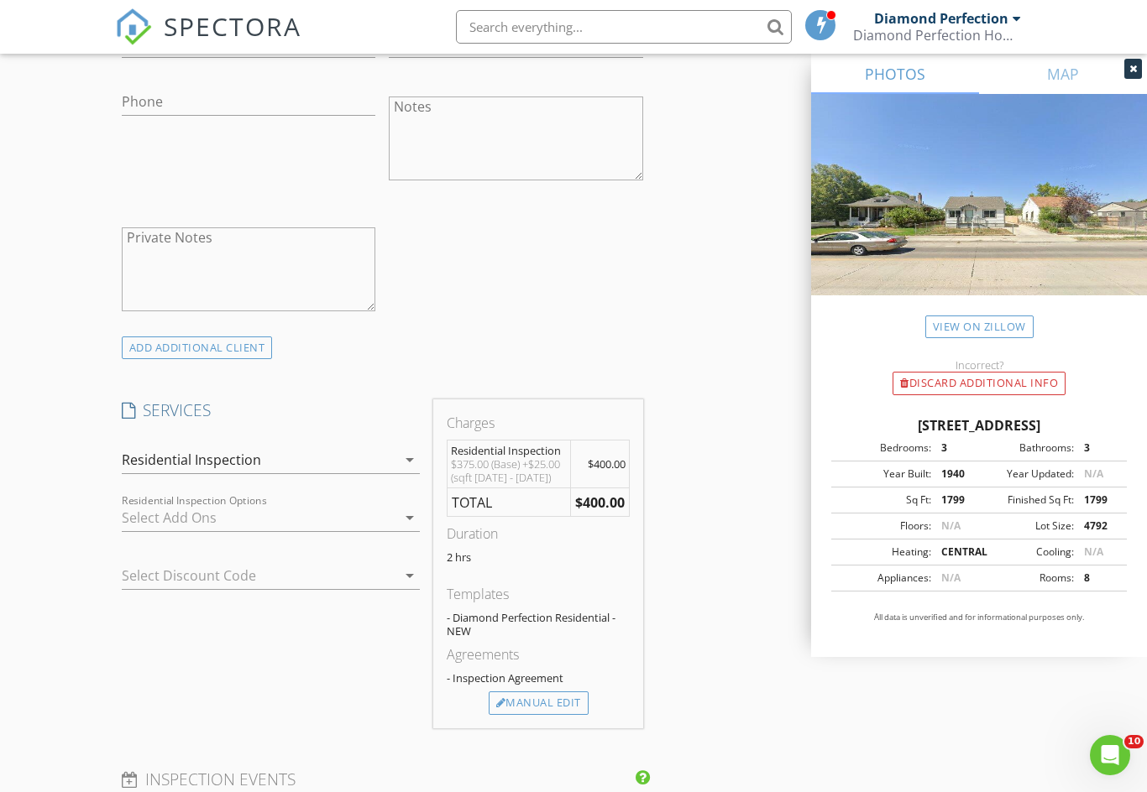
click at [312, 516] on div at bounding box center [259, 518] width 275 height 27
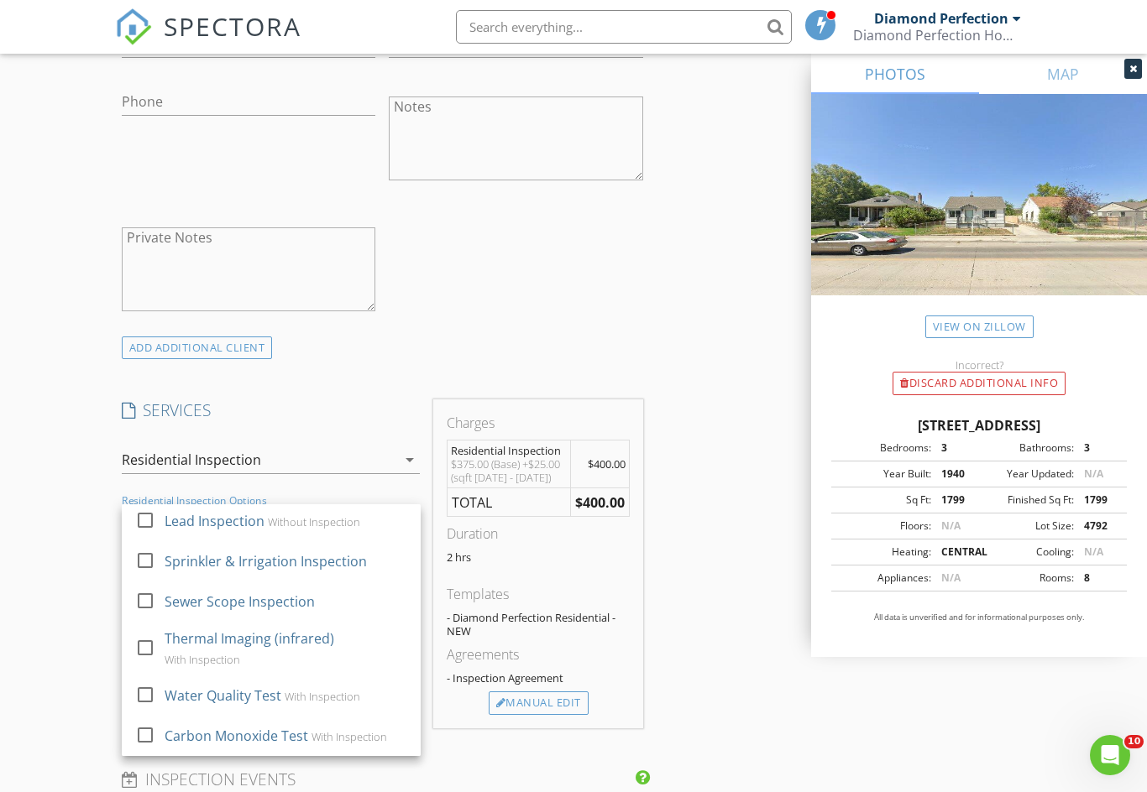
scroll to position [218, 0]
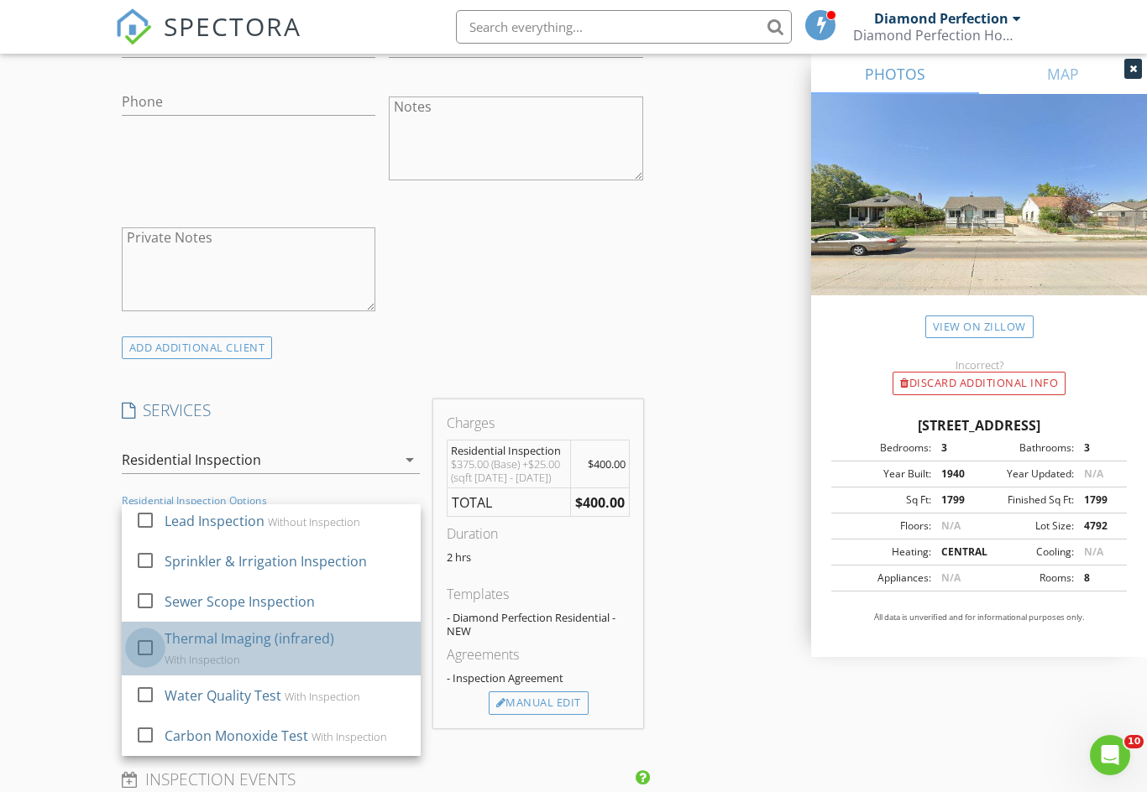
click at [149, 650] on div at bounding box center [145, 648] width 29 height 29
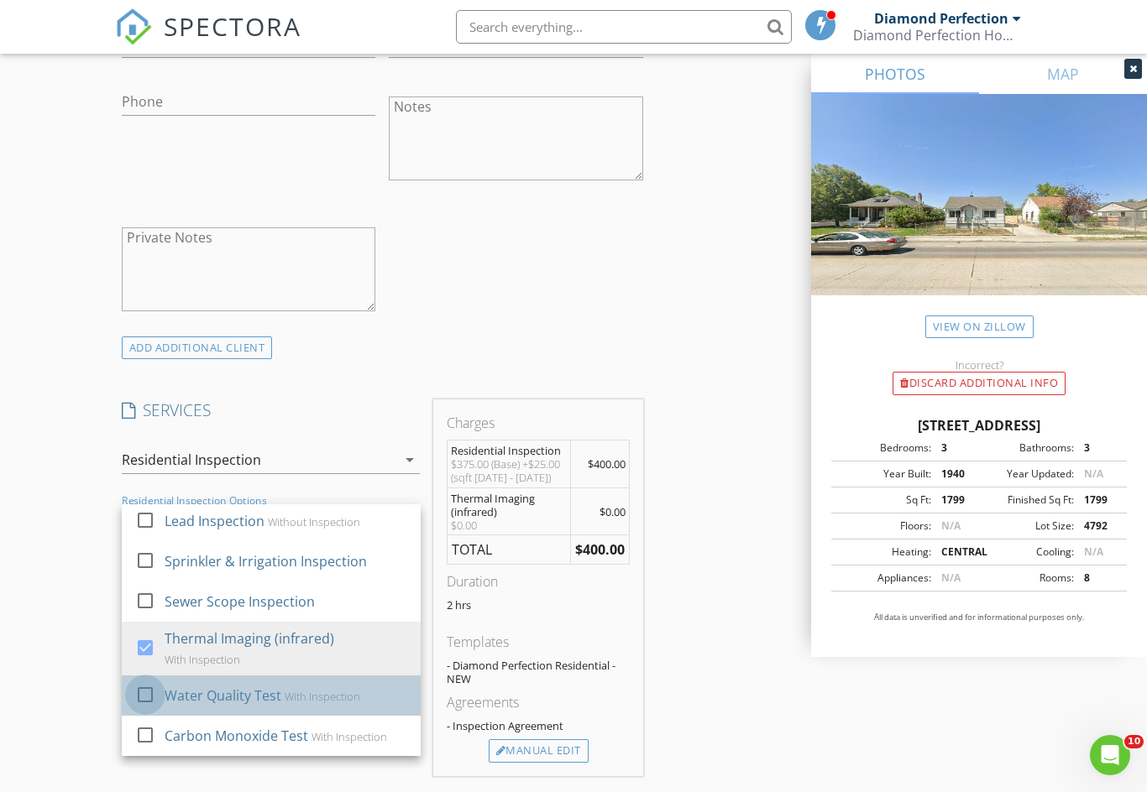
click at [159, 689] on div at bounding box center [145, 695] width 29 height 29
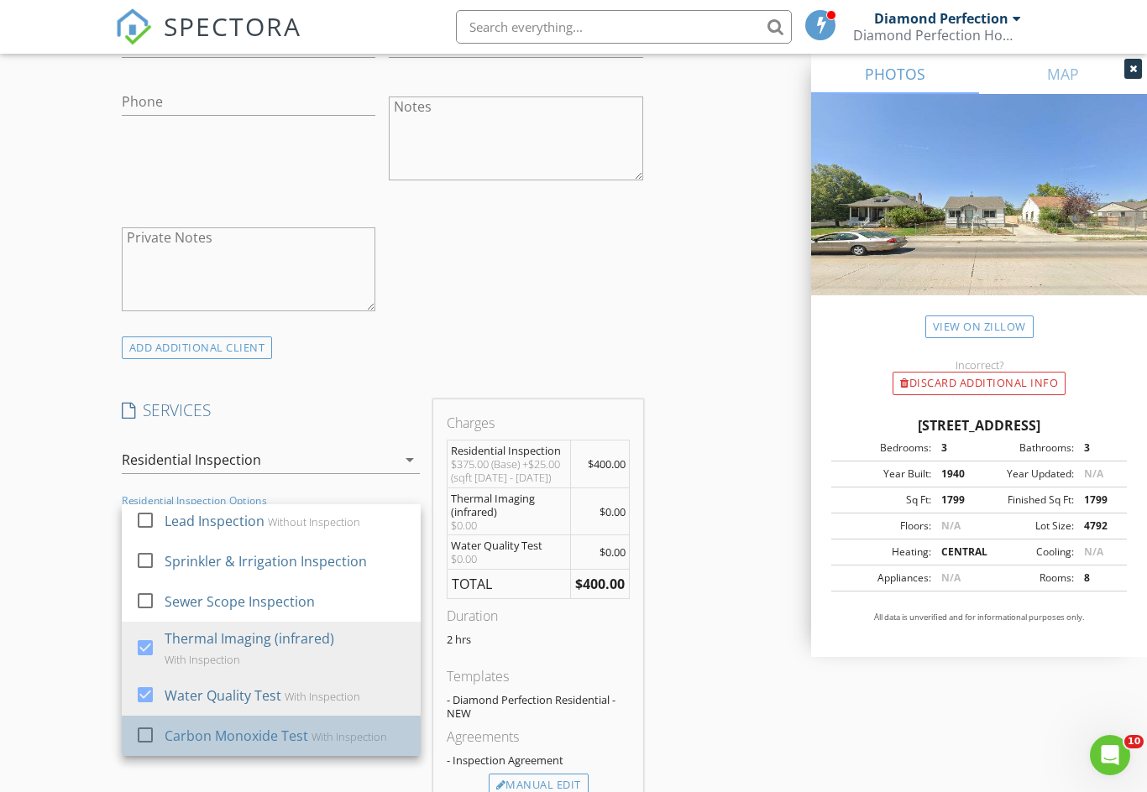
click at [144, 742] on div at bounding box center [145, 735] width 29 height 29
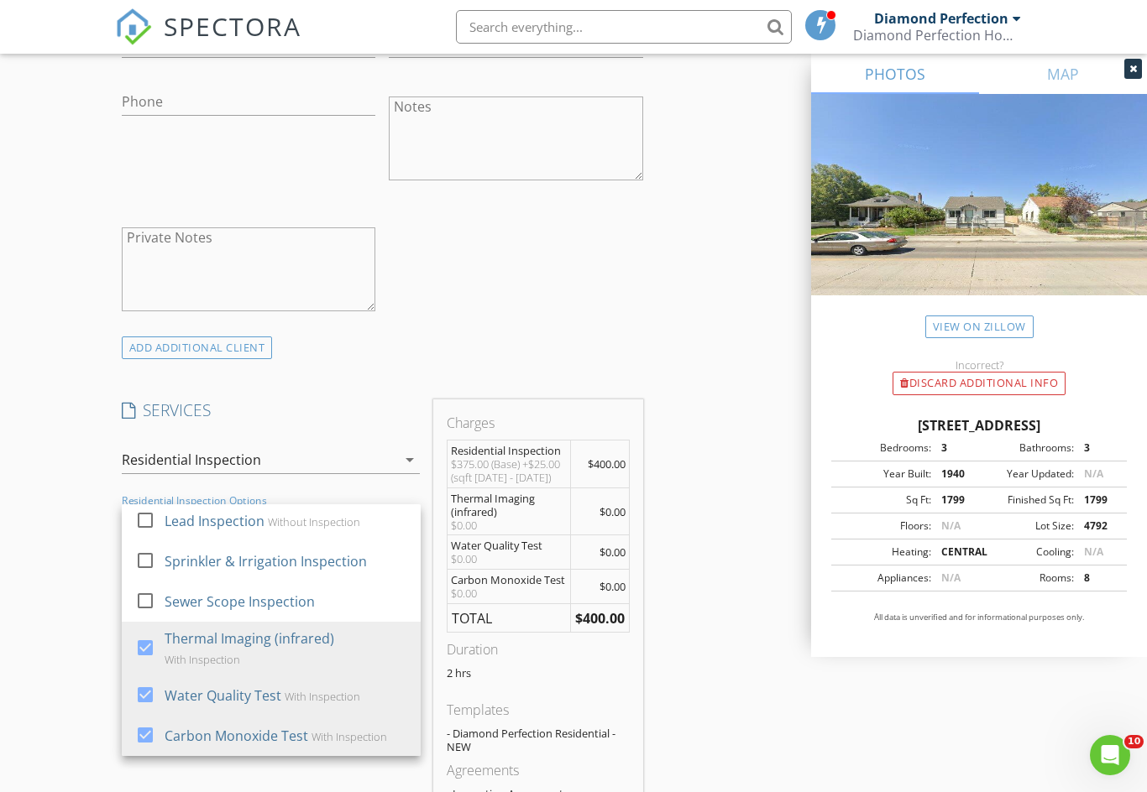
click at [741, 556] on div "INSPECTOR(S) check_box Diamond Perfection PRIMARY Diamond Perfection arrow_drop…" at bounding box center [574, 608] width 918 height 2922
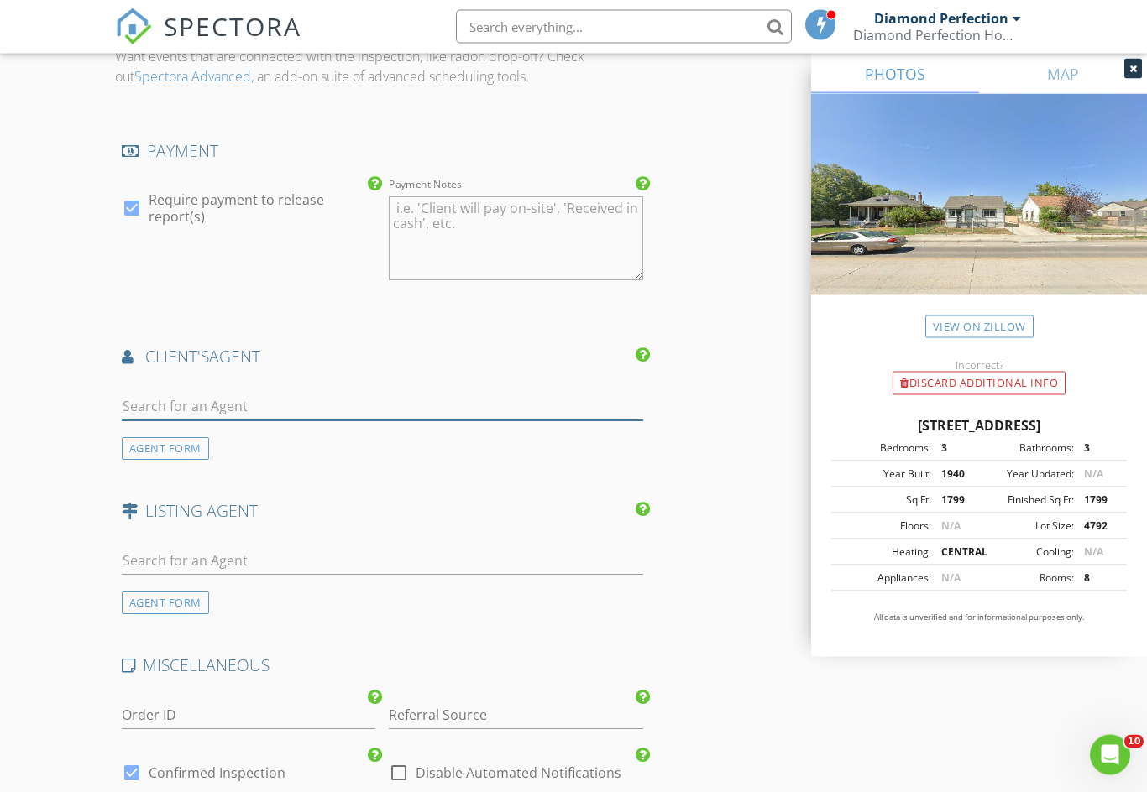
click at [374, 396] on input "text" at bounding box center [382, 408] width 521 height 28
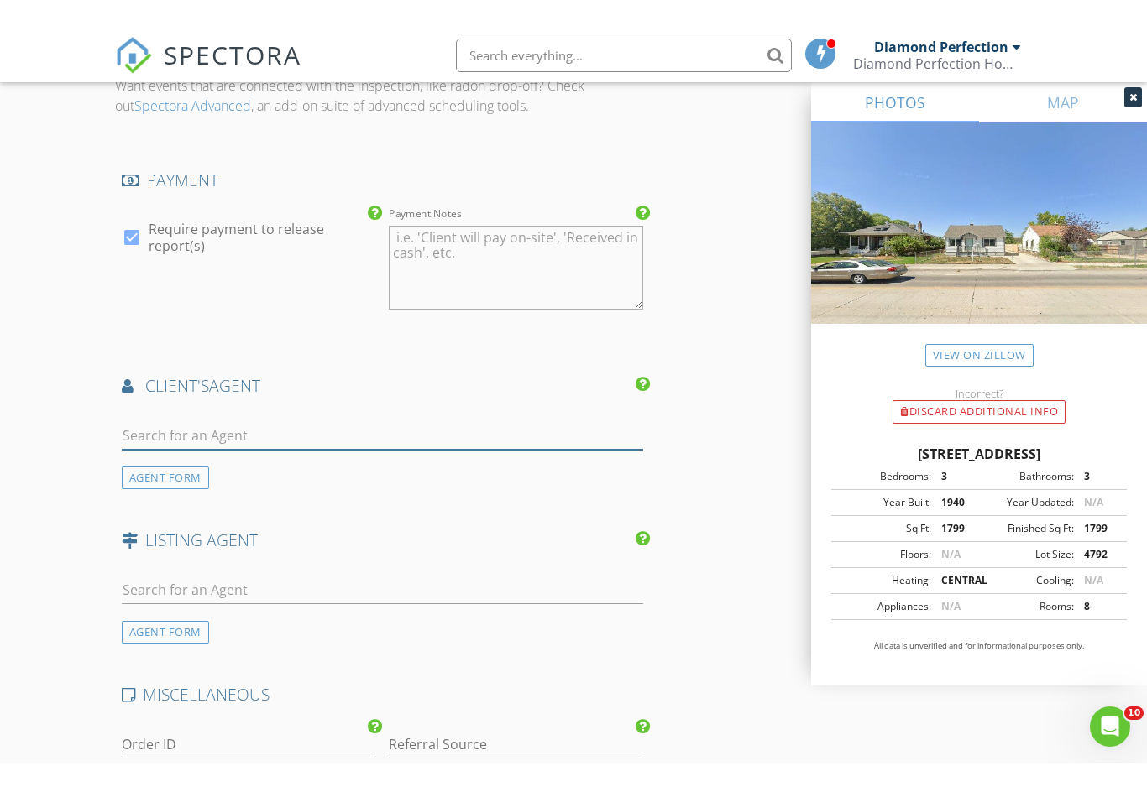
scroll to position [1920, 0]
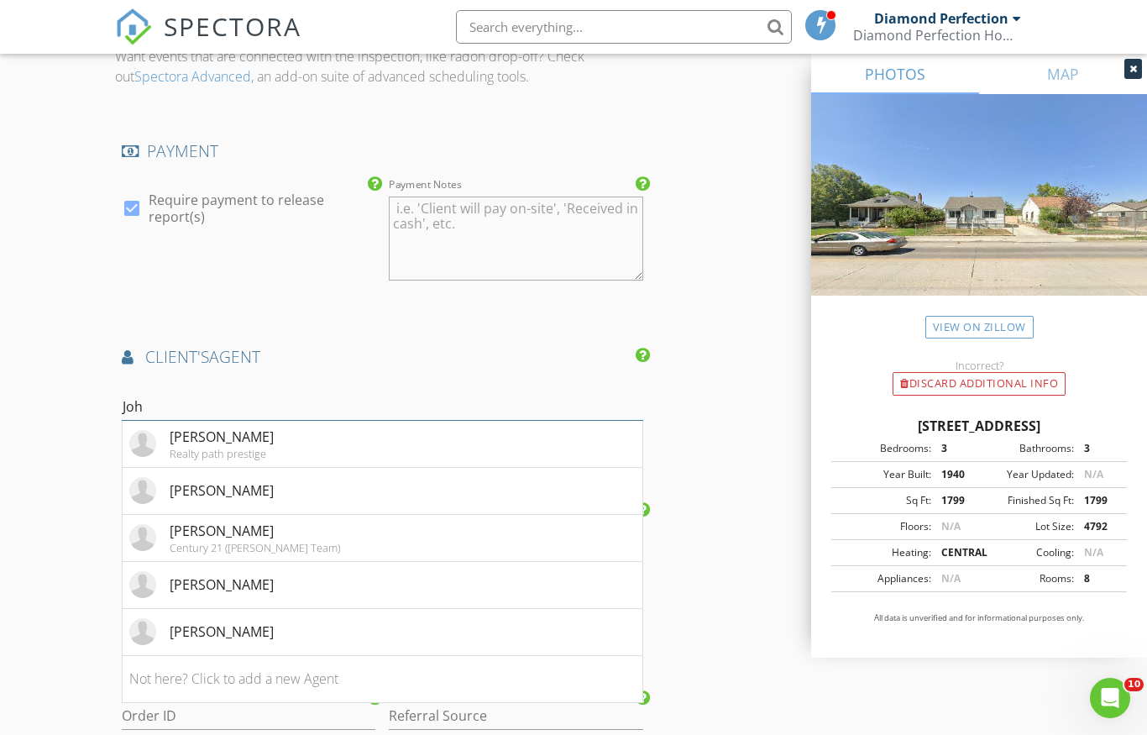
type input "[PERSON_NAME]"
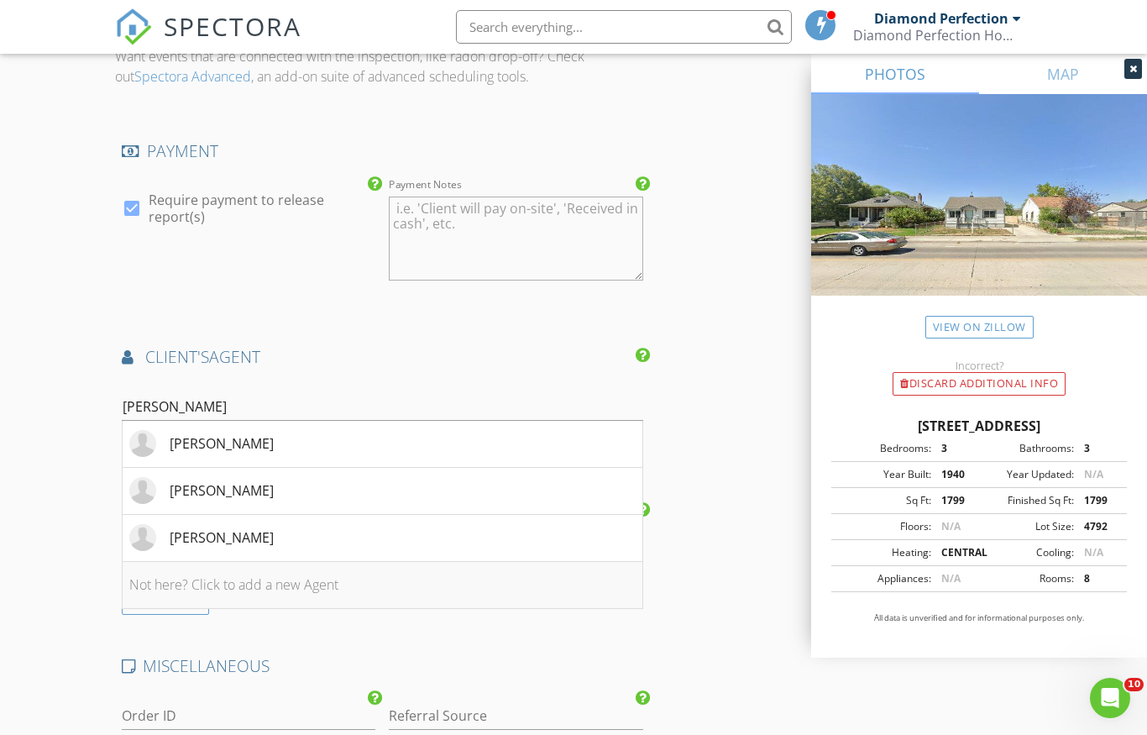
click at [336, 574] on li "Not here? Click to add a new Agent" at bounding box center [383, 585] width 520 height 47
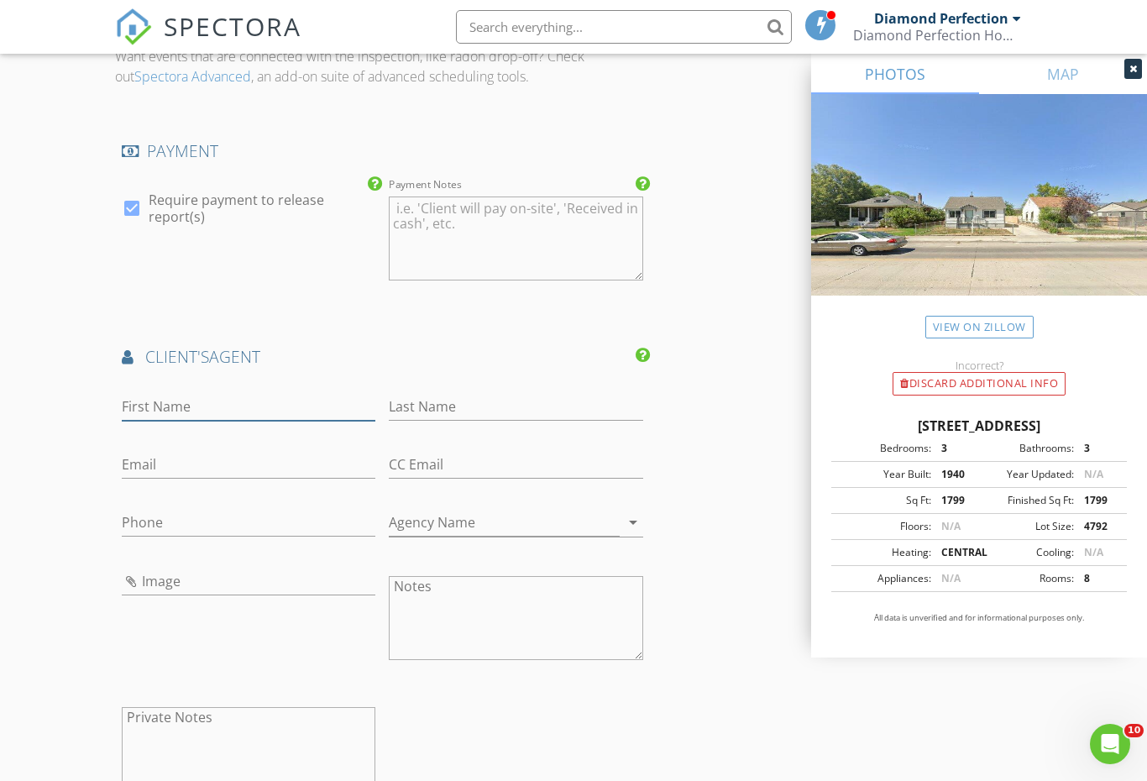
click at [227, 399] on input "First Name" at bounding box center [249, 407] width 254 height 28
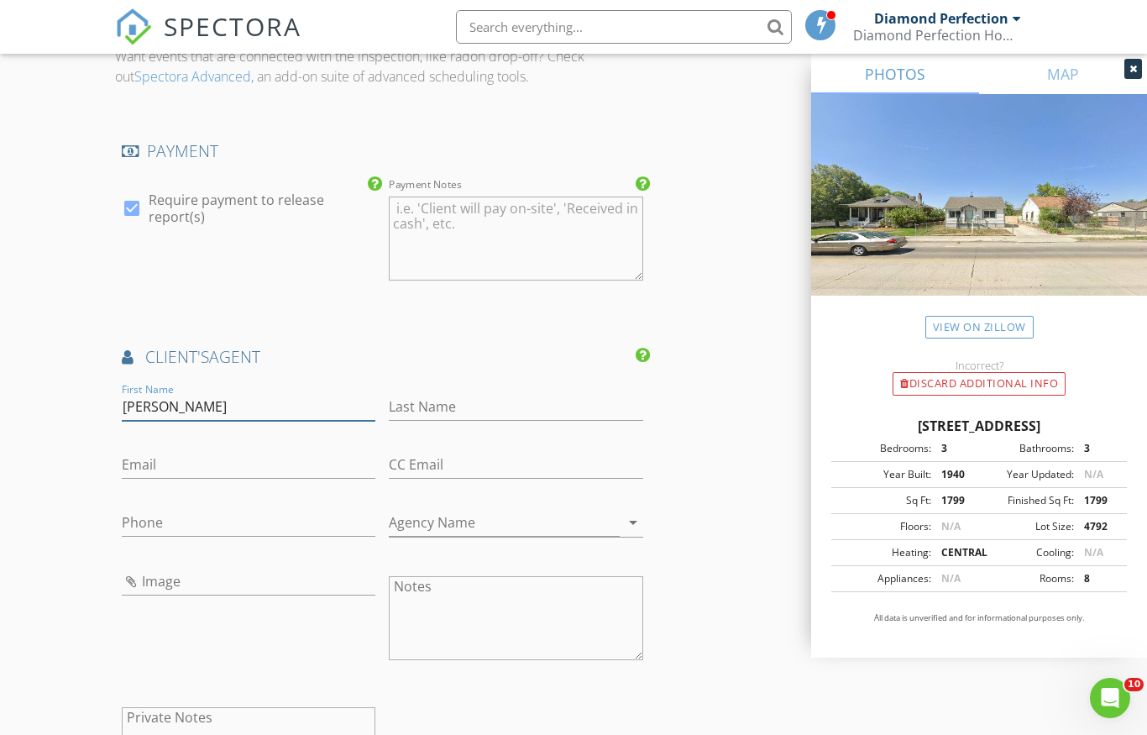
type input "[PERSON_NAME]"
click at [473, 395] on input "Last Name" at bounding box center [516, 407] width 254 height 28
type input "[PERSON_NAME]"
click at [229, 528] on input "Phone" at bounding box center [249, 523] width 254 height 28
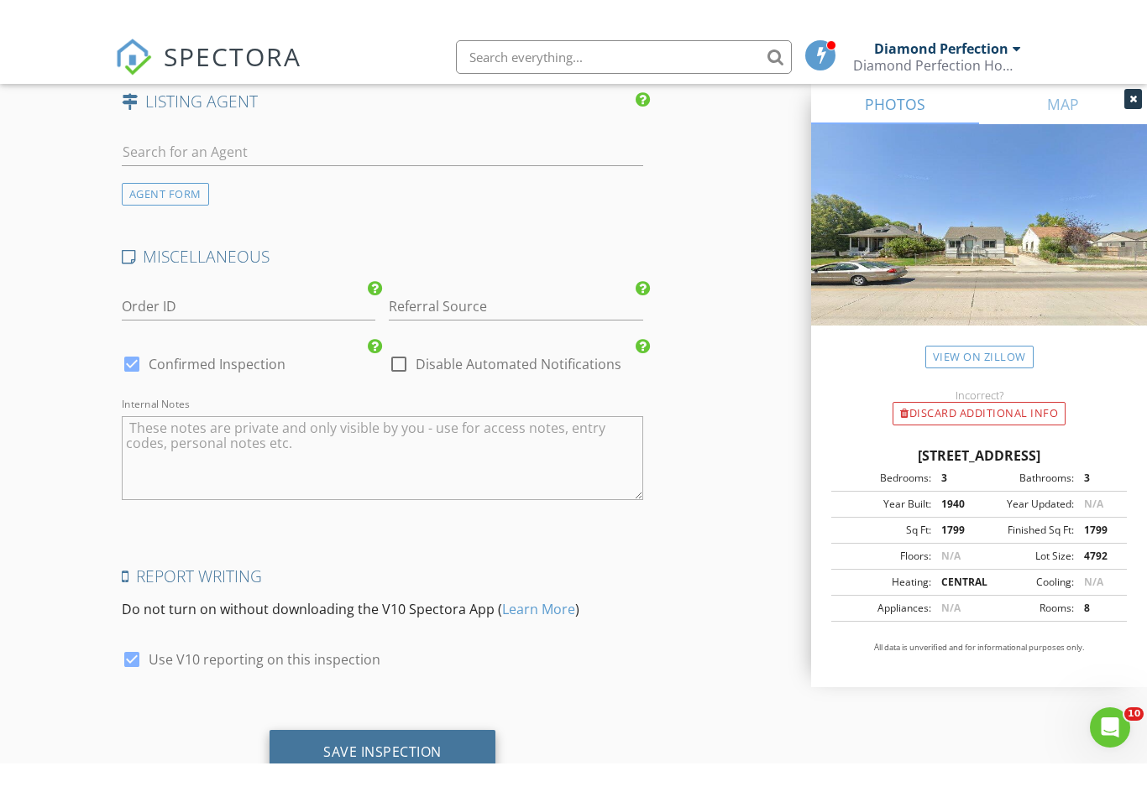
scroll to position [2737, 0]
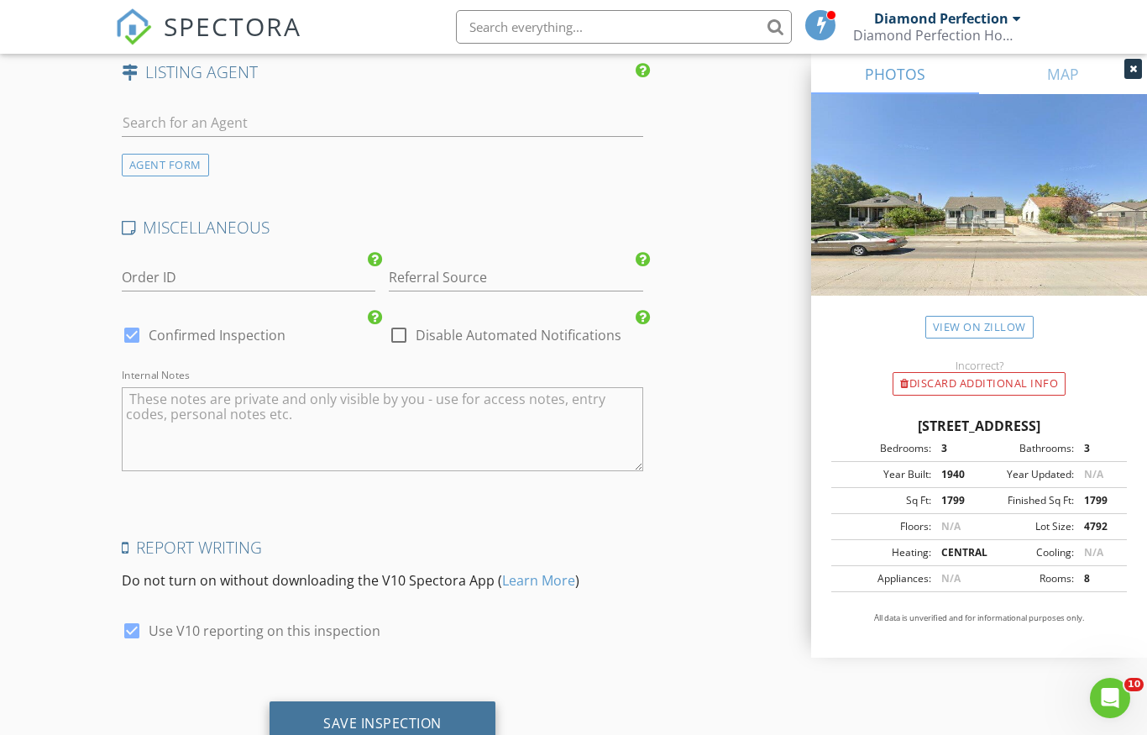
click at [351, 714] on div "Save Inspection" at bounding box center [382, 722] width 118 height 17
